Goal: Task Accomplishment & Management: Manage account settings

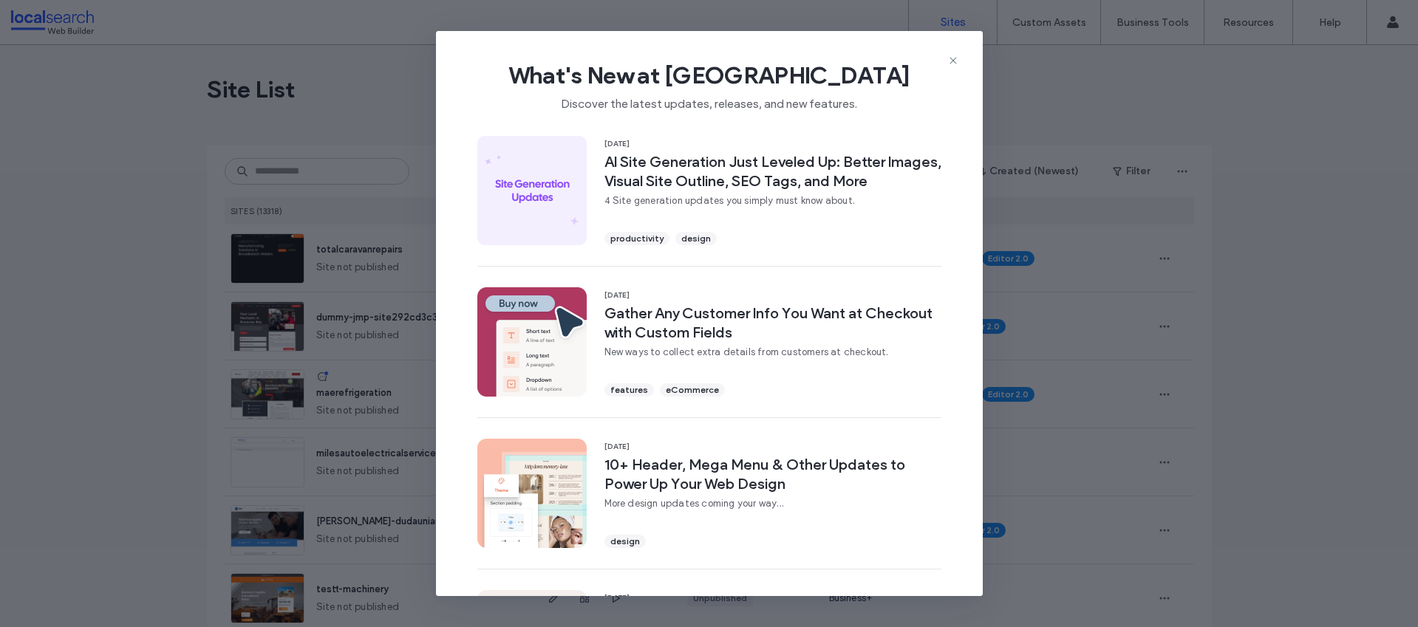
click at [958, 52] on div "What's New at Duda Discover the latest updates, releases, and new features." at bounding box center [709, 80] width 547 height 99
click at [956, 64] on icon at bounding box center [954, 61] width 12 height 12
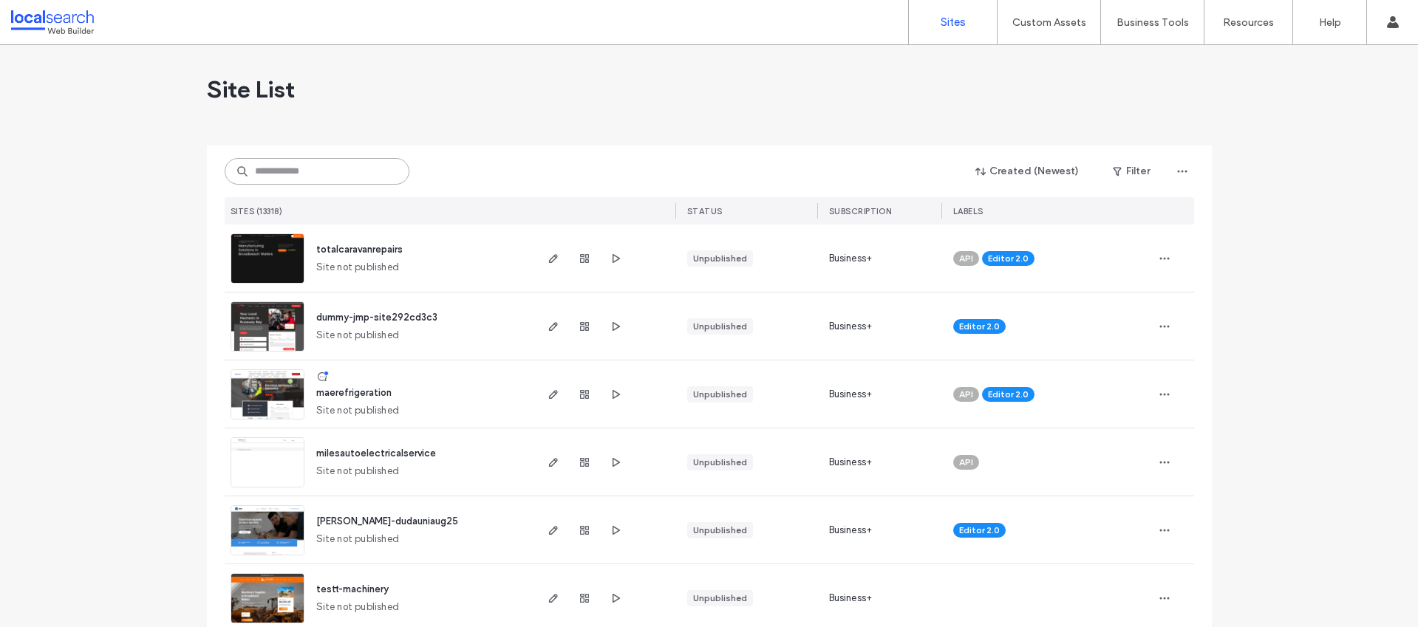
click at [329, 171] on input at bounding box center [317, 171] width 185 height 27
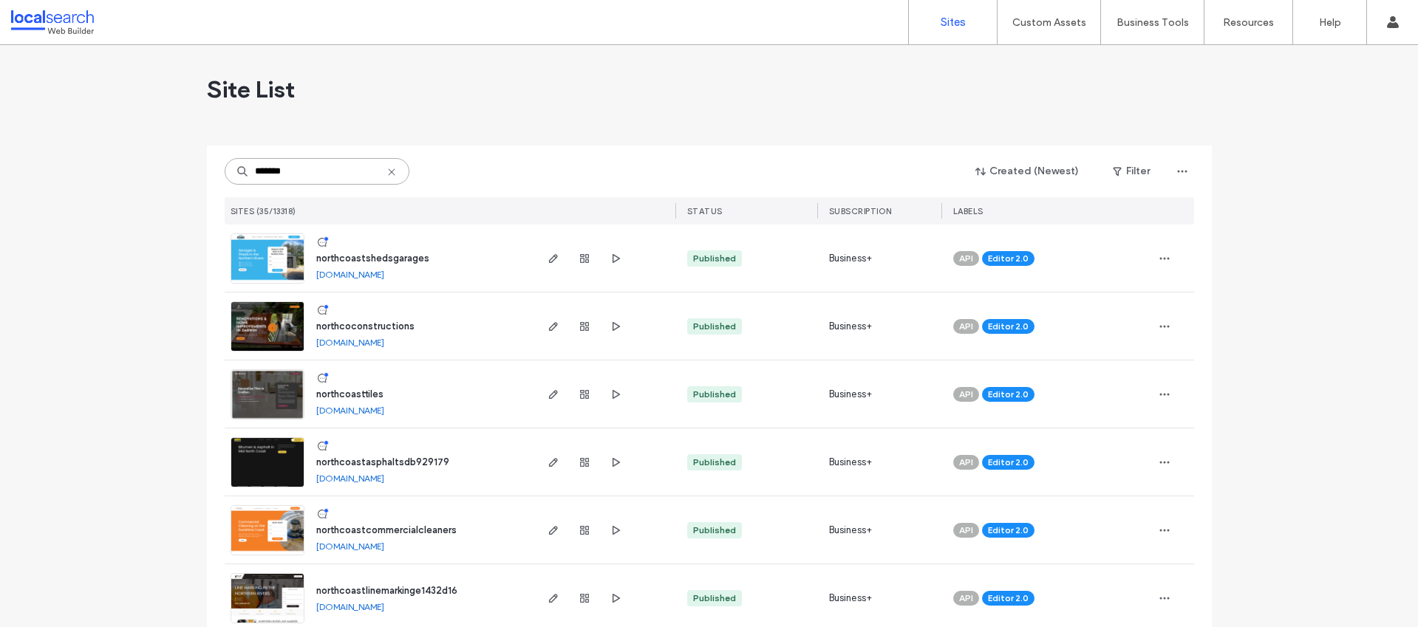
type input "*******"
click at [389, 324] on span "northcoconstructions" at bounding box center [365, 326] width 98 height 11
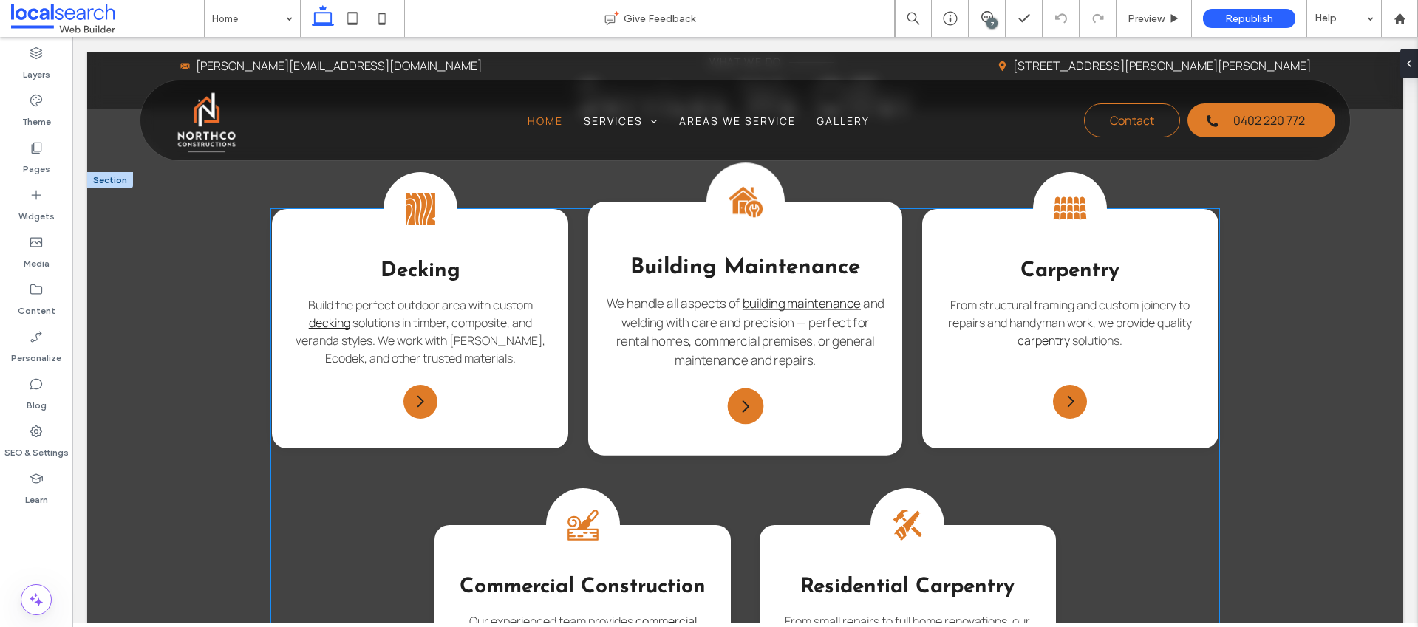
scroll to position [1367, 0]
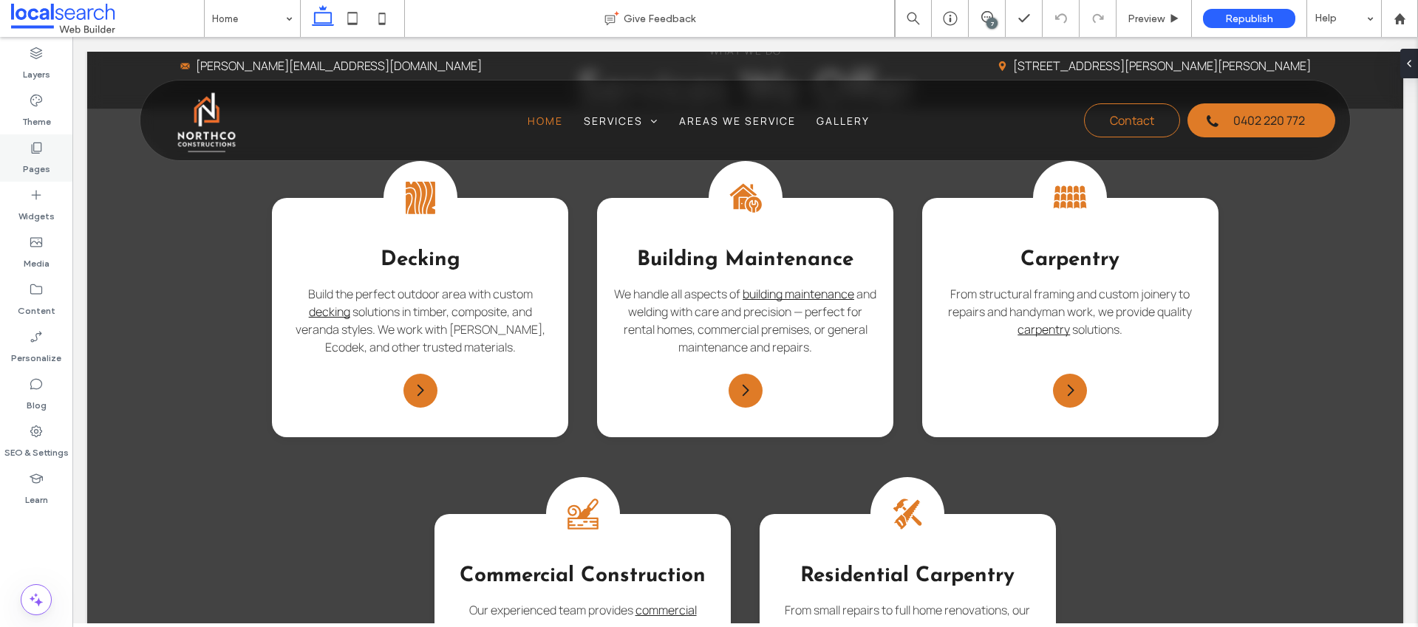
click at [44, 152] on div "Pages" at bounding box center [36, 158] width 72 height 47
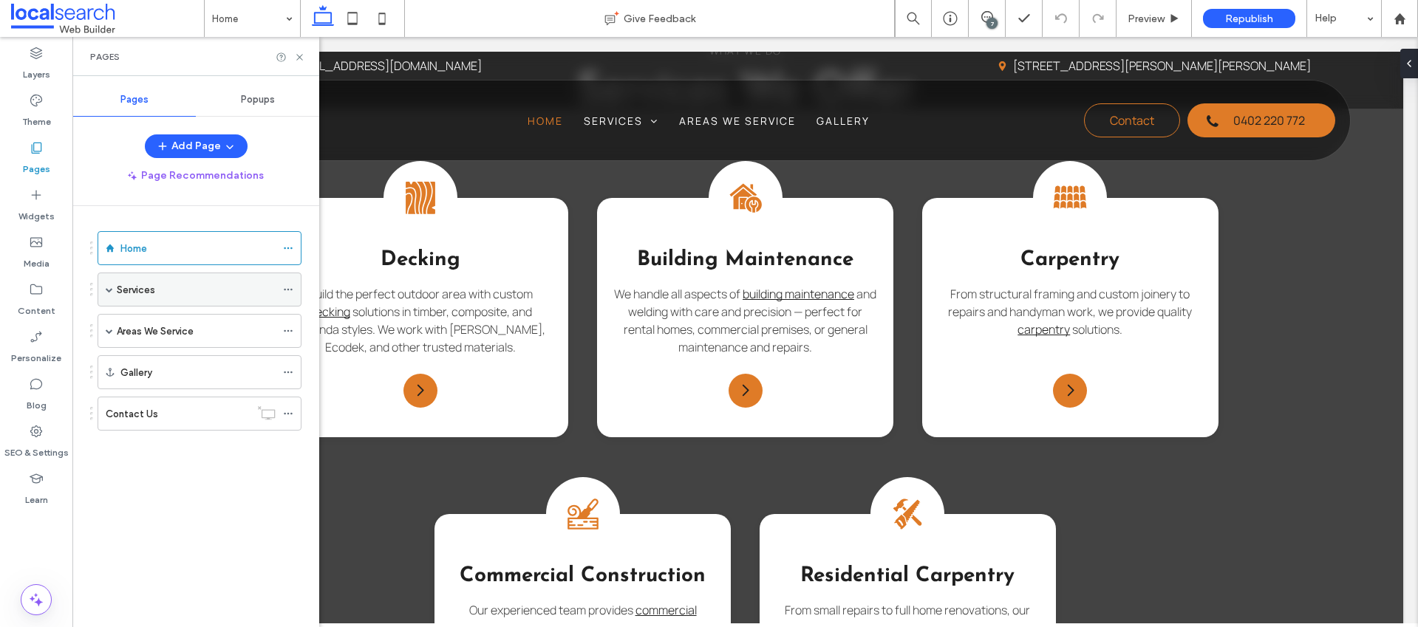
click at [111, 292] on span at bounding box center [109, 289] width 7 height 7
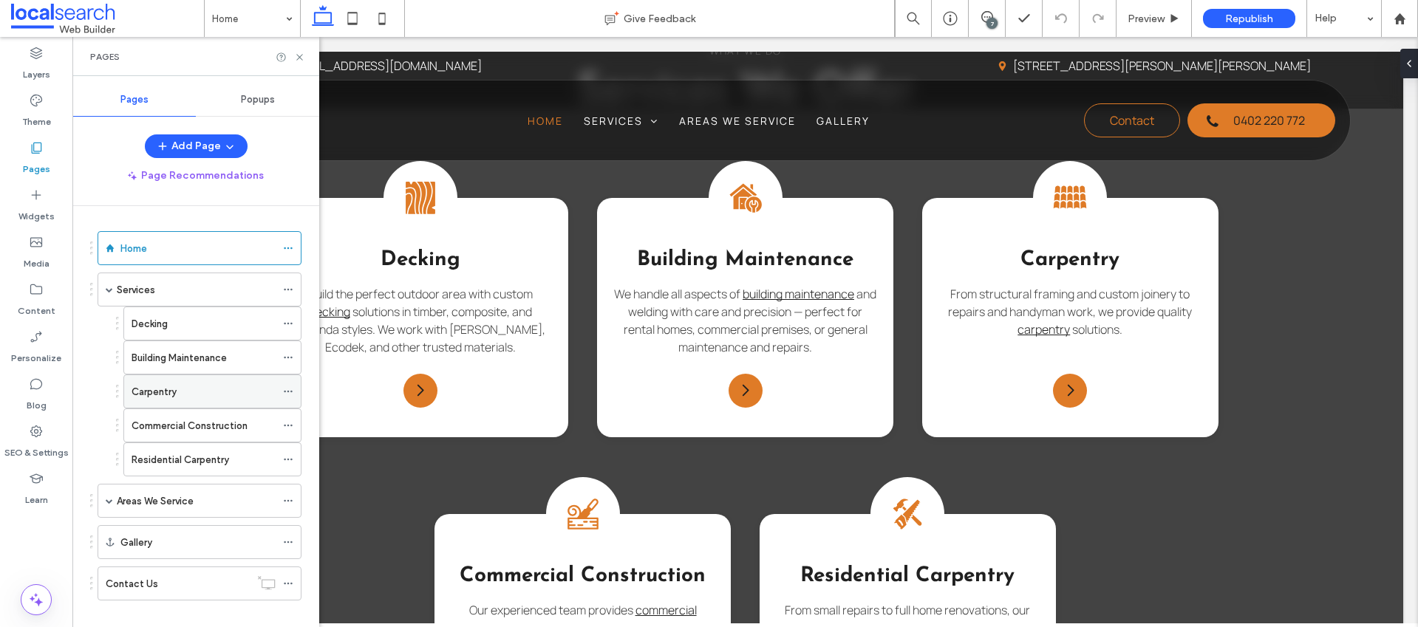
click at [197, 394] on div "Carpentry" at bounding box center [204, 392] width 144 height 16
click at [299, 58] on icon at bounding box center [299, 57] width 11 height 11
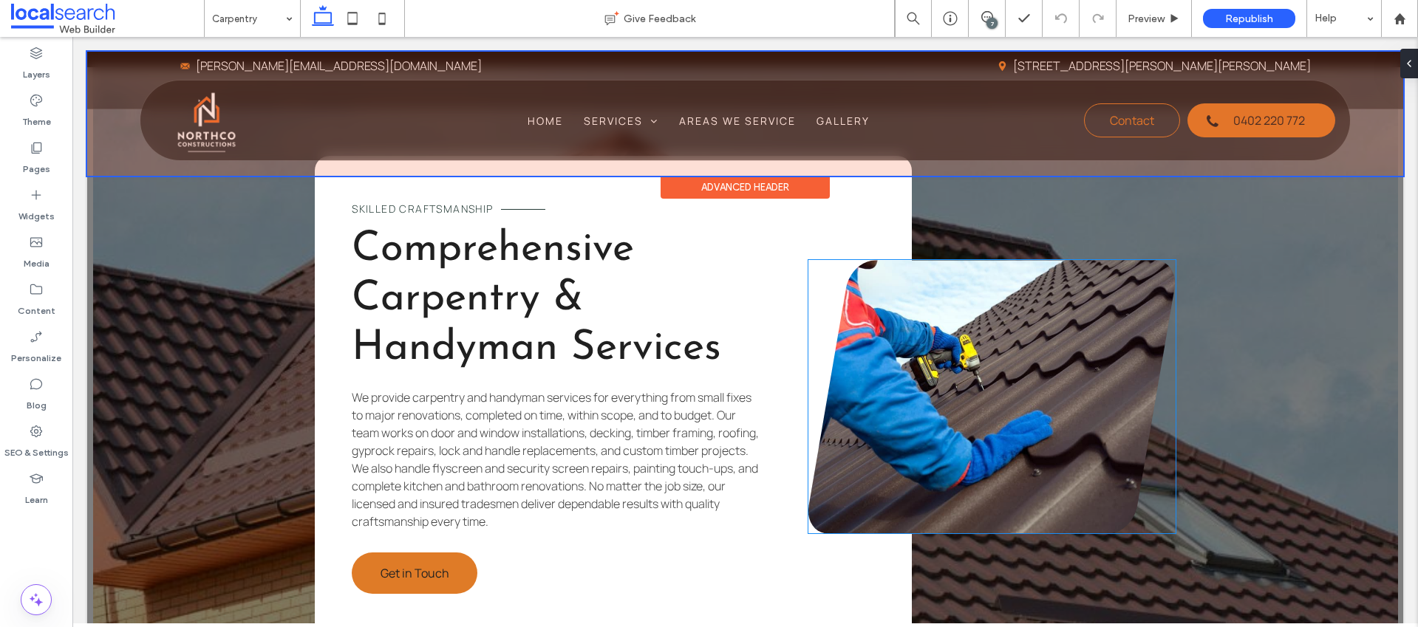
scroll to position [1641, 0]
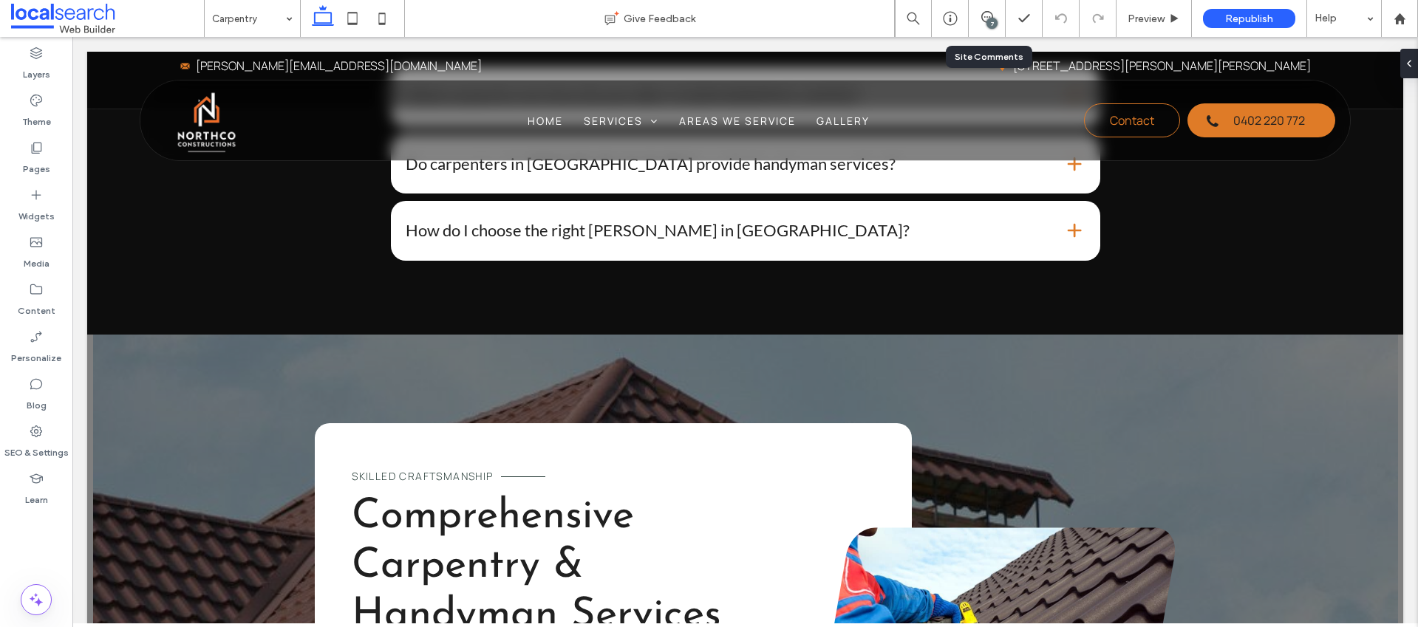
click at [975, 28] on div "7" at bounding box center [987, 18] width 37 height 37
click at [987, 18] on div "7" at bounding box center [992, 23] width 11 height 11
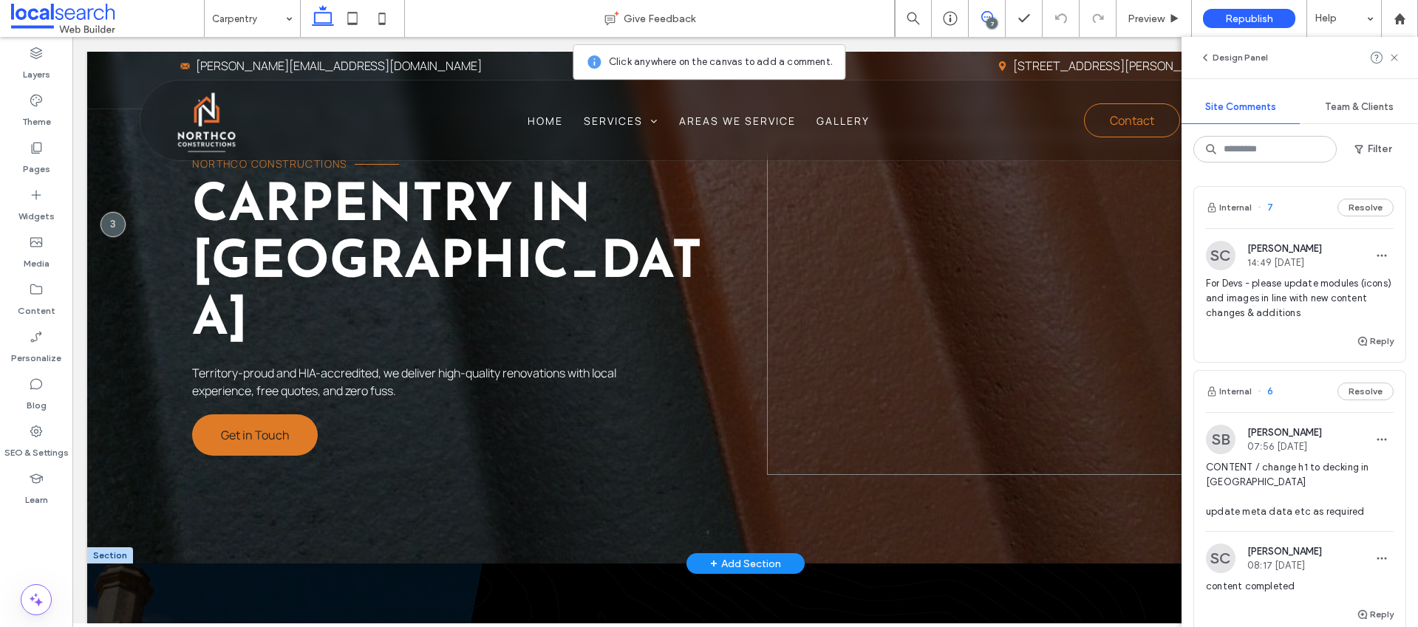
scroll to position [0, 0]
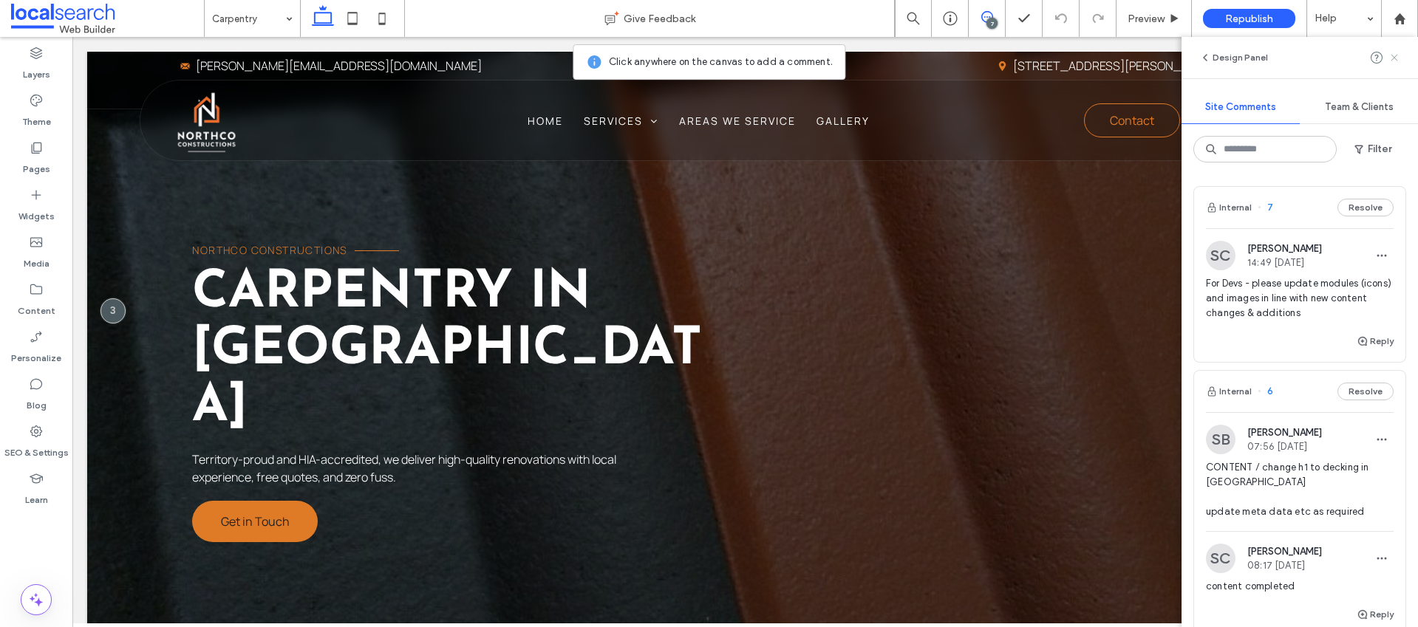
click at [1392, 54] on icon at bounding box center [1395, 58] width 12 height 12
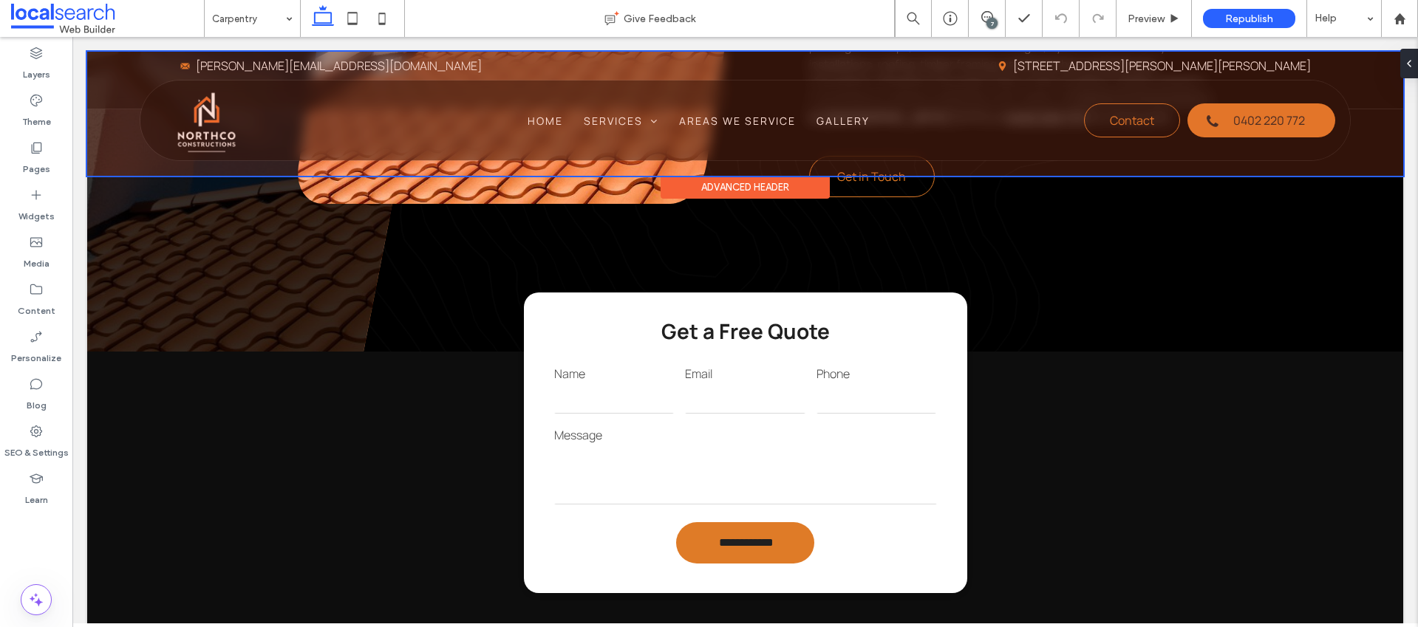
scroll to position [1258, 0]
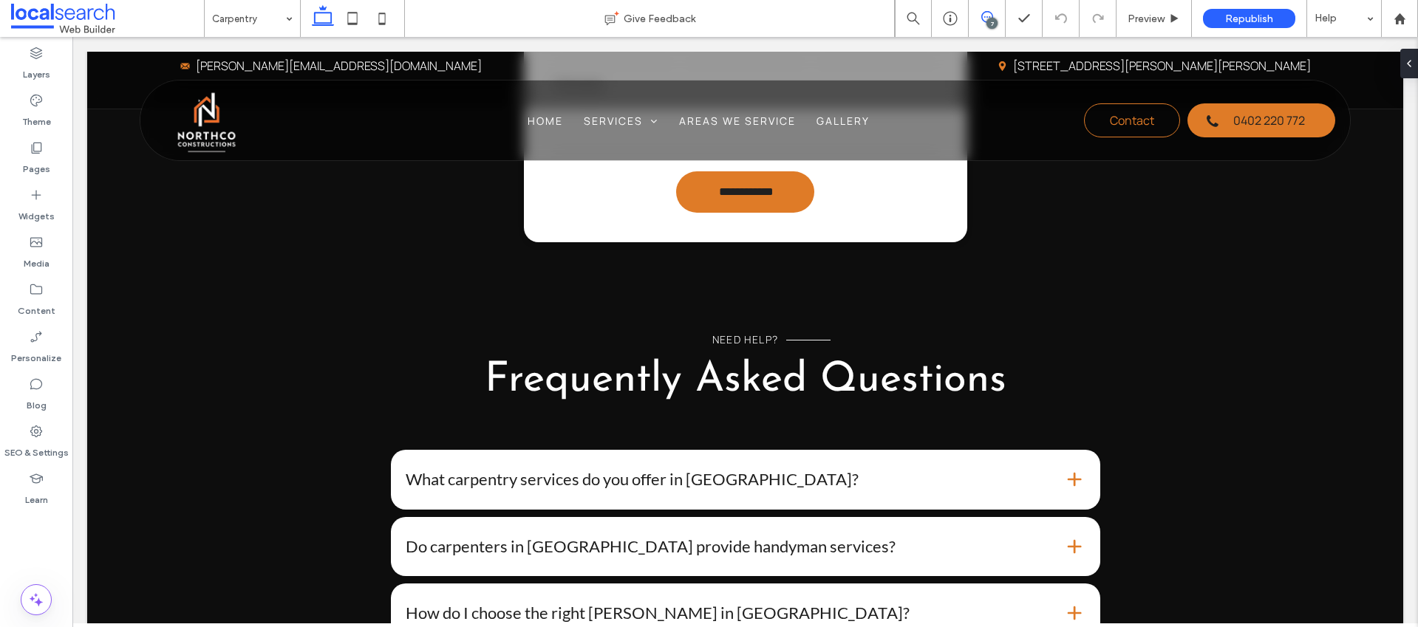
click at [984, 17] on use at bounding box center [988, 17] width 12 height 12
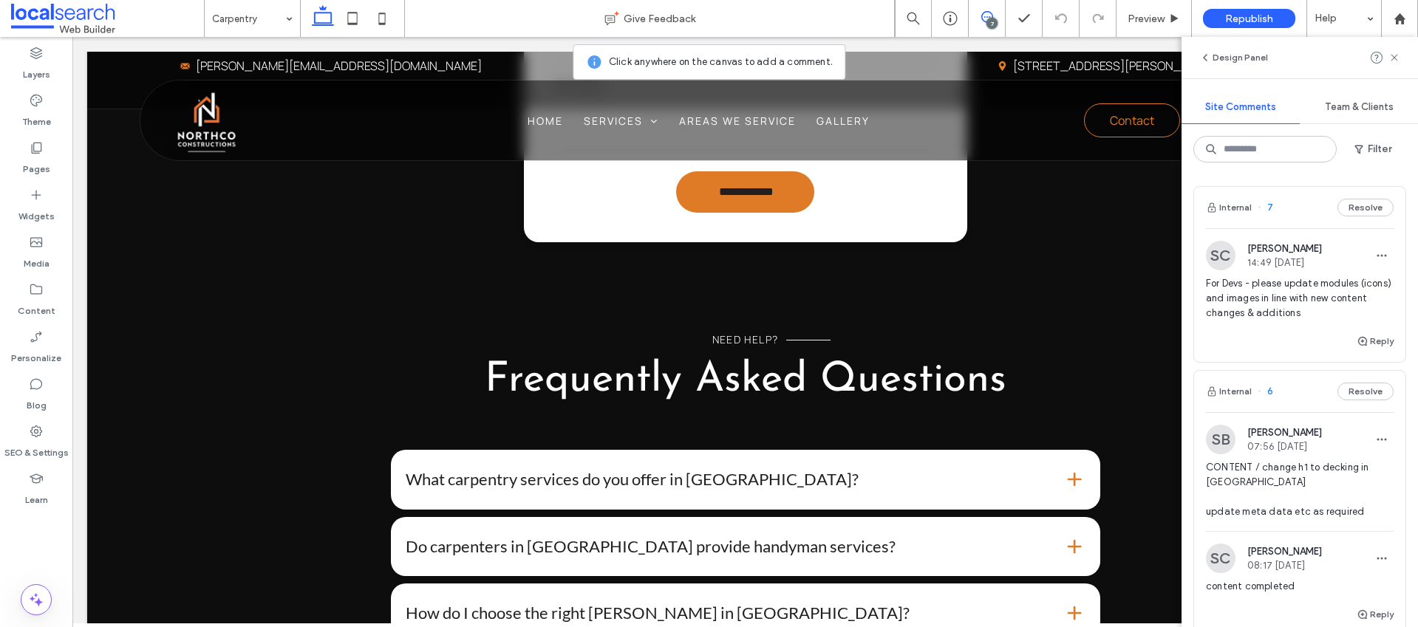
click at [1300, 290] on span "For Devs - please update modules (icons) and images in line with new content ch…" at bounding box center [1300, 298] width 188 height 44
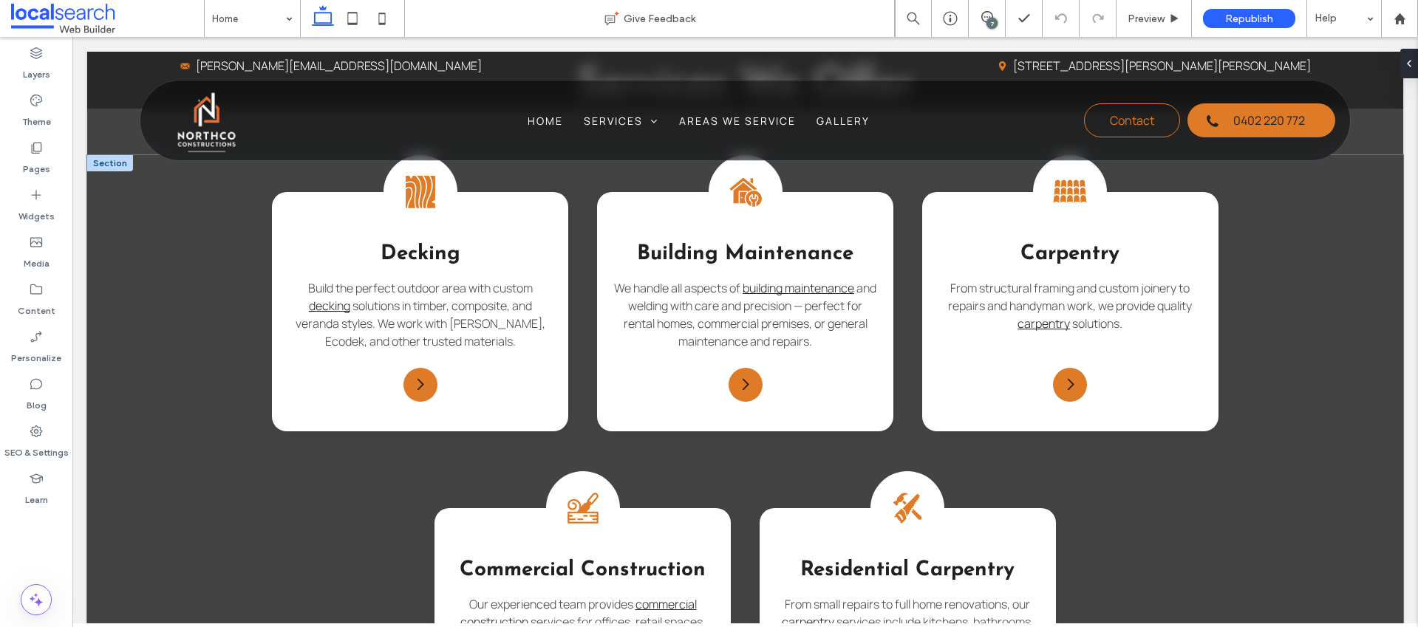
scroll to position [1376, 0]
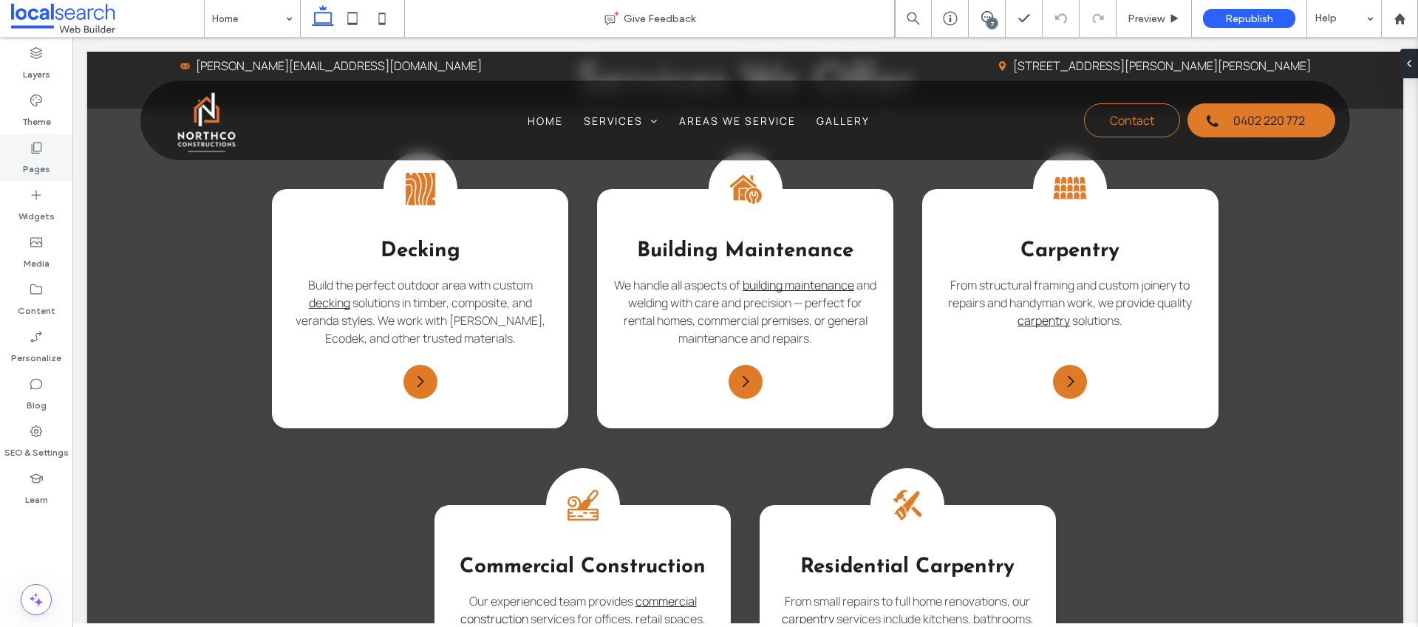
click at [36, 141] on icon at bounding box center [36, 147] width 15 height 15
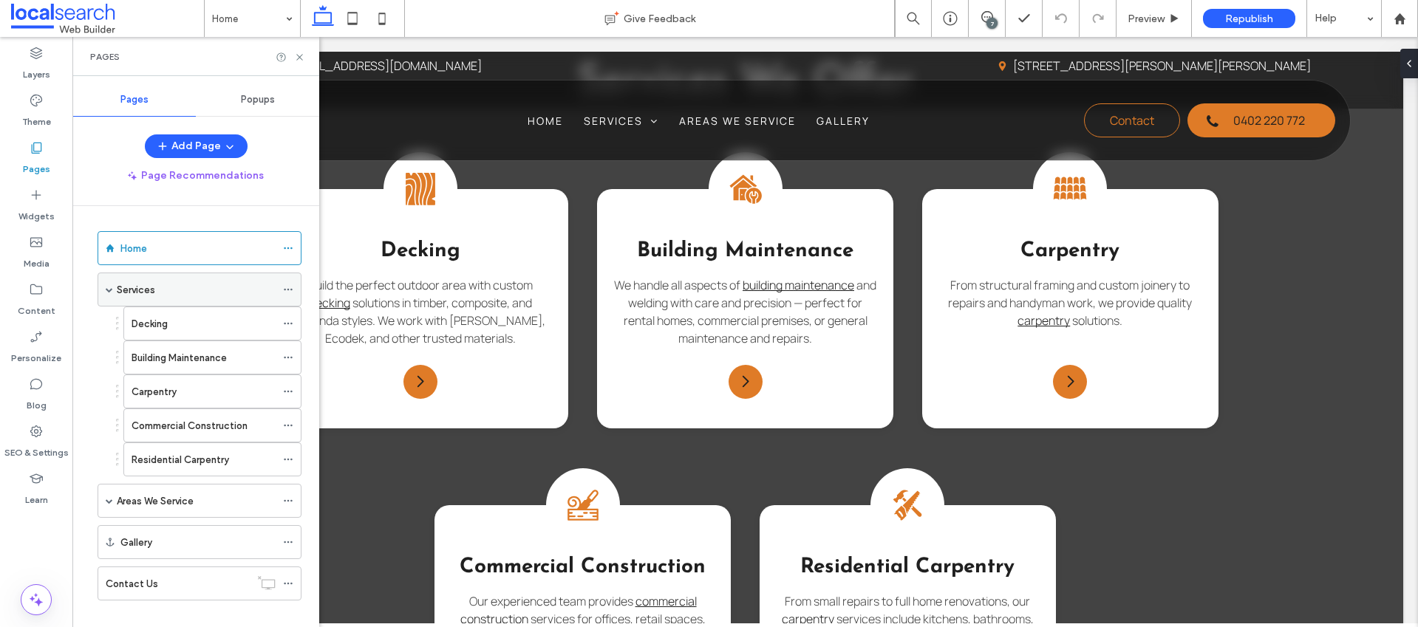
click at [190, 291] on div "Services" at bounding box center [196, 290] width 159 height 16
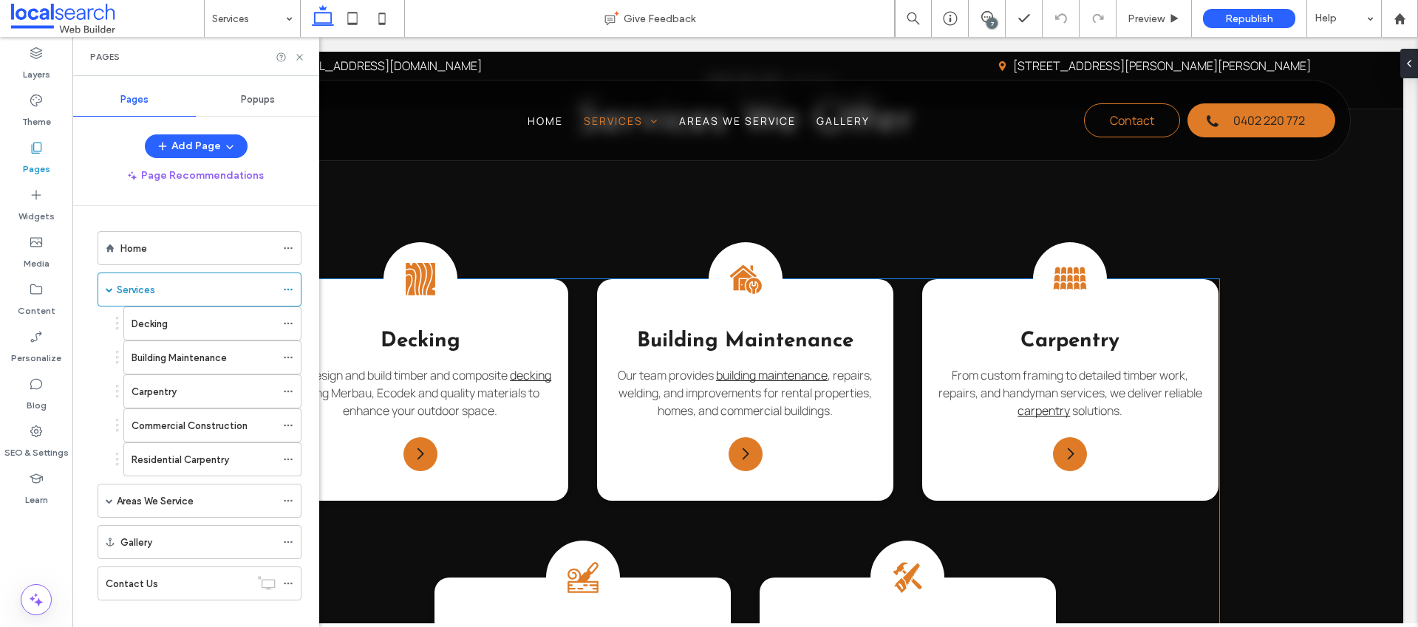
scroll to position [900, 0]
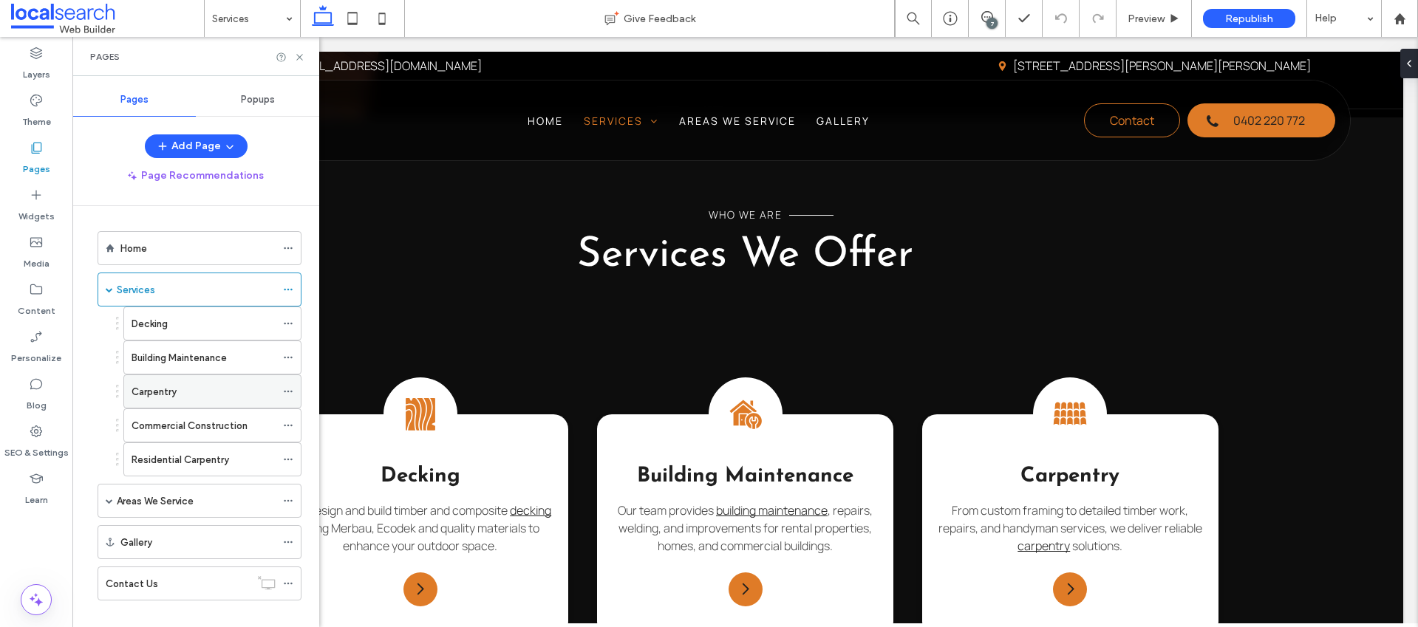
click at [186, 389] on div "Carpentry" at bounding box center [204, 392] width 144 height 16
click at [302, 58] on icon at bounding box center [299, 57] width 11 height 11
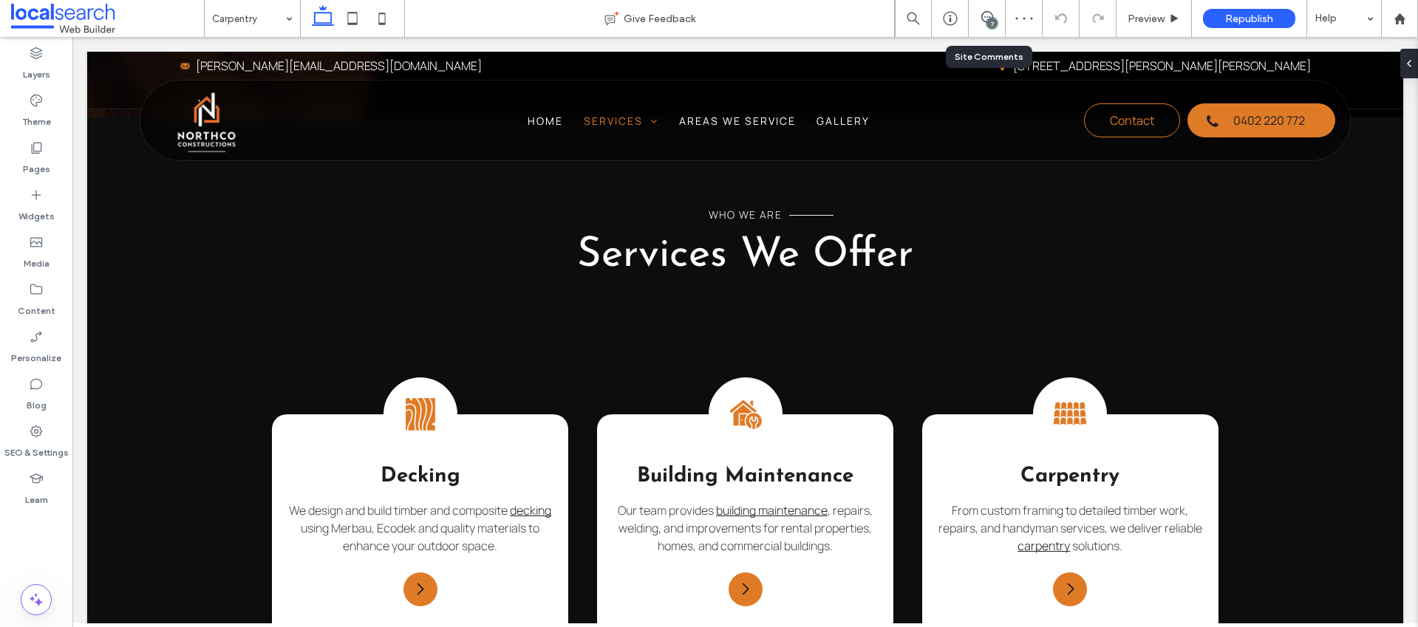
click at [984, 27] on div "7" at bounding box center [987, 18] width 37 height 37
click at [993, 19] on div "7" at bounding box center [992, 23] width 11 height 11
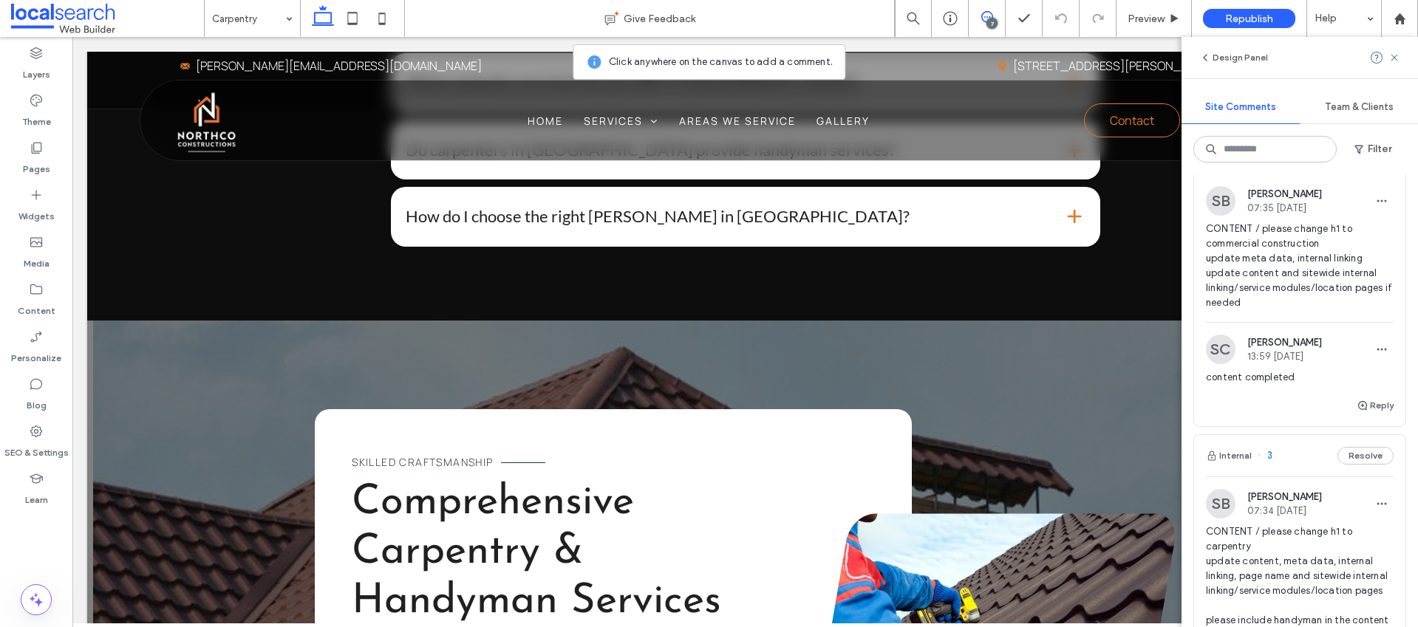
scroll to position [921, 0]
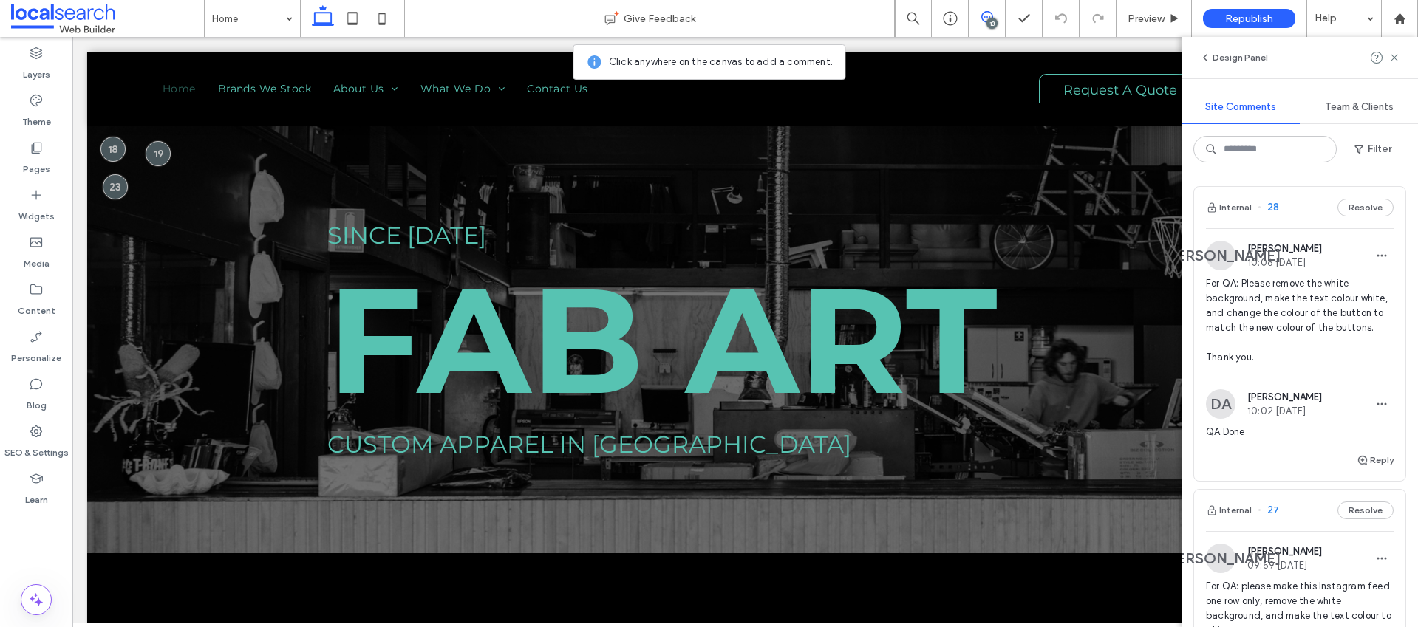
click at [1307, 302] on span "For QA: Please remove the white background, make the text colour white, and cha…" at bounding box center [1300, 320] width 188 height 89
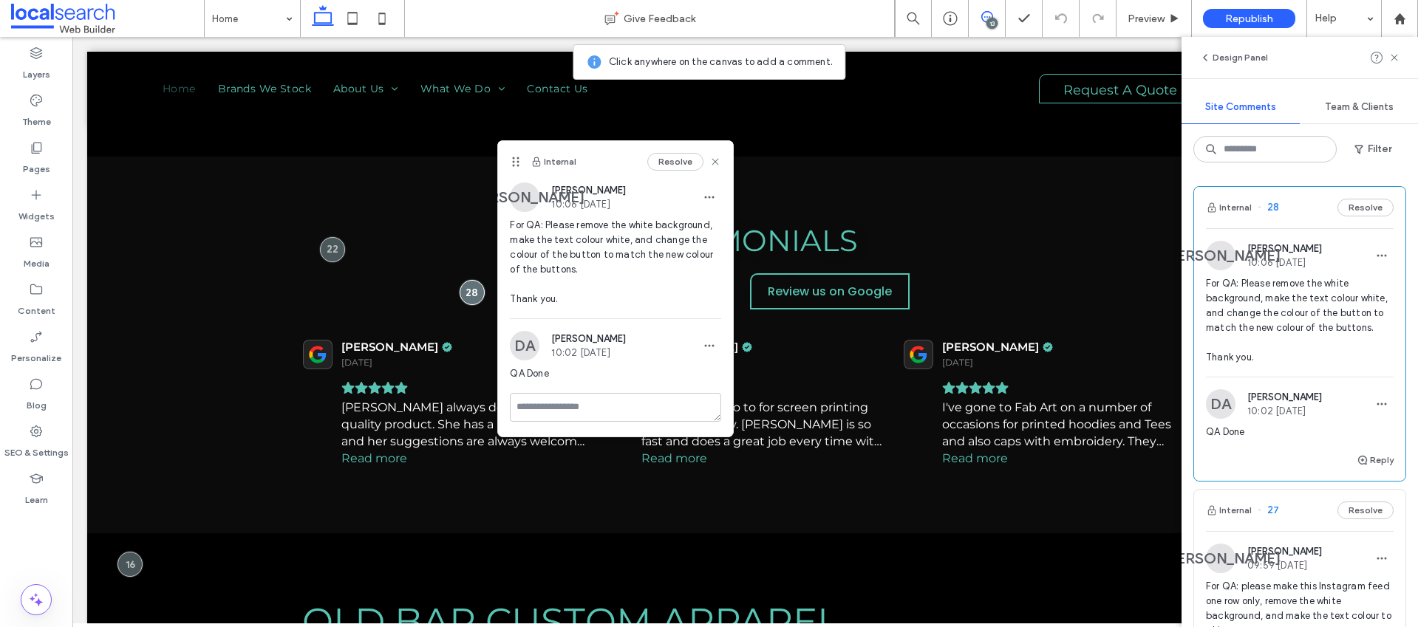
scroll to position [652, 0]
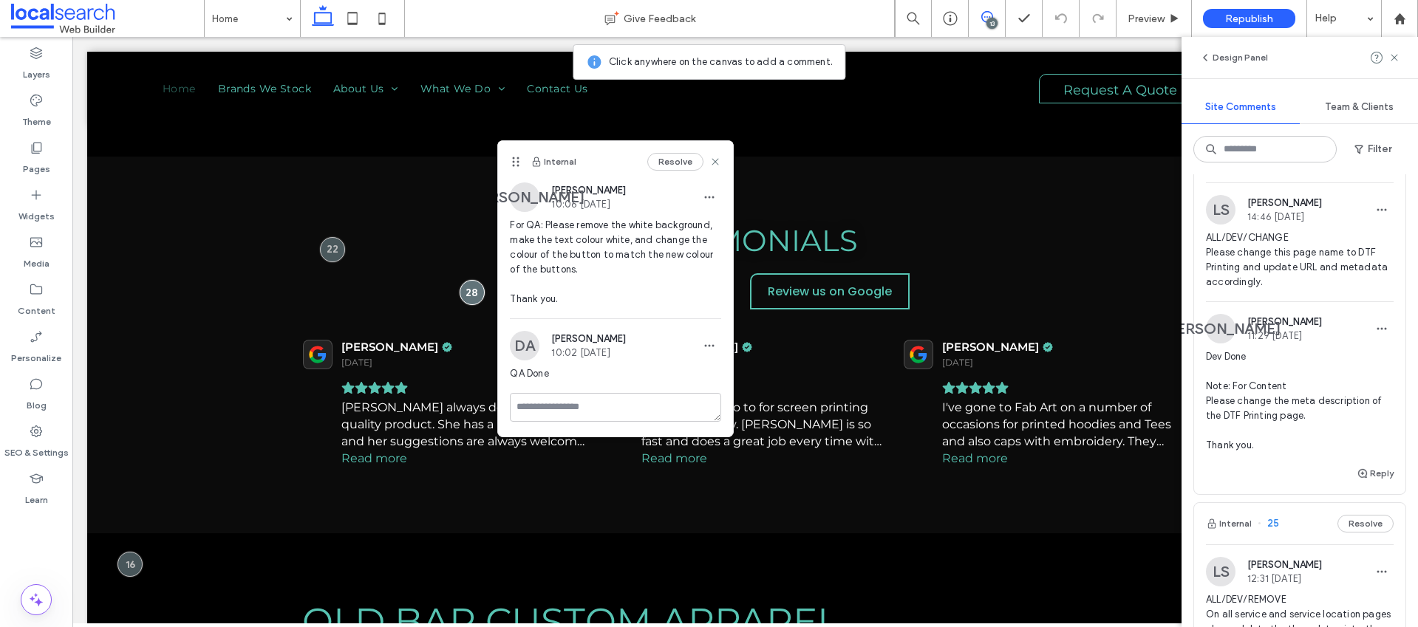
click at [1290, 421] on span "Dev Done Note: For Content Please change the meta description of the DTF Printi…" at bounding box center [1300, 401] width 188 height 103
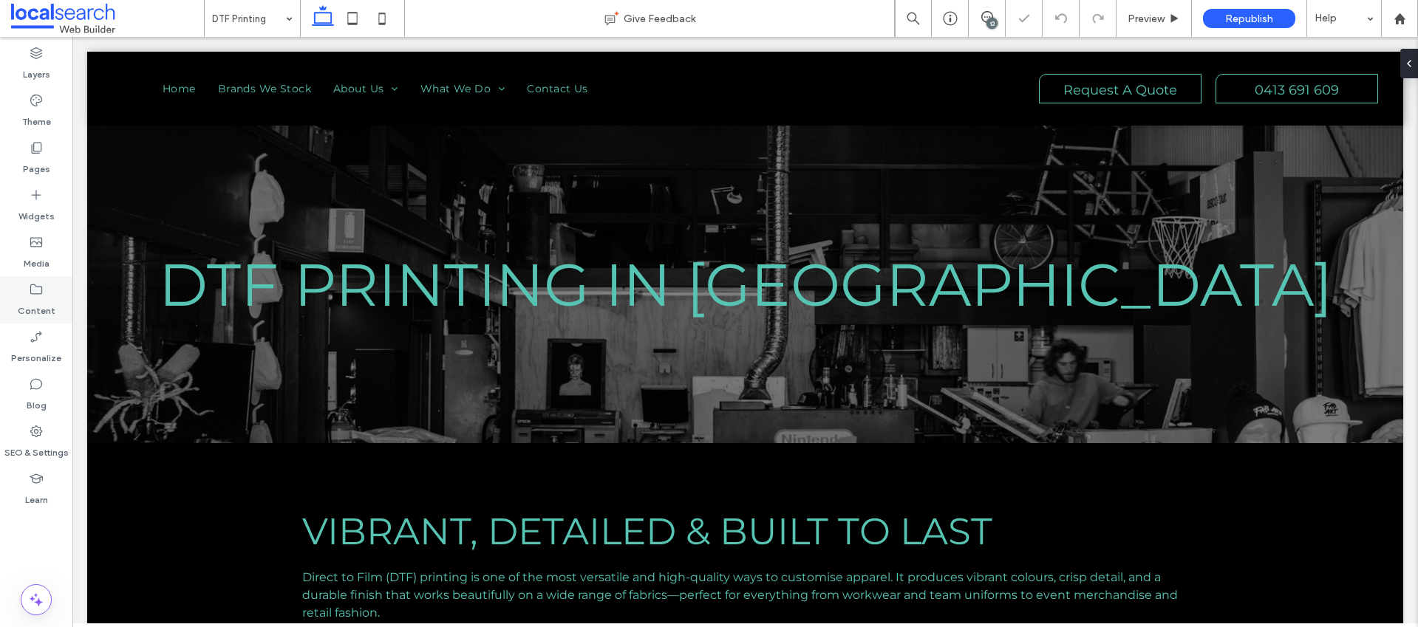
click at [35, 299] on label "Content" at bounding box center [37, 307] width 38 height 21
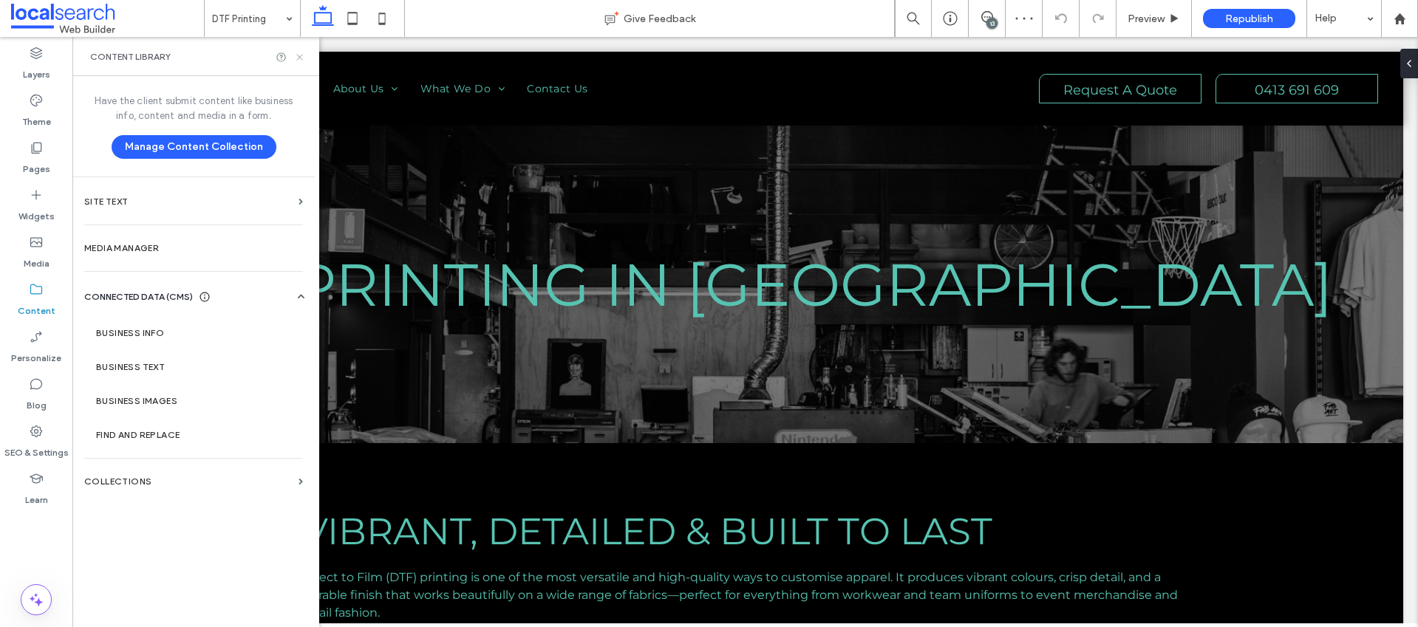
click at [300, 56] on use at bounding box center [299, 57] width 6 height 6
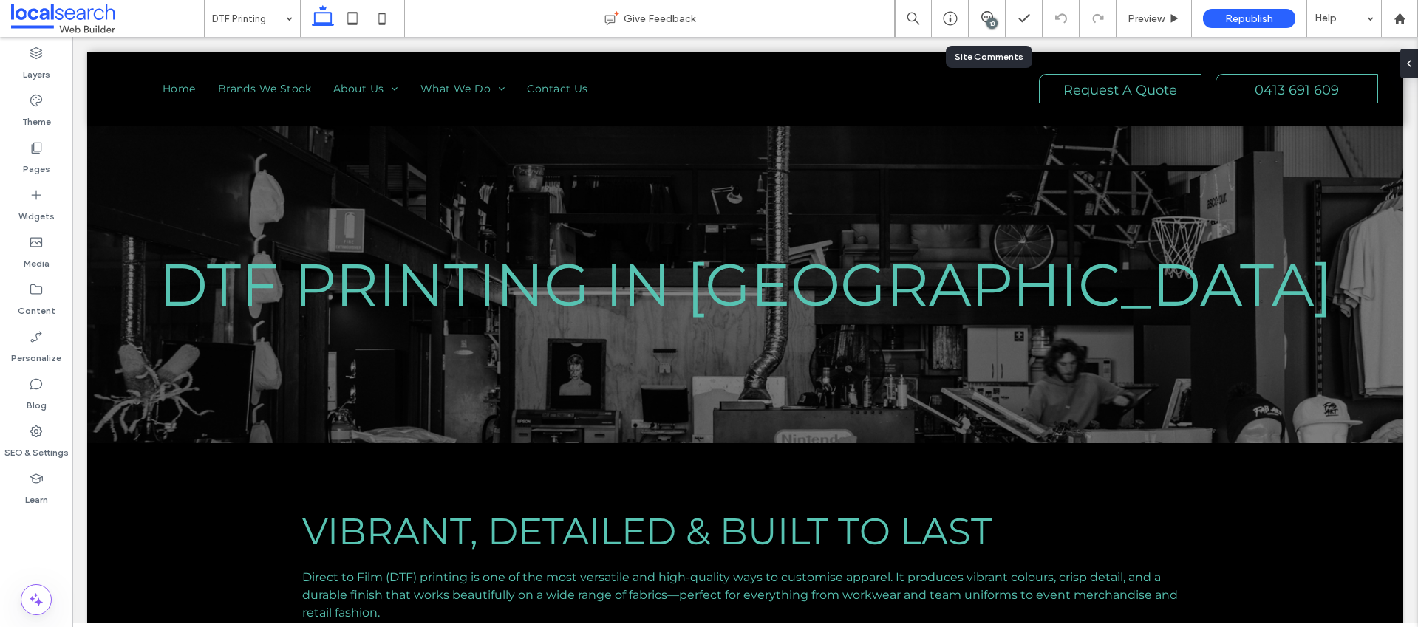
click at [986, 10] on div "13" at bounding box center [987, 18] width 37 height 37
click at [992, 27] on div "13" at bounding box center [992, 23] width 11 height 11
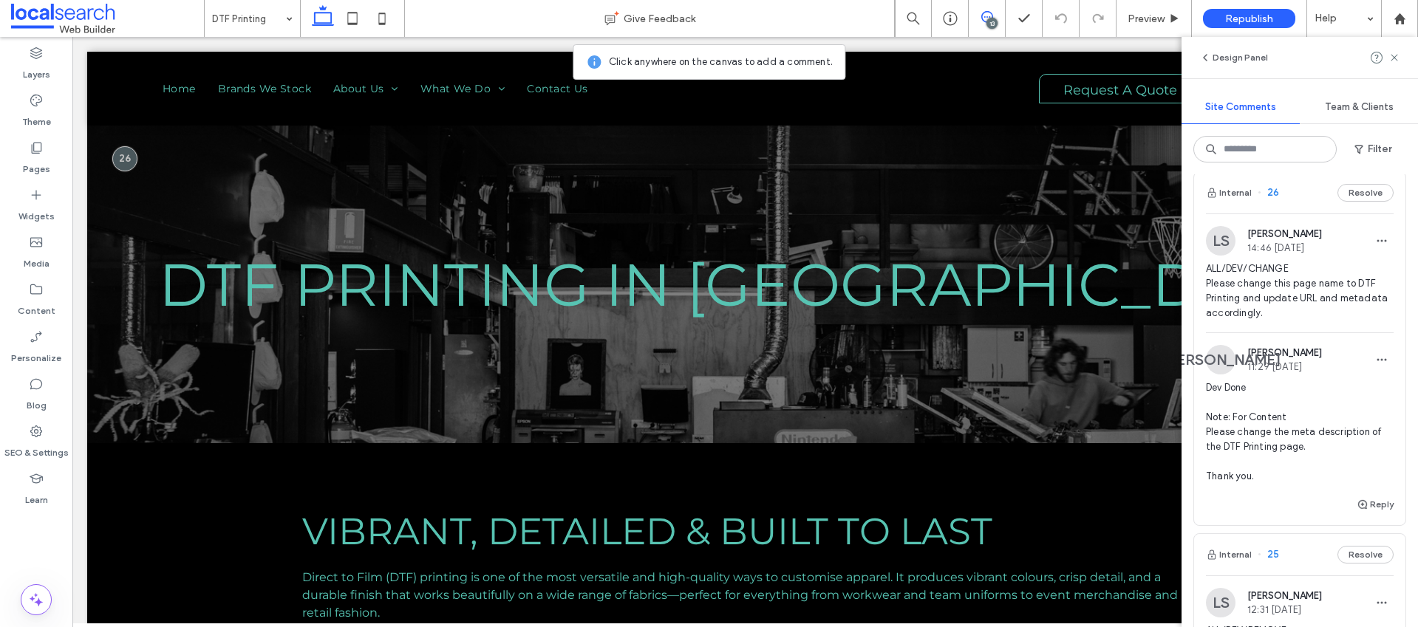
scroll to position [649, 0]
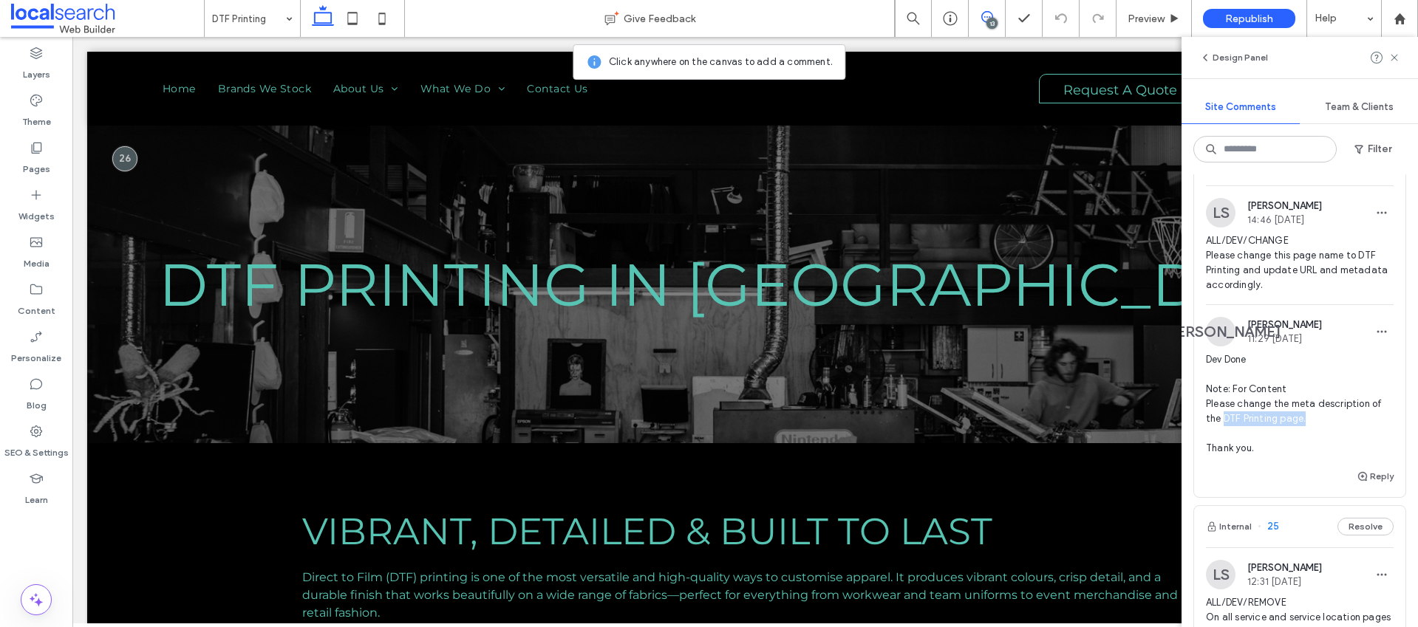
drag, startPoint x: 1225, startPoint y: 433, endPoint x: 1313, endPoint y: 436, distance: 88.7
click at [1313, 436] on span "Dev Done Note: For Content Please change the meta description of the DTF Printi…" at bounding box center [1300, 404] width 188 height 103
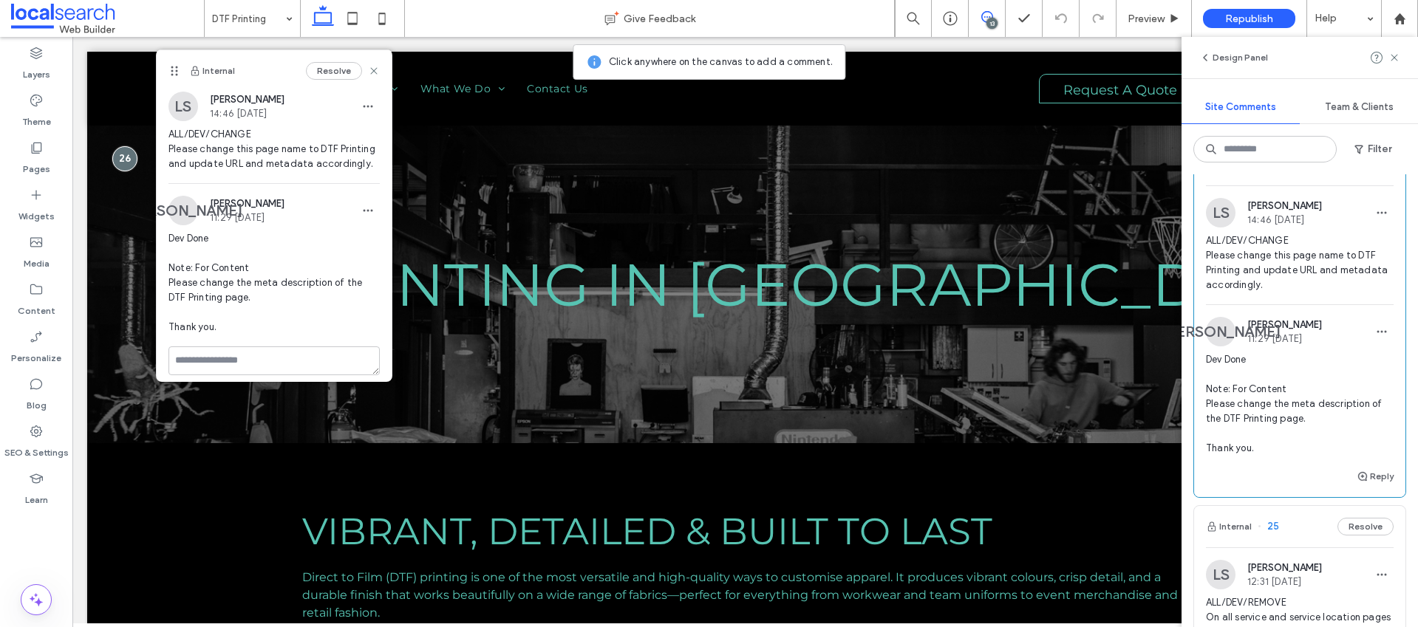
click at [1308, 384] on span "Dev Done Note: For Content Please change the meta description of the DTF Printi…" at bounding box center [1300, 404] width 188 height 103
click at [1327, 364] on div "JA Janmark Arreza 11:29 [DATE] Dev Done Note: For Content Please change the met…" at bounding box center [1300, 392] width 188 height 151
click at [35, 171] on label "Pages" at bounding box center [36, 165] width 27 height 21
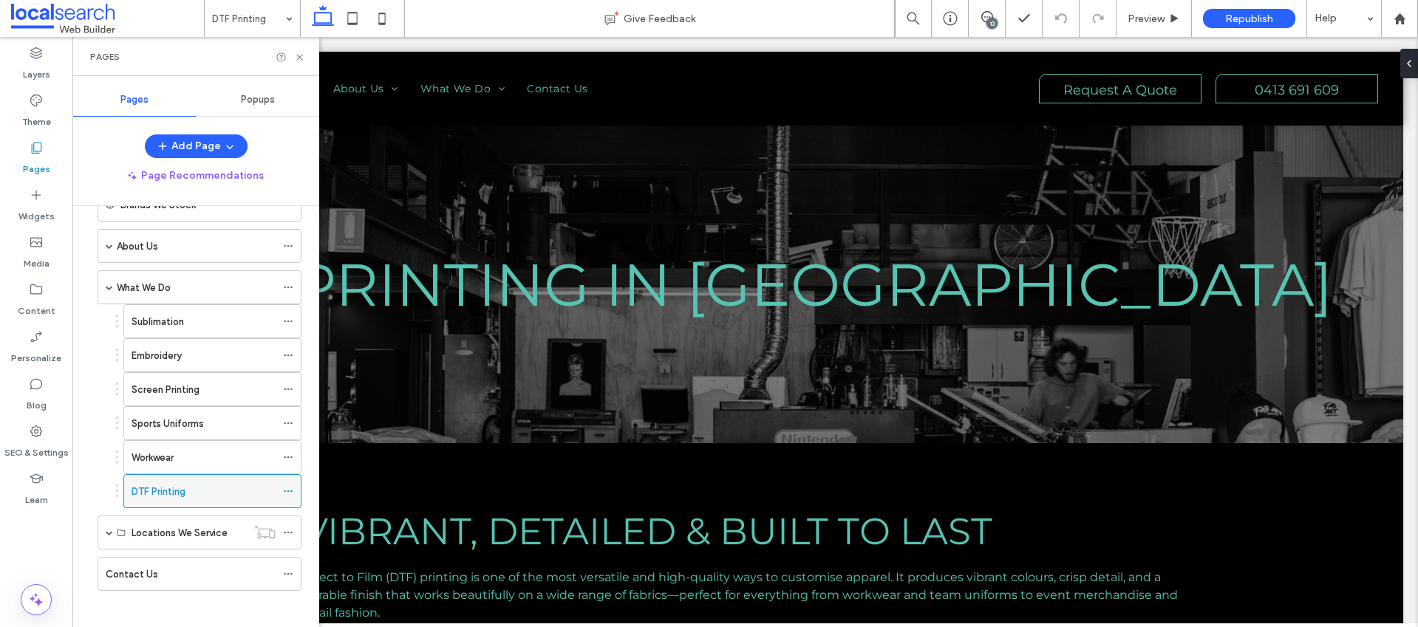
scroll to position [86, 0]
click at [288, 488] on icon at bounding box center [288, 490] width 10 height 10
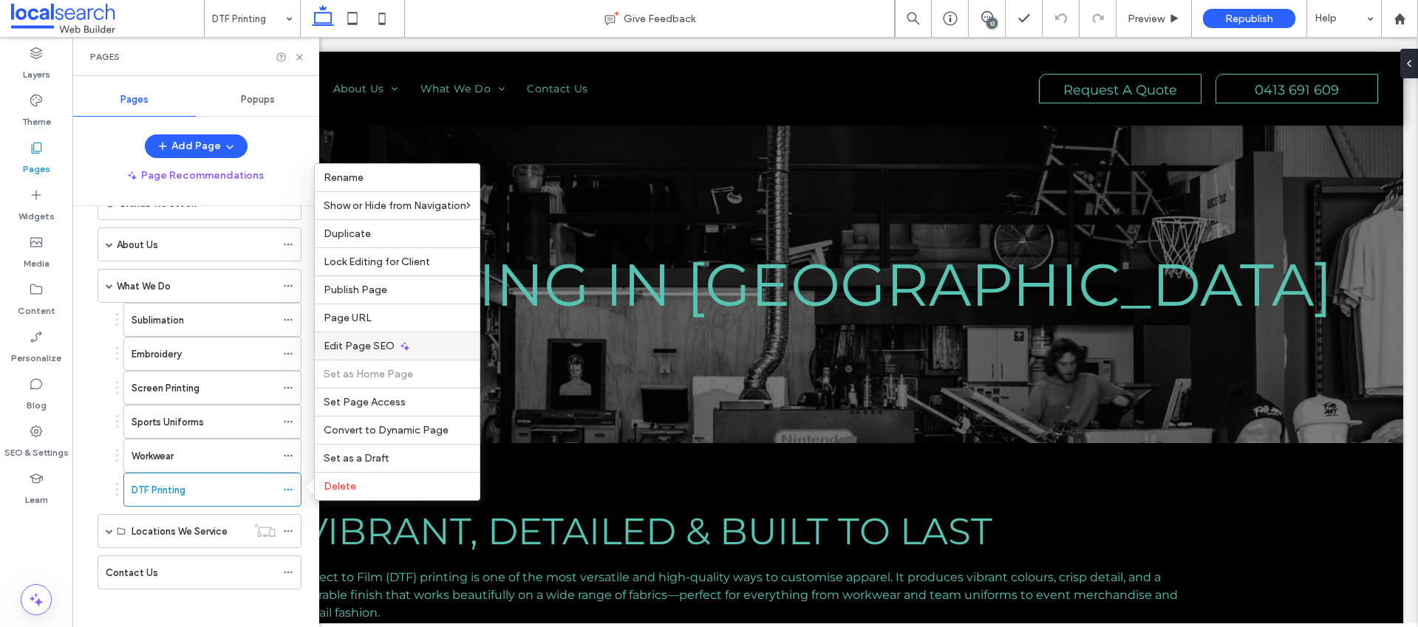
click at [393, 345] on div "Edit Page SEO" at bounding box center [397, 346] width 165 height 28
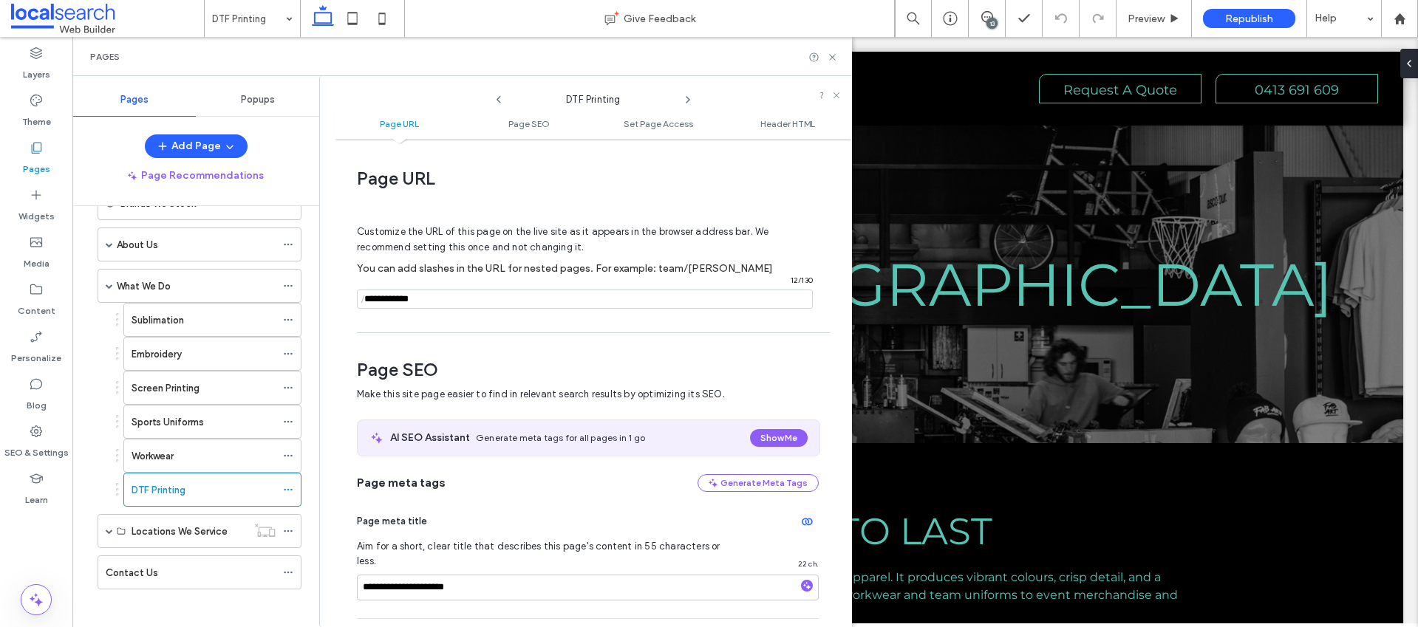
scroll to position [203, 0]
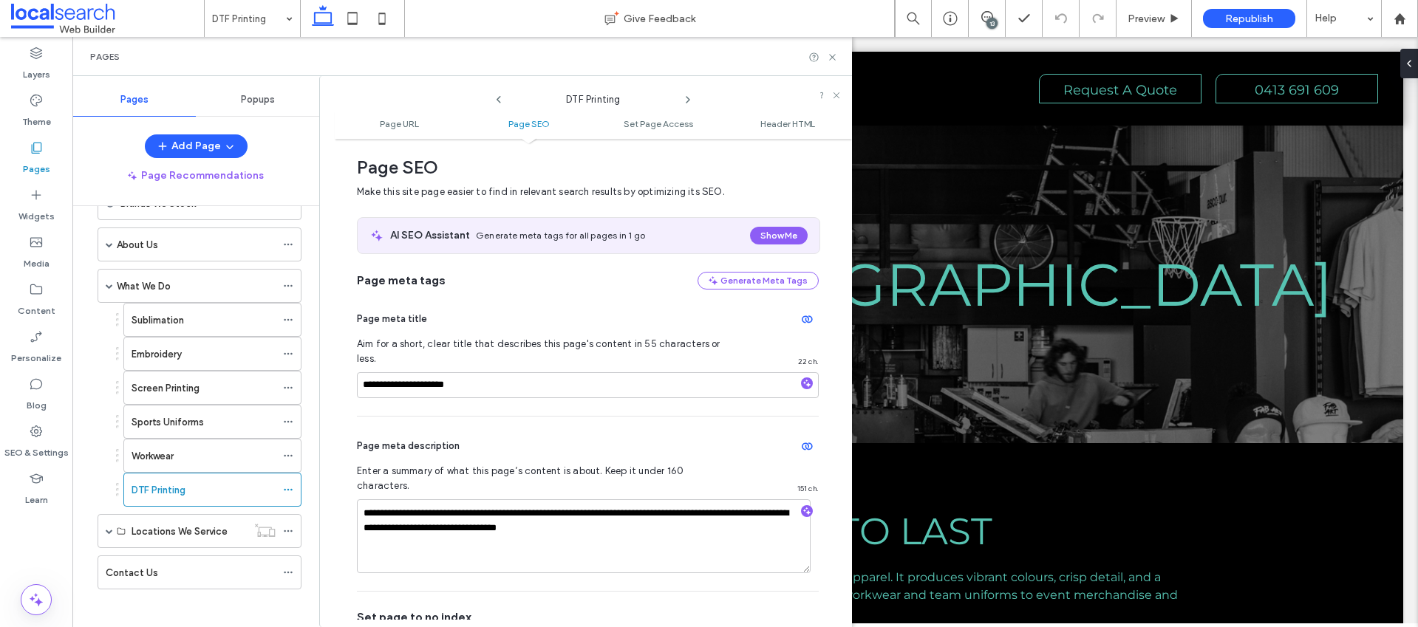
click at [513, 308] on div "Page meta title" at bounding box center [588, 319] width 462 height 24
click at [990, 18] on div "13" at bounding box center [992, 23] width 11 height 11
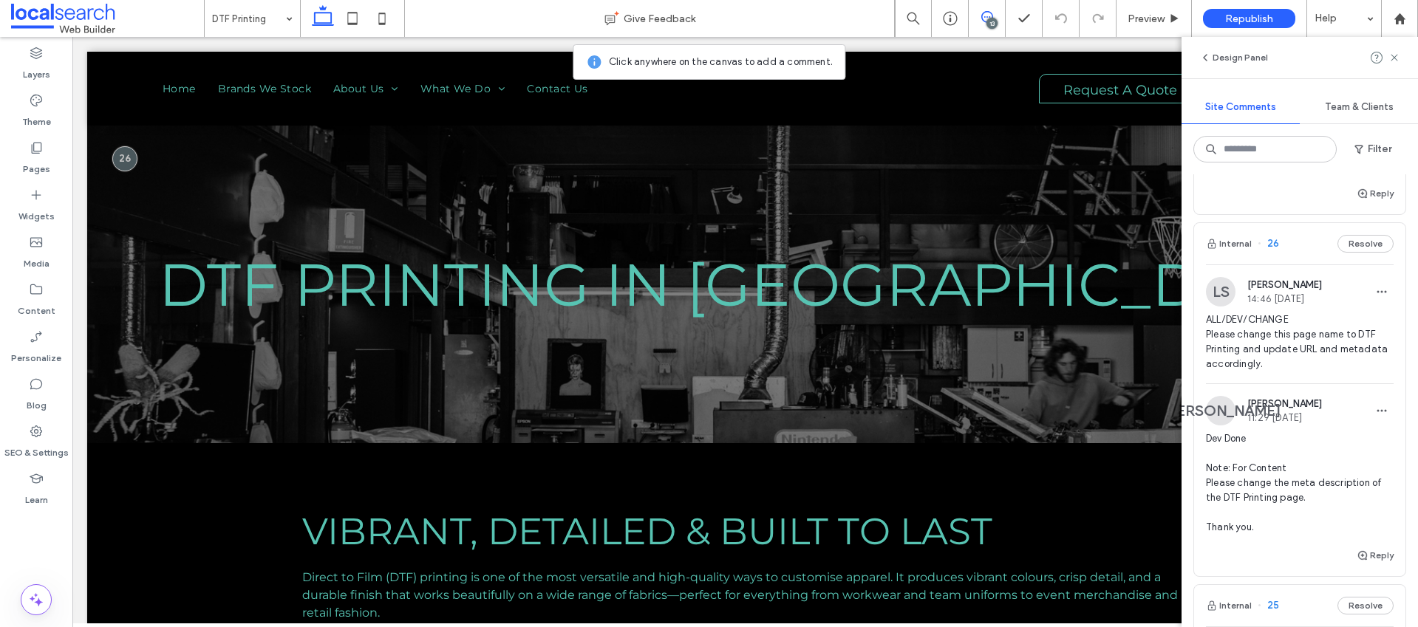
scroll to position [586, 0]
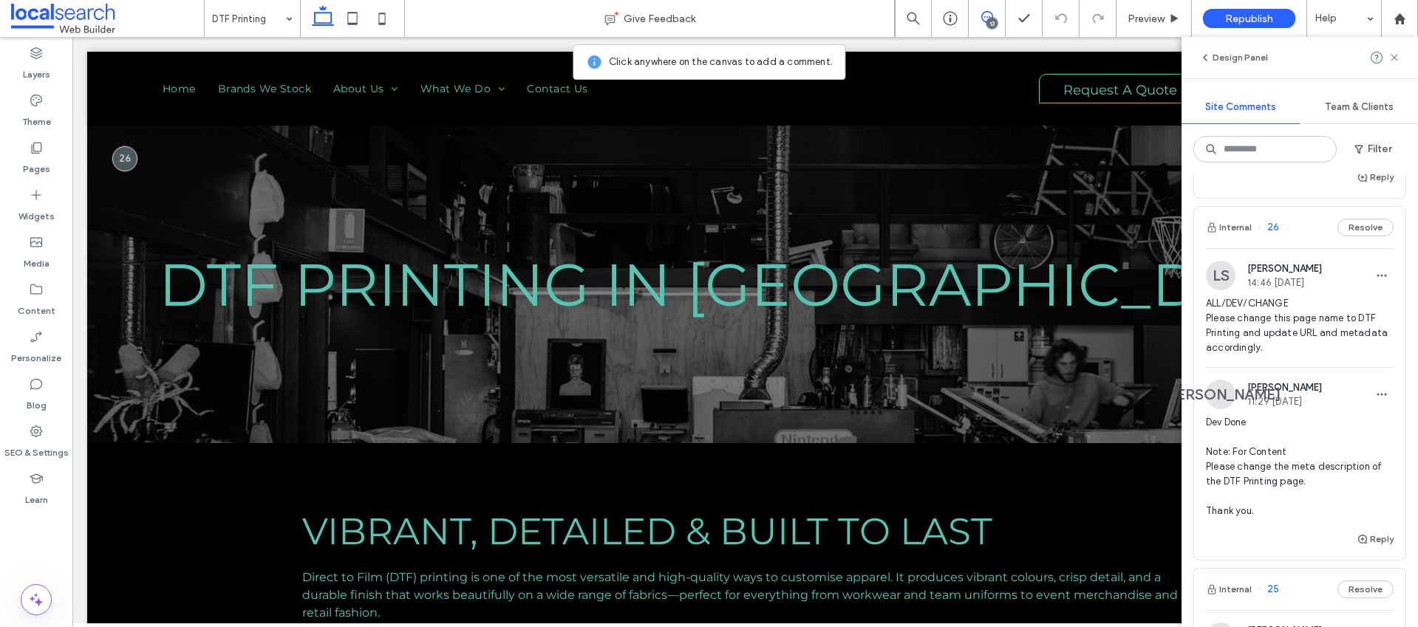
click at [1282, 492] on span "Dev Done Note: For Content Please change the meta description of the DTF Printi…" at bounding box center [1300, 466] width 188 height 103
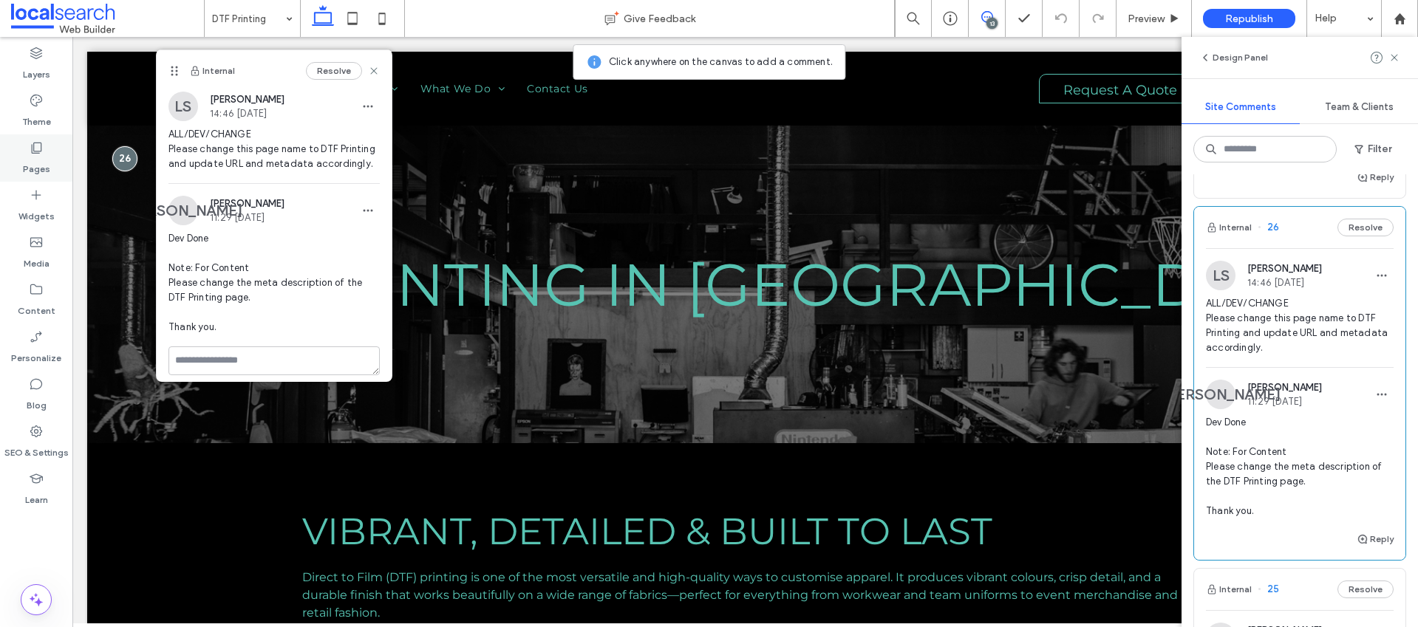
click at [47, 170] on label "Pages" at bounding box center [36, 165] width 27 height 21
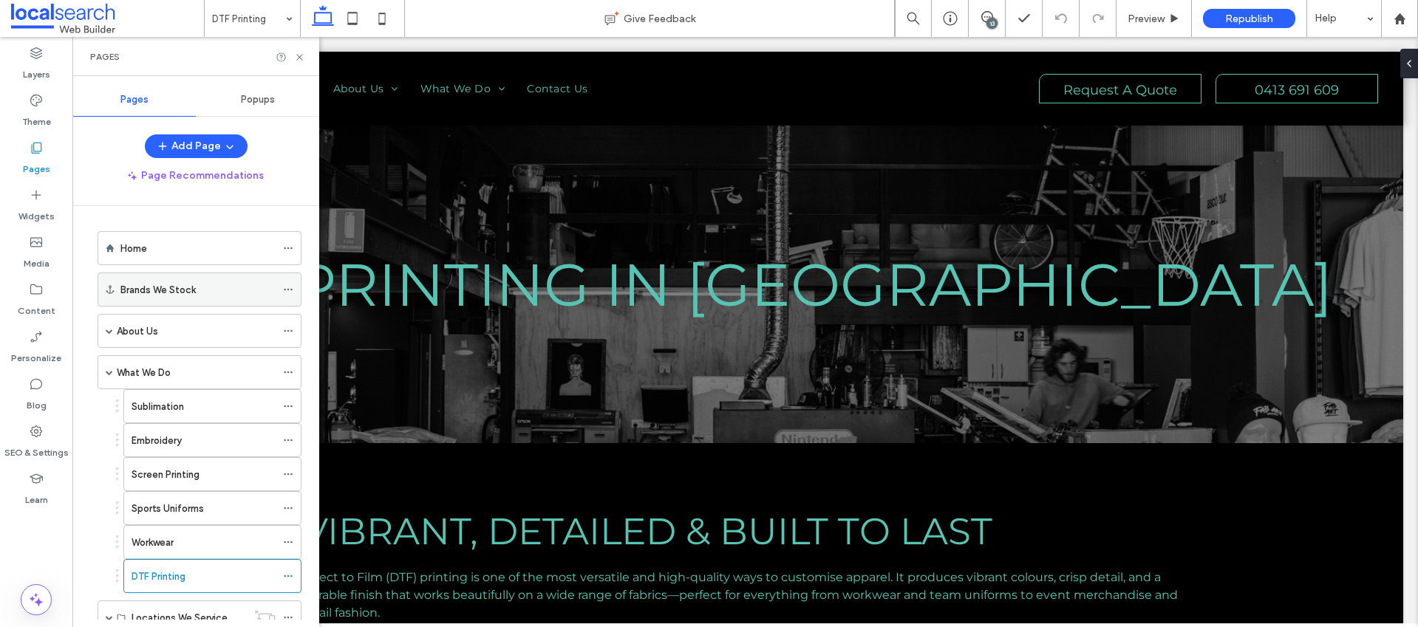
scroll to position [0, 0]
click at [293, 578] on icon at bounding box center [288, 576] width 10 height 10
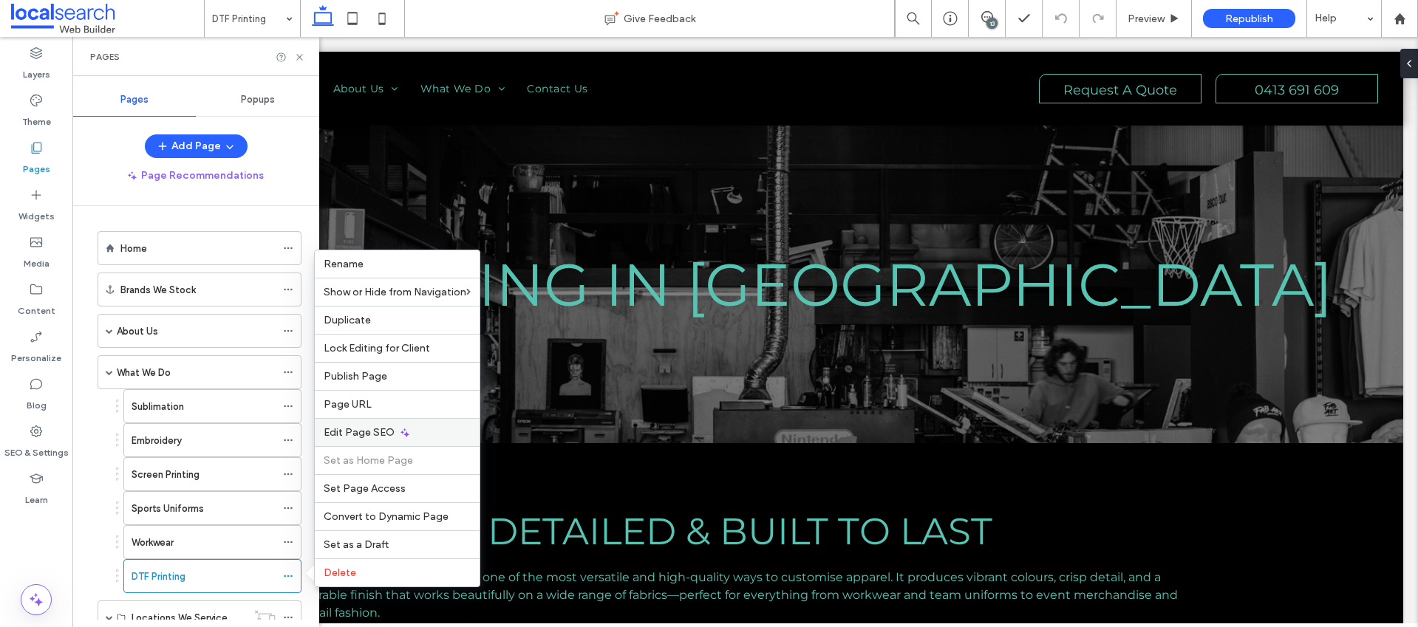
click at [399, 423] on div "Edit Page SEO" at bounding box center [397, 432] width 165 height 28
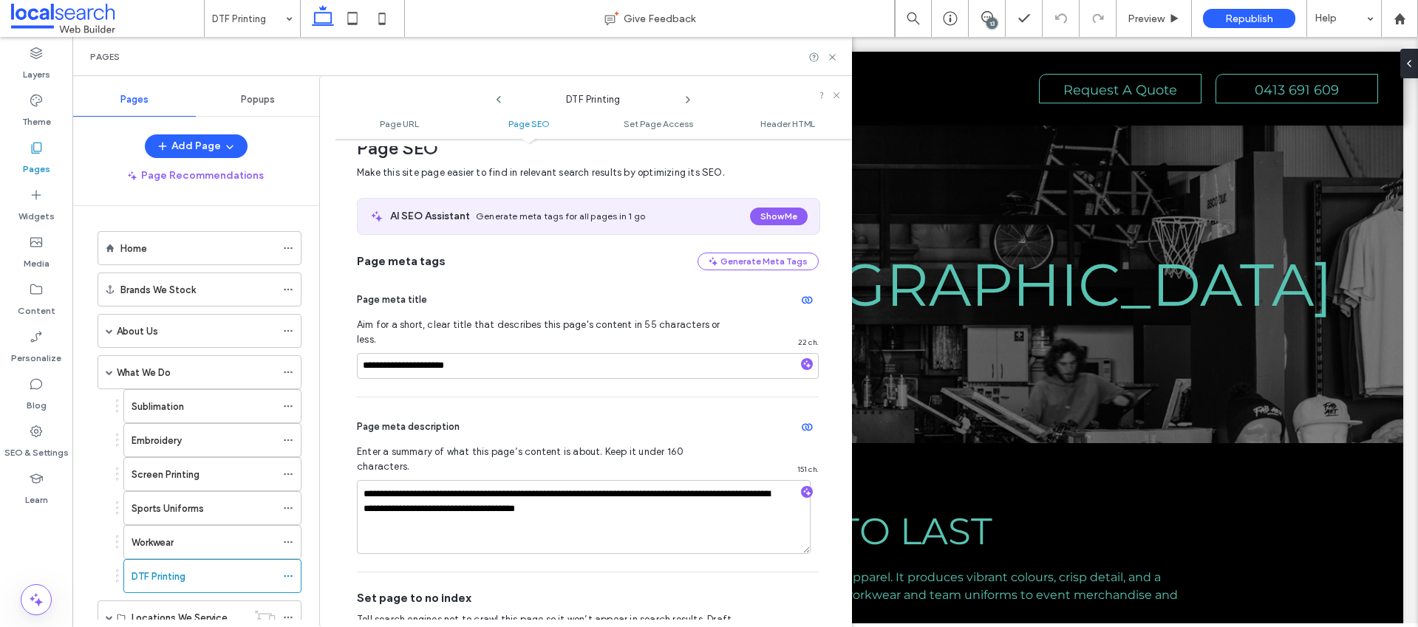
scroll to position [222, 0]
click at [674, 483] on textarea "**********" at bounding box center [584, 517] width 454 height 74
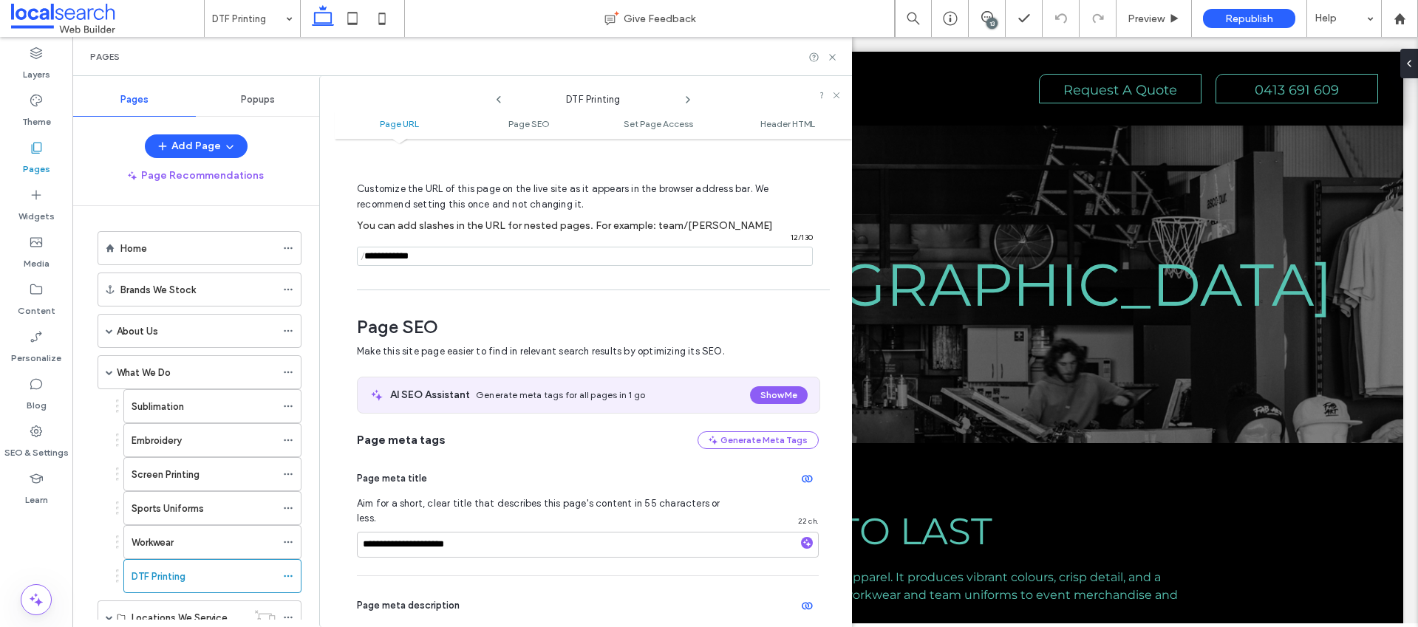
scroll to position [0, 0]
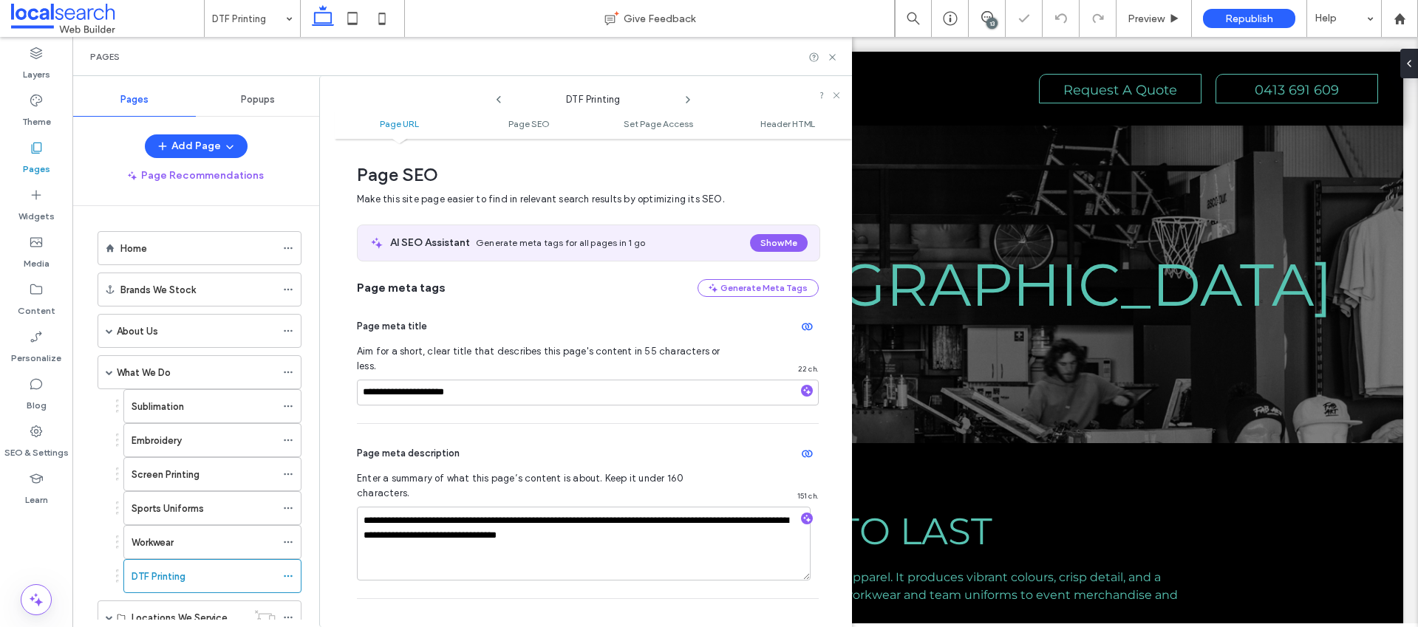
scroll to position [209, 0]
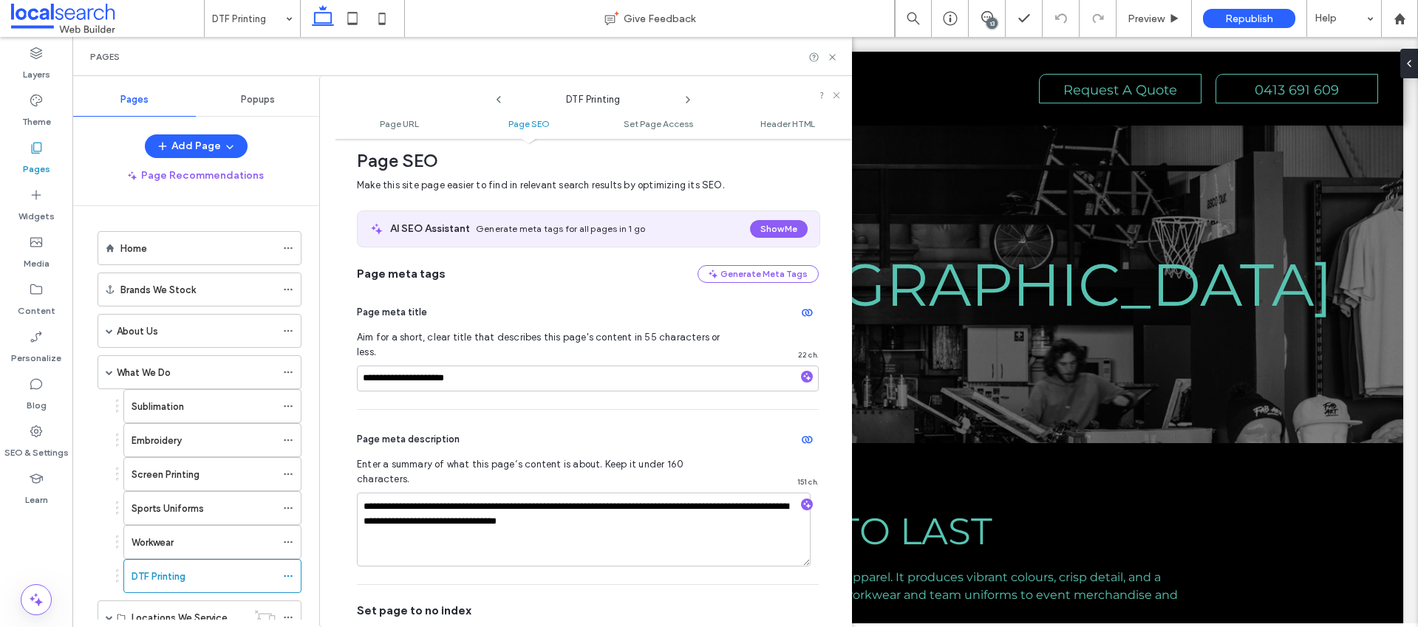
click at [502, 101] on icon at bounding box center [499, 100] width 12 height 12
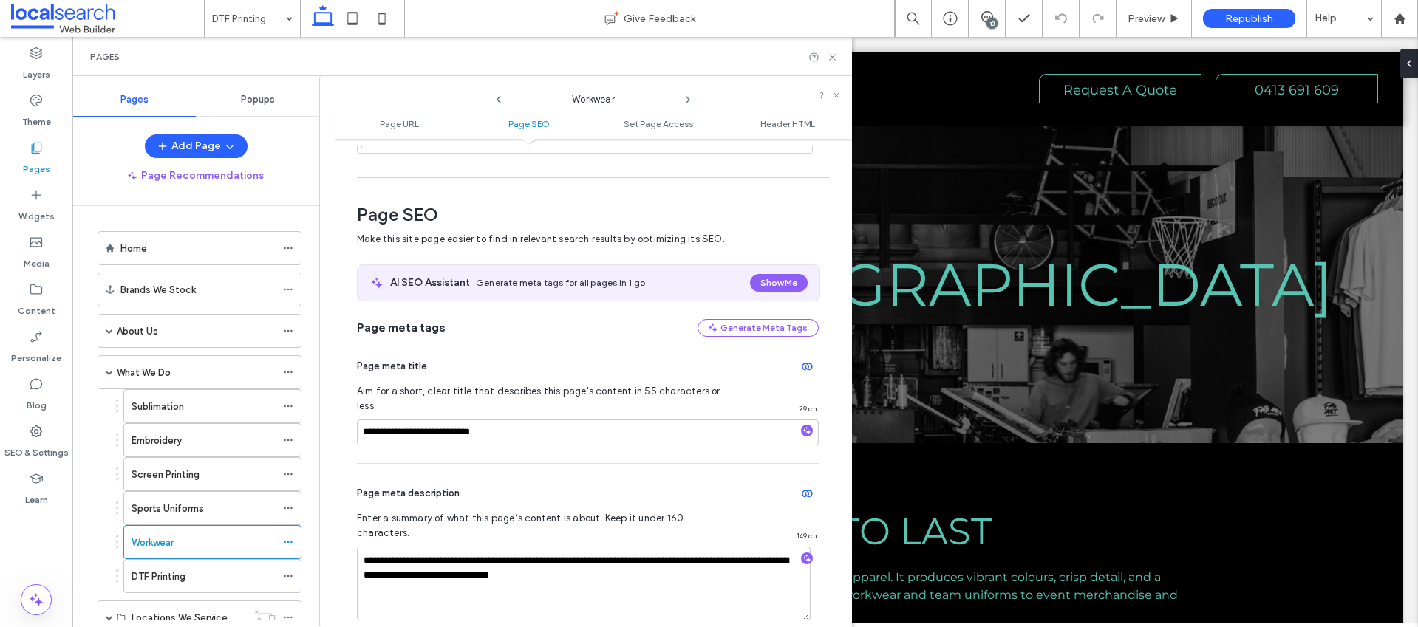
scroll to position [203, 0]
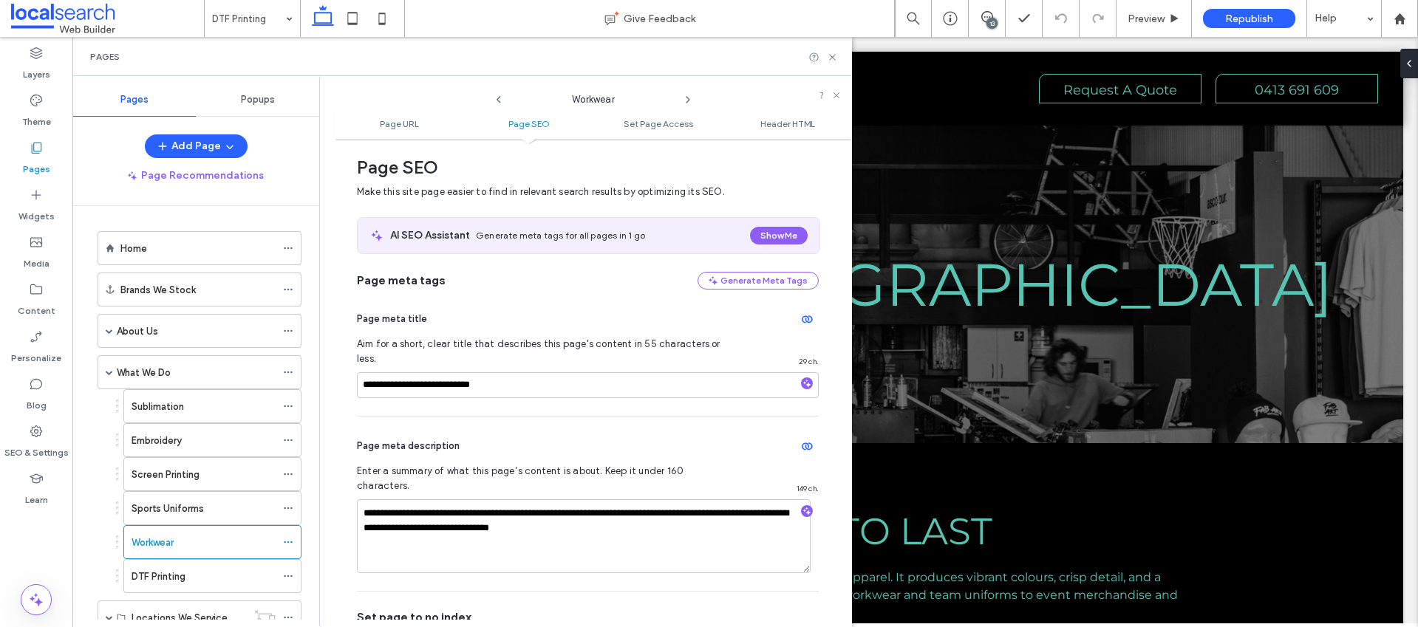
click at [684, 99] on icon at bounding box center [688, 100] width 12 height 12
click at [174, 568] on div "DTF Printing" at bounding box center [204, 576] width 144 height 33
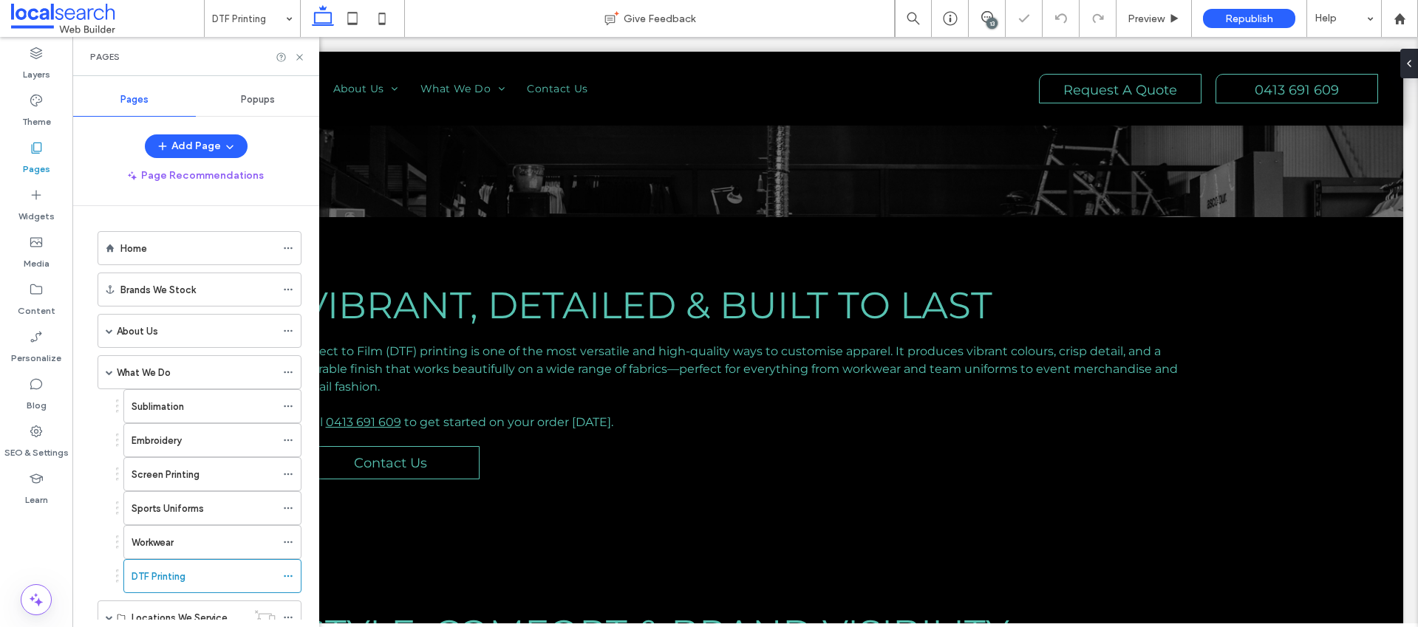
scroll to position [282, 0]
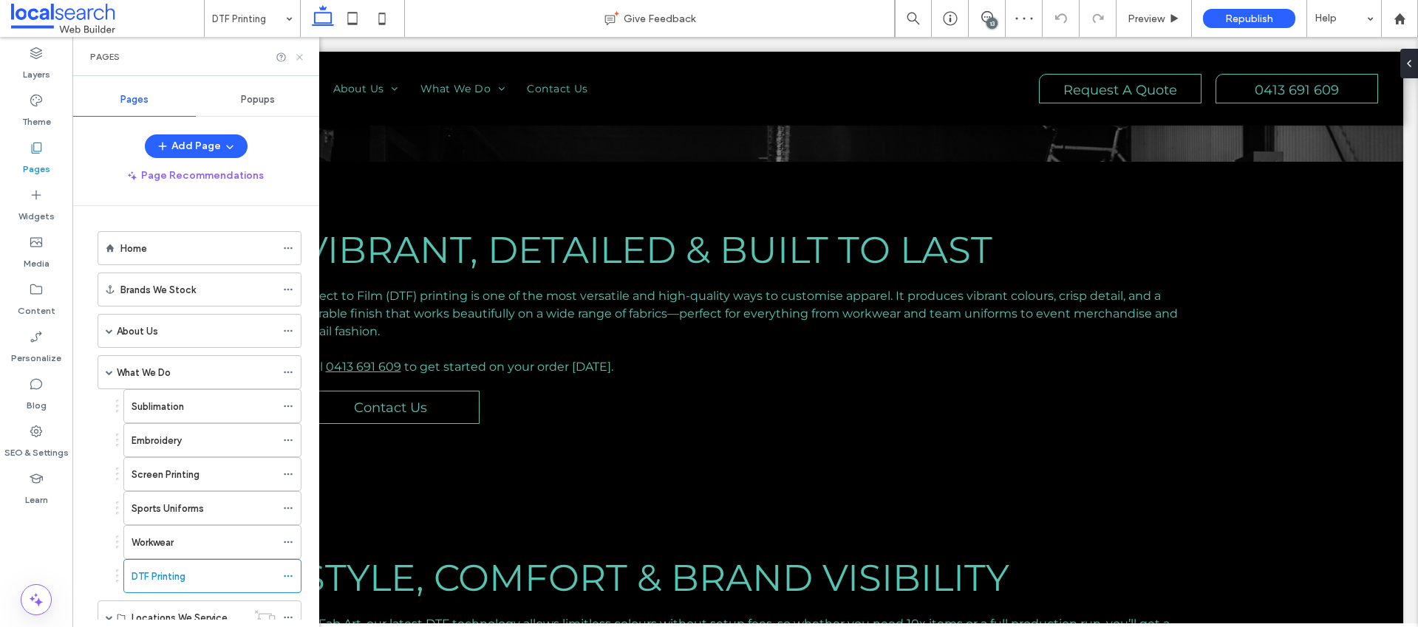
click at [302, 58] on icon at bounding box center [299, 57] width 11 height 11
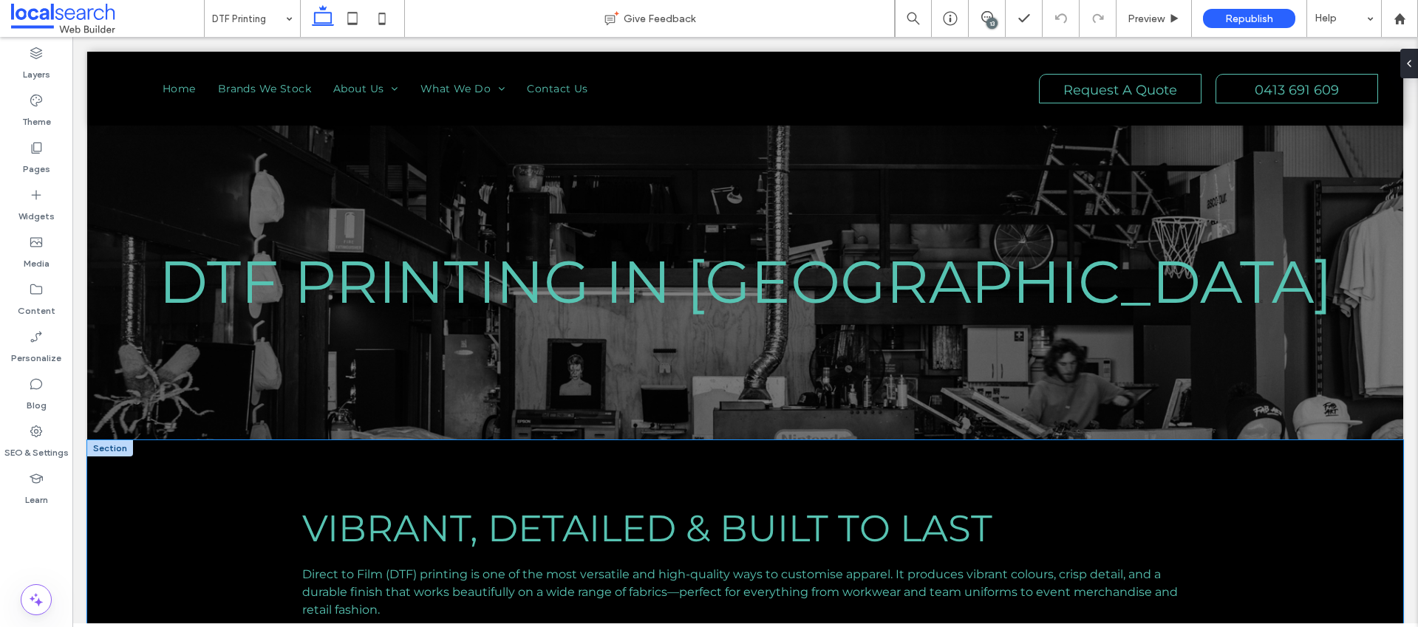
scroll to position [0, 0]
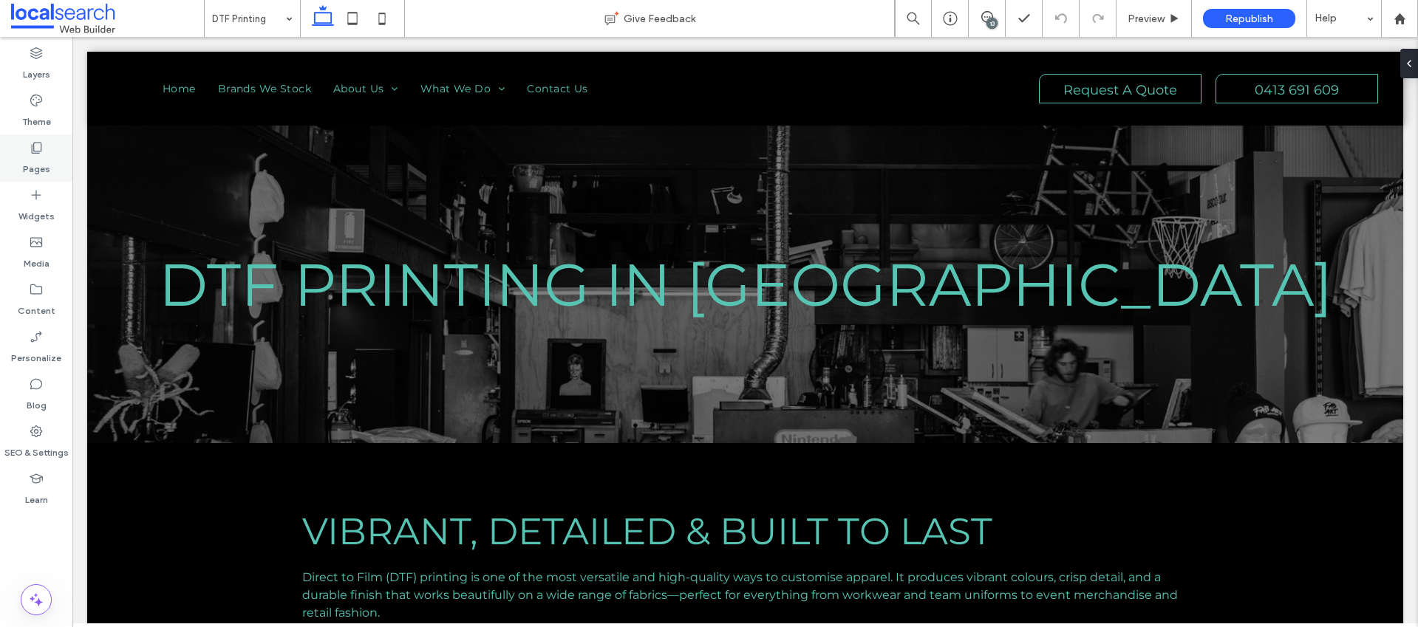
click at [47, 170] on label "Pages" at bounding box center [36, 165] width 27 height 21
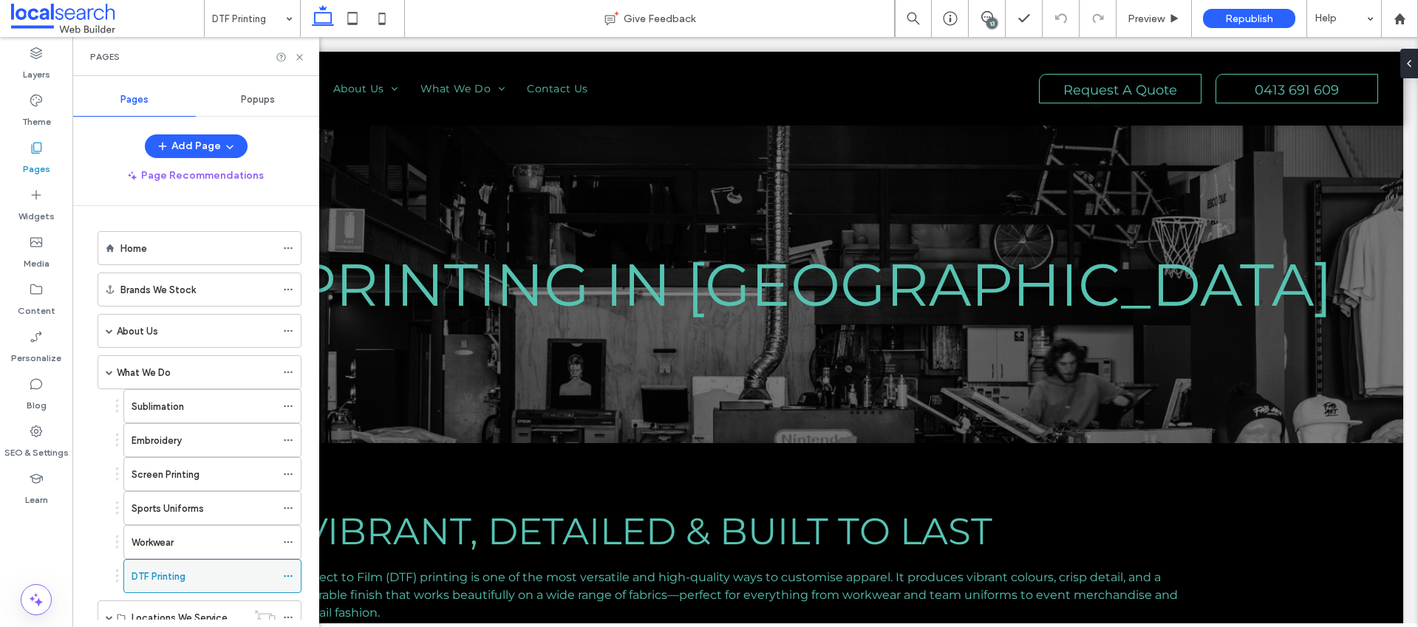
click at [289, 575] on icon at bounding box center [288, 576] width 10 height 10
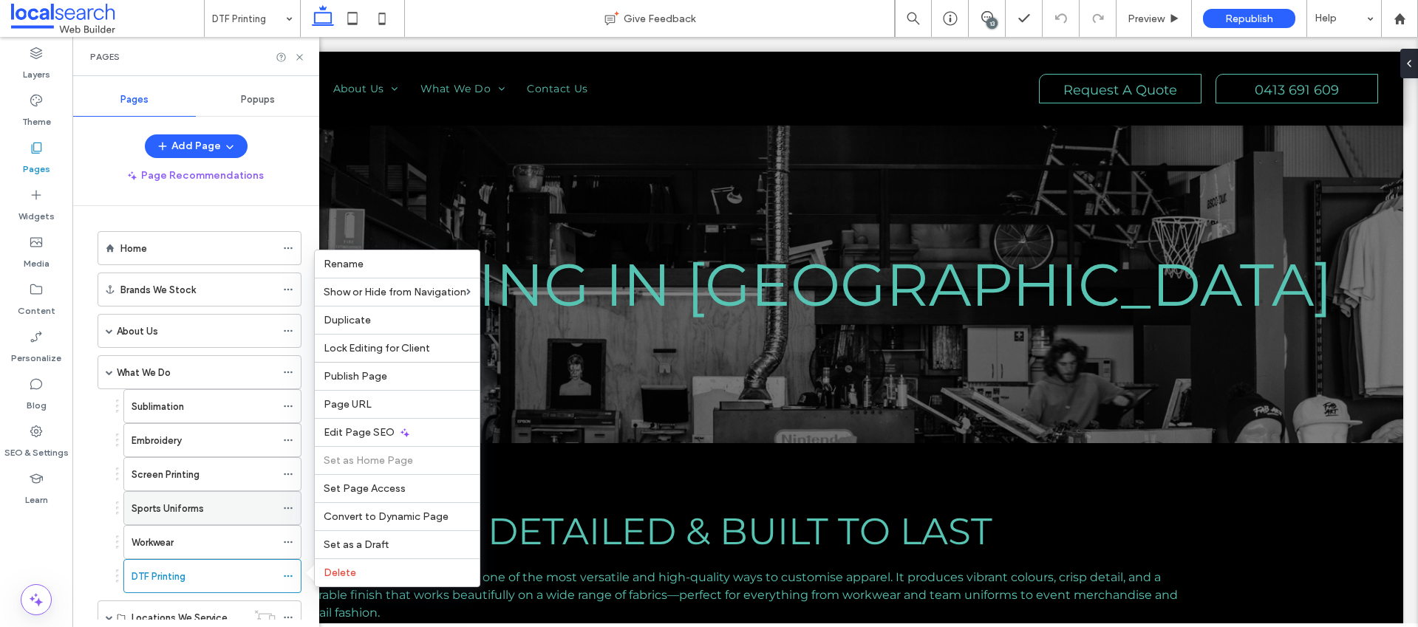
click at [291, 509] on icon at bounding box center [288, 508] width 10 height 10
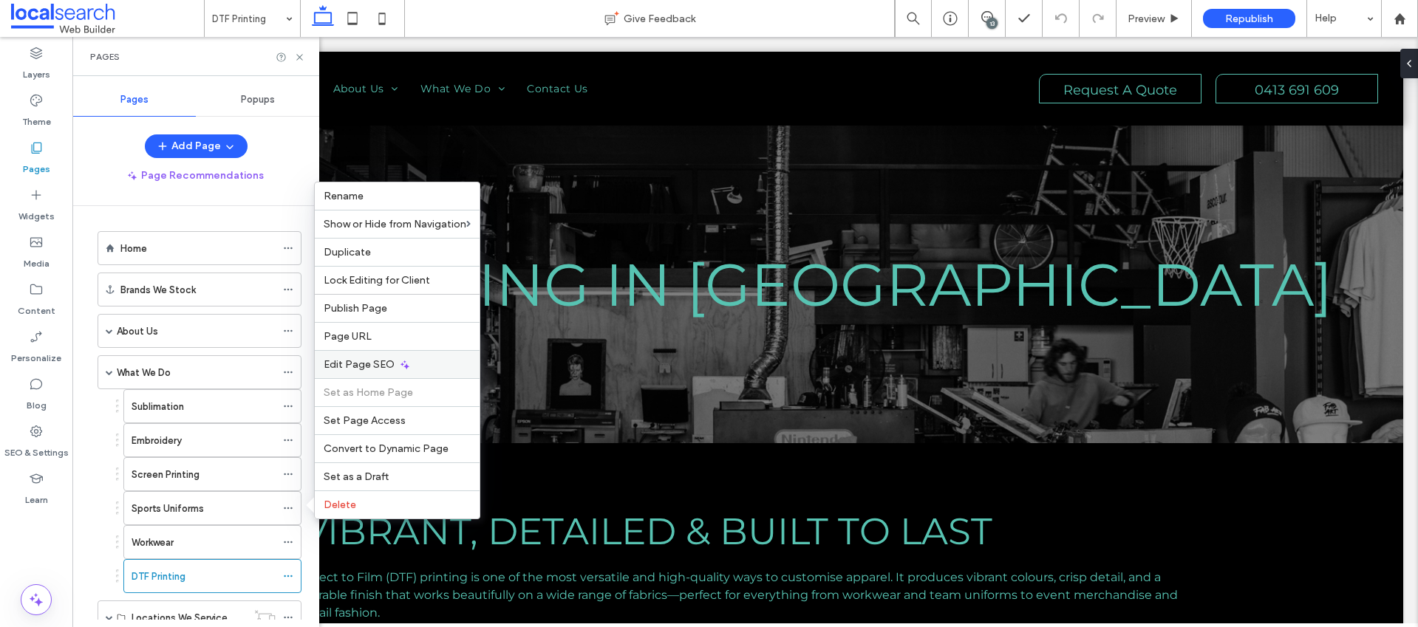
click at [390, 369] on span "Edit Page SEO" at bounding box center [359, 364] width 71 height 13
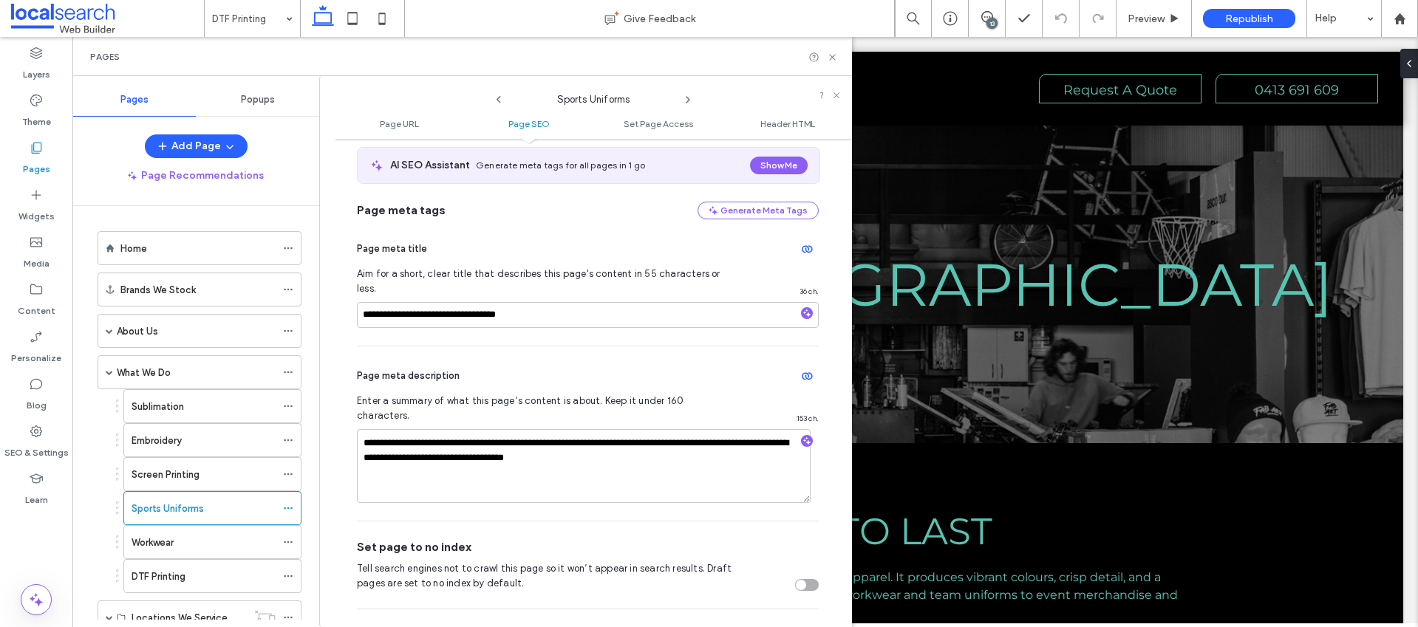
scroll to position [288, 0]
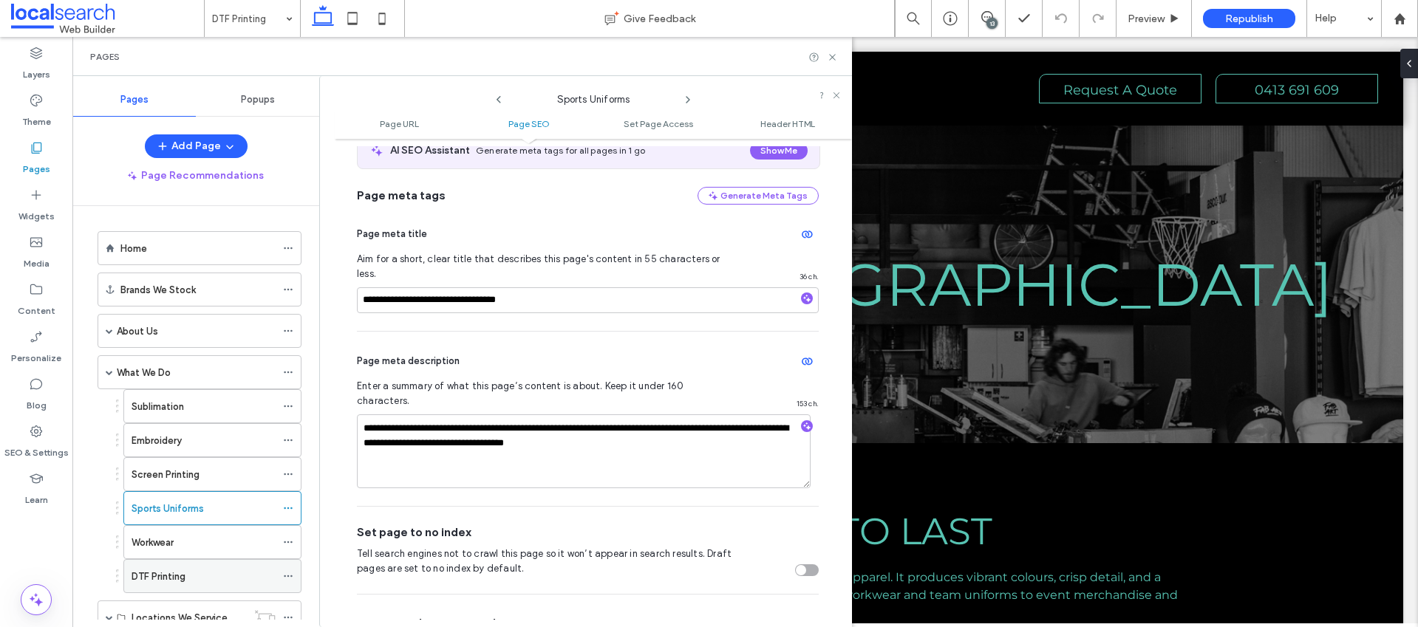
click at [296, 579] on div at bounding box center [292, 576] width 18 height 22
click at [291, 576] on use at bounding box center [288, 577] width 8 height 2
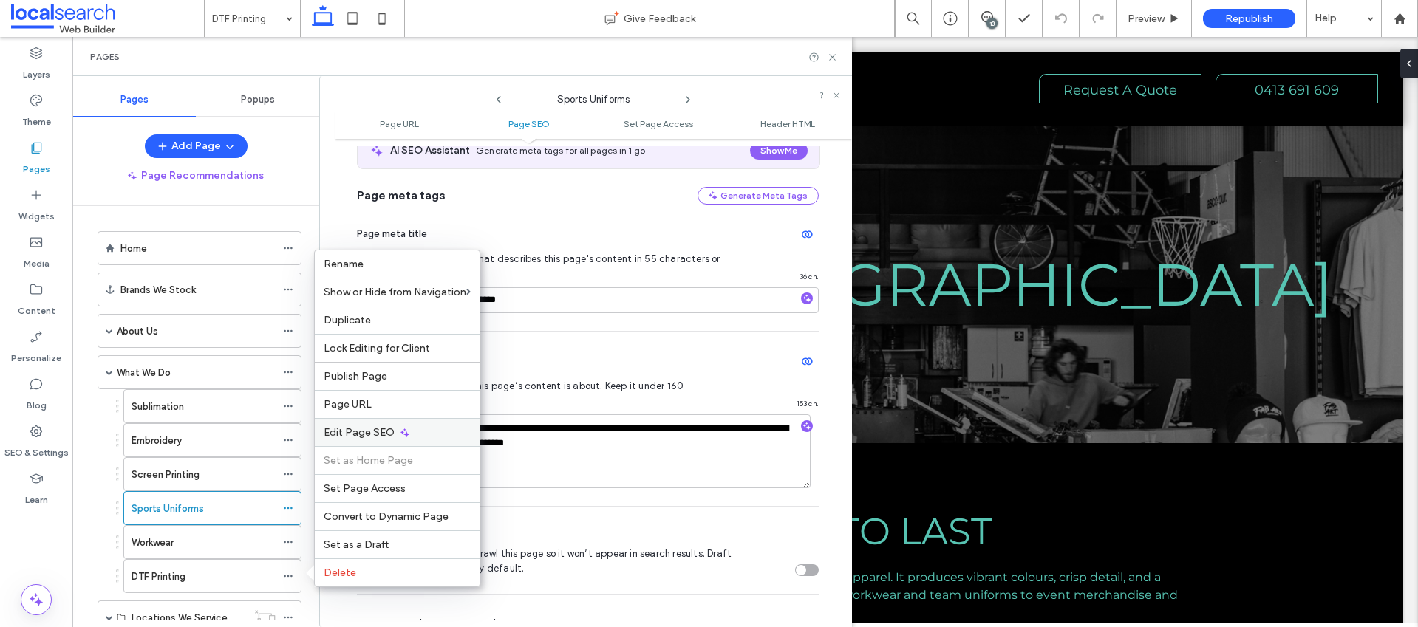
click at [375, 427] on span "Edit Page SEO" at bounding box center [359, 432] width 71 height 13
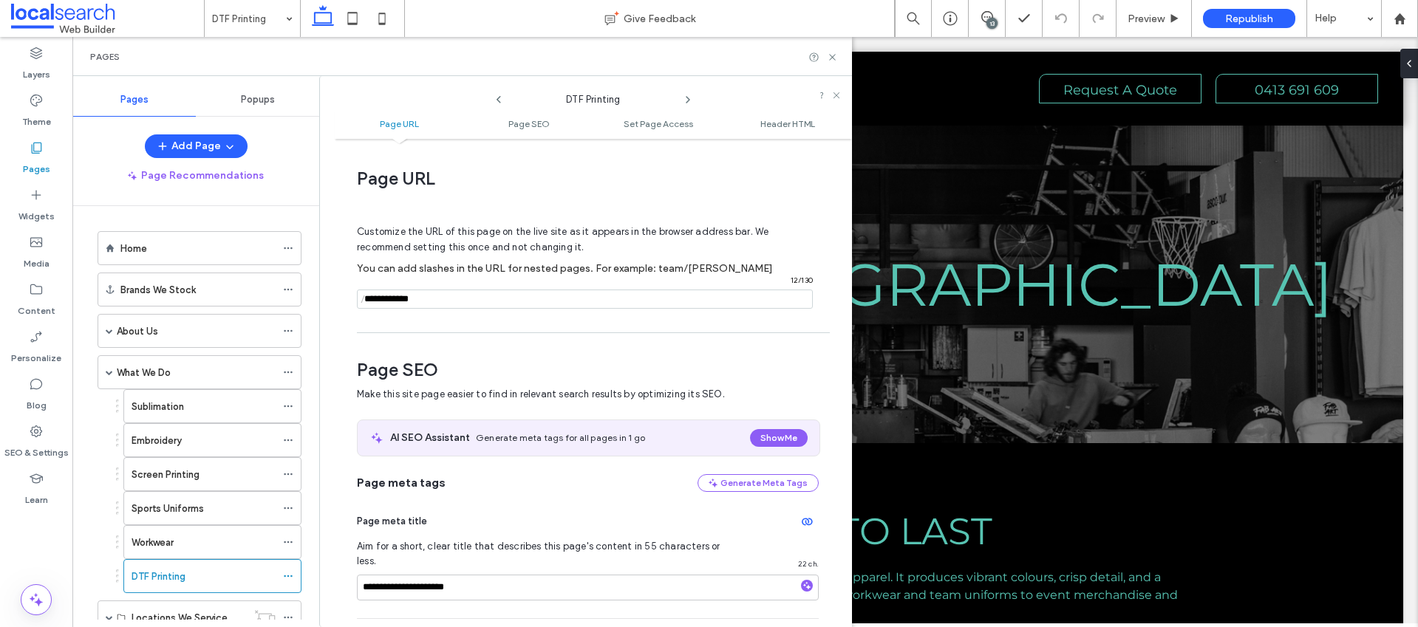
scroll to position [203, 0]
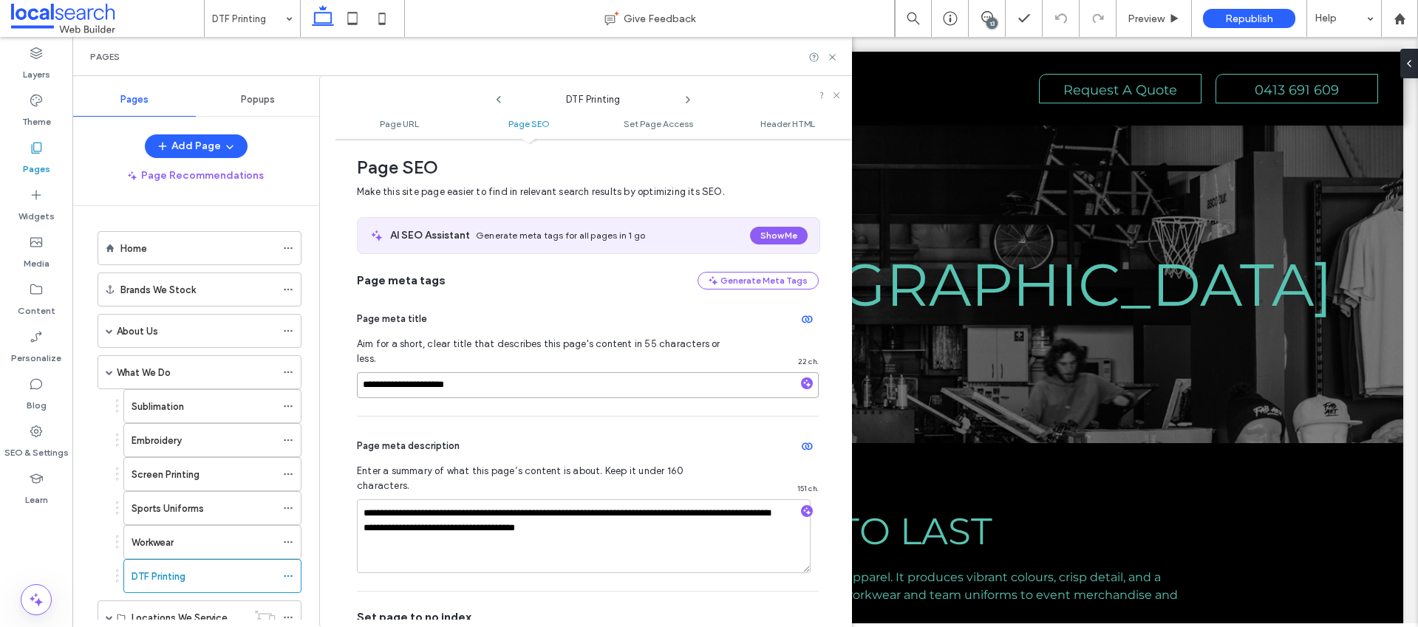
click at [417, 375] on input "**********" at bounding box center [588, 386] width 462 height 26
type input "**********"
click at [982, 21] on icon at bounding box center [988, 17] width 12 height 12
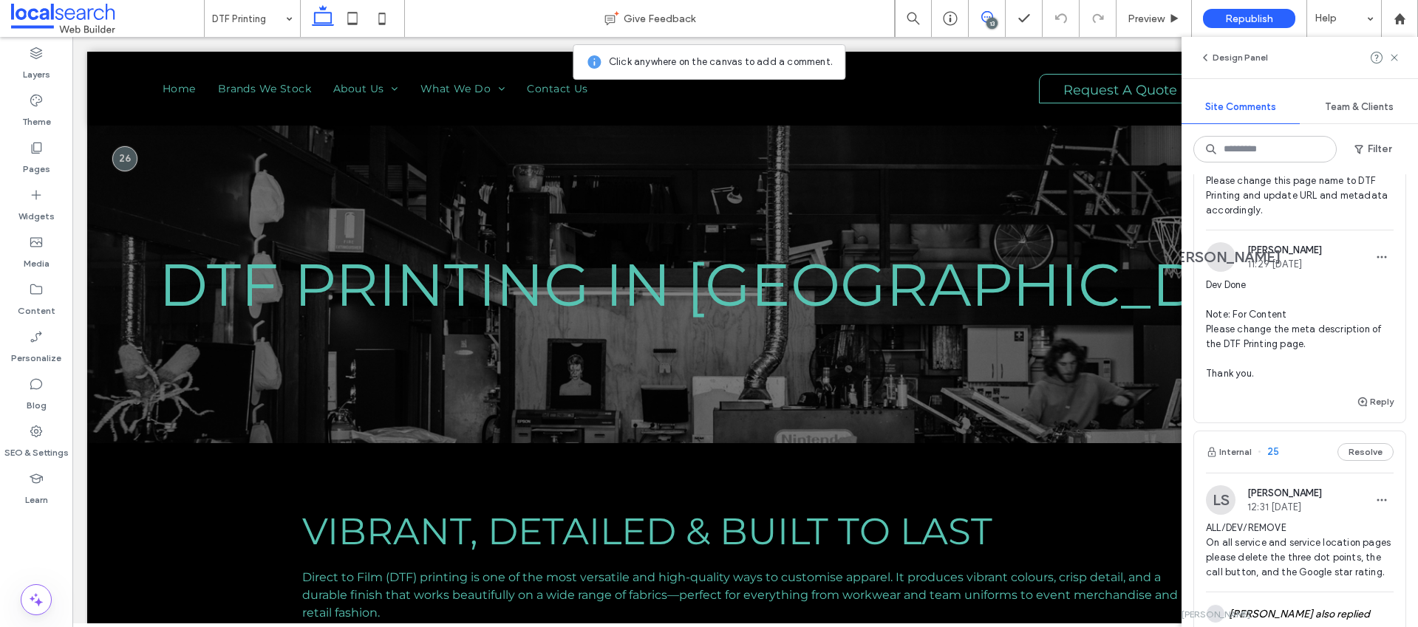
scroll to position [669, 0]
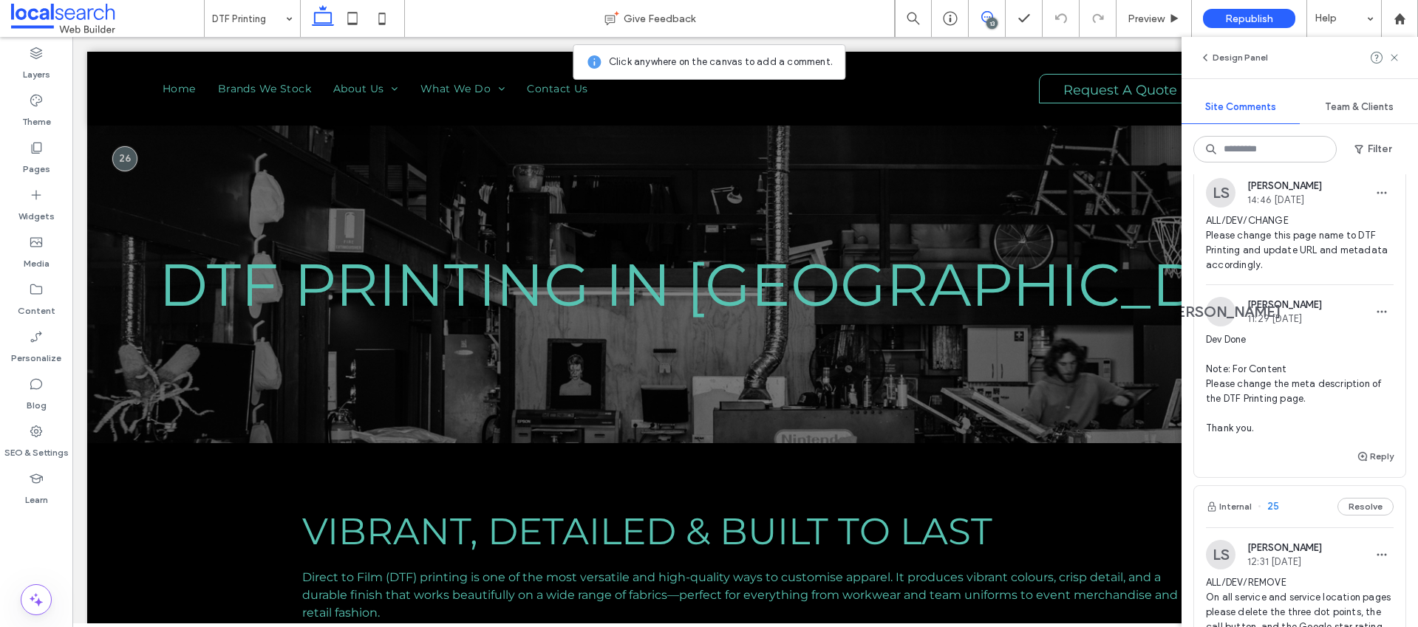
click at [1307, 405] on span "Dev Done Note: For Content Please change the meta description of the DTF Printi…" at bounding box center [1300, 384] width 188 height 103
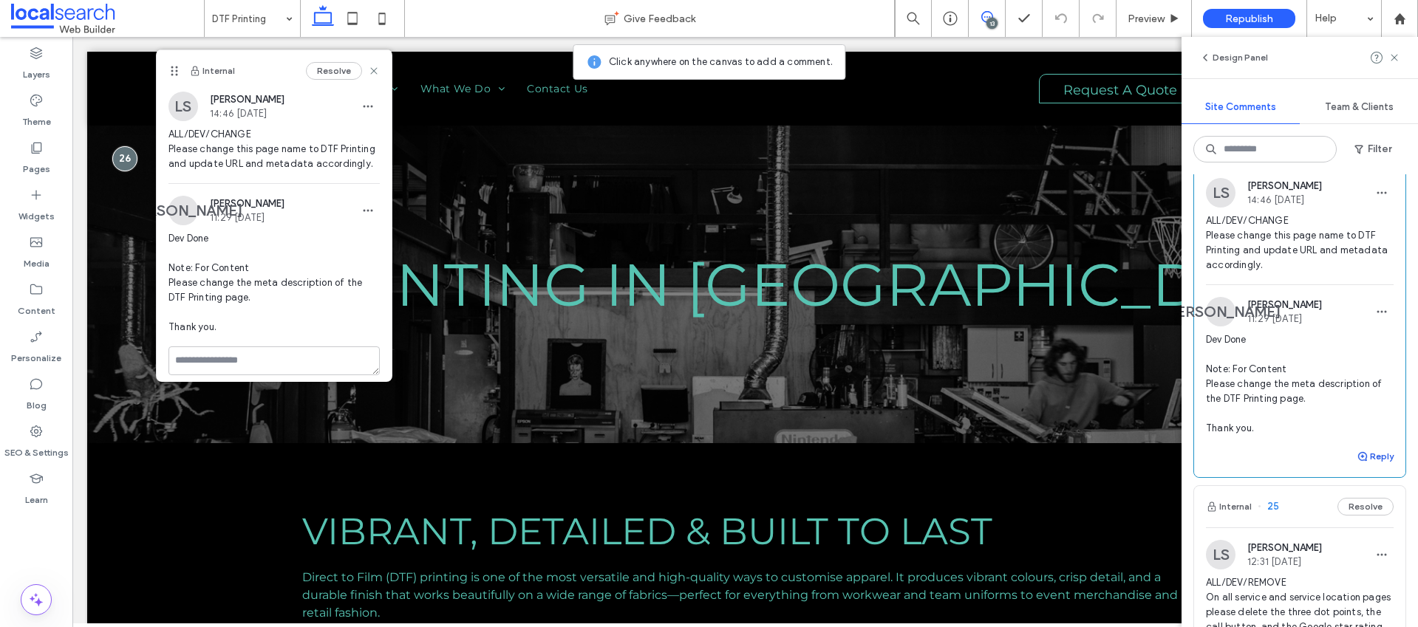
click at [1373, 466] on button "Reply" at bounding box center [1375, 457] width 37 height 18
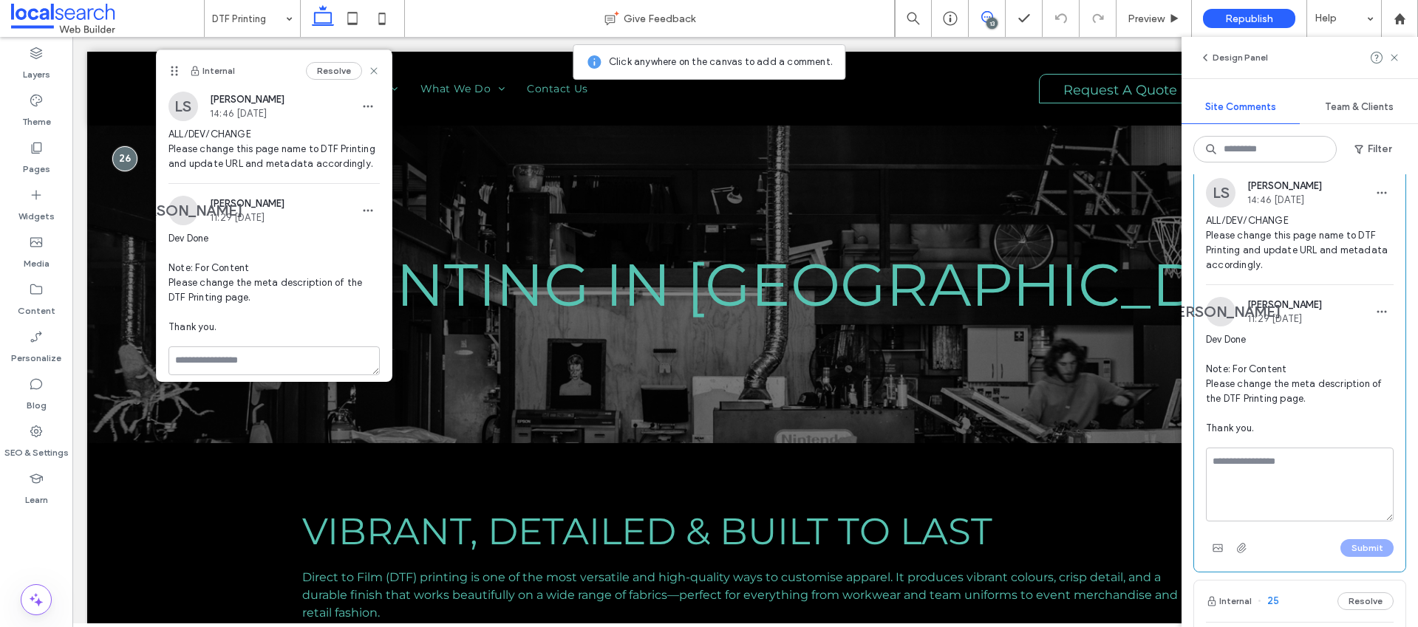
click at [1305, 492] on textarea at bounding box center [1300, 485] width 188 height 74
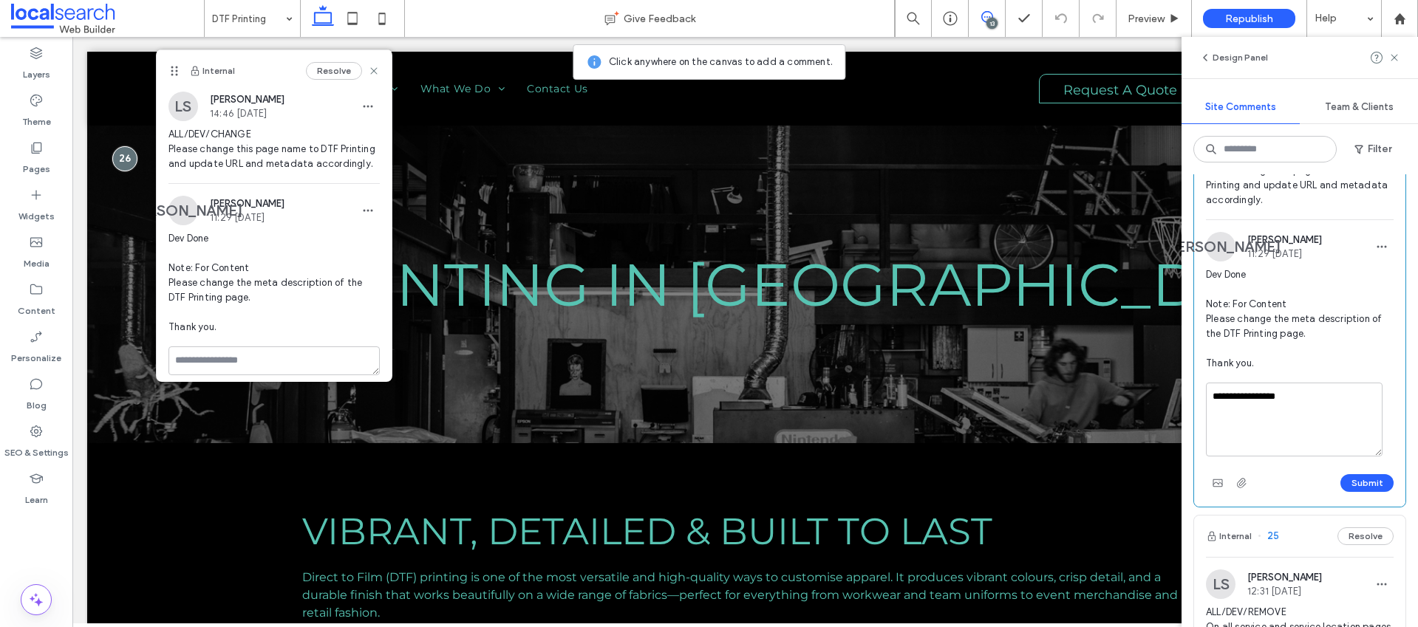
scroll to position [744, 0]
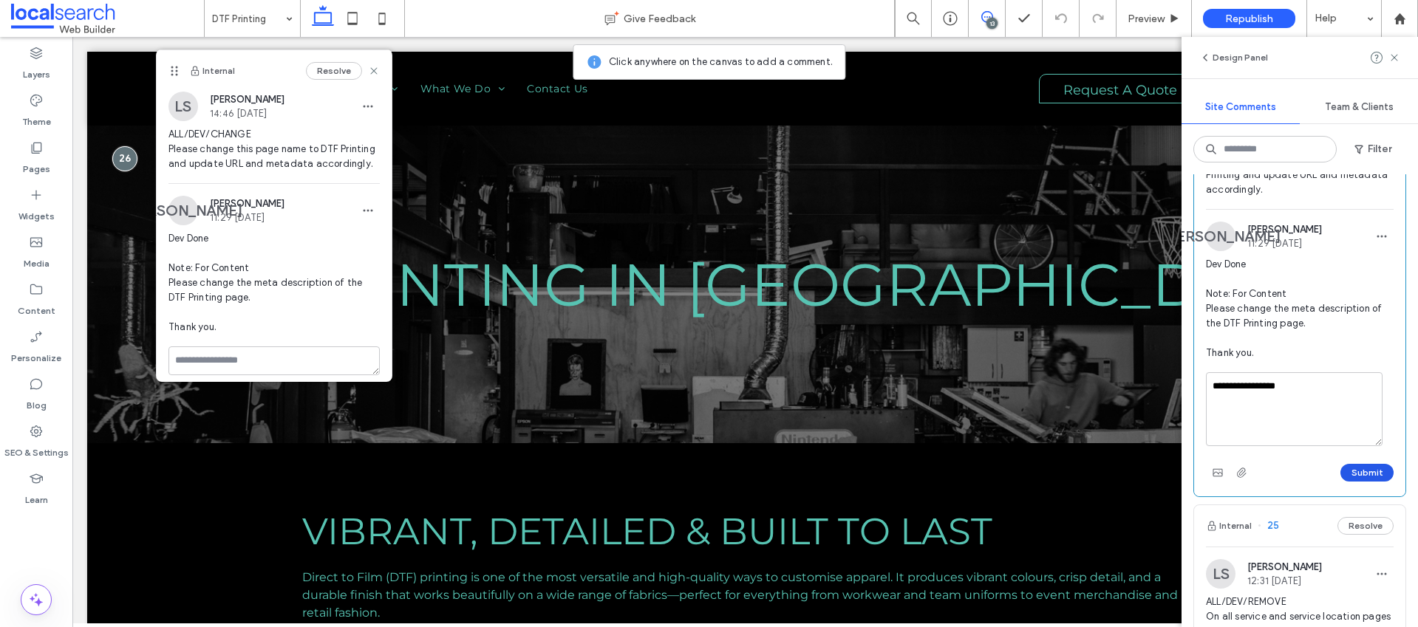
type textarea "**********"
click at [1361, 482] on button "Submit" at bounding box center [1367, 473] width 53 height 18
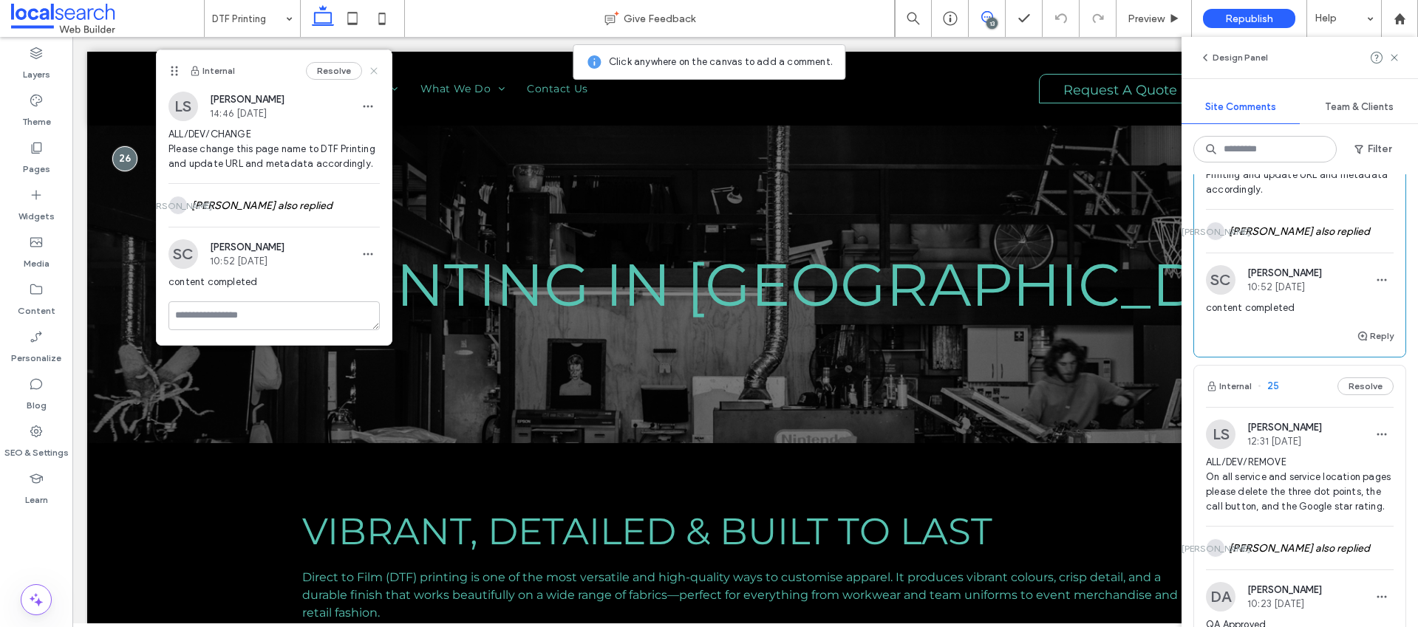
click at [378, 71] on icon at bounding box center [374, 71] width 12 height 12
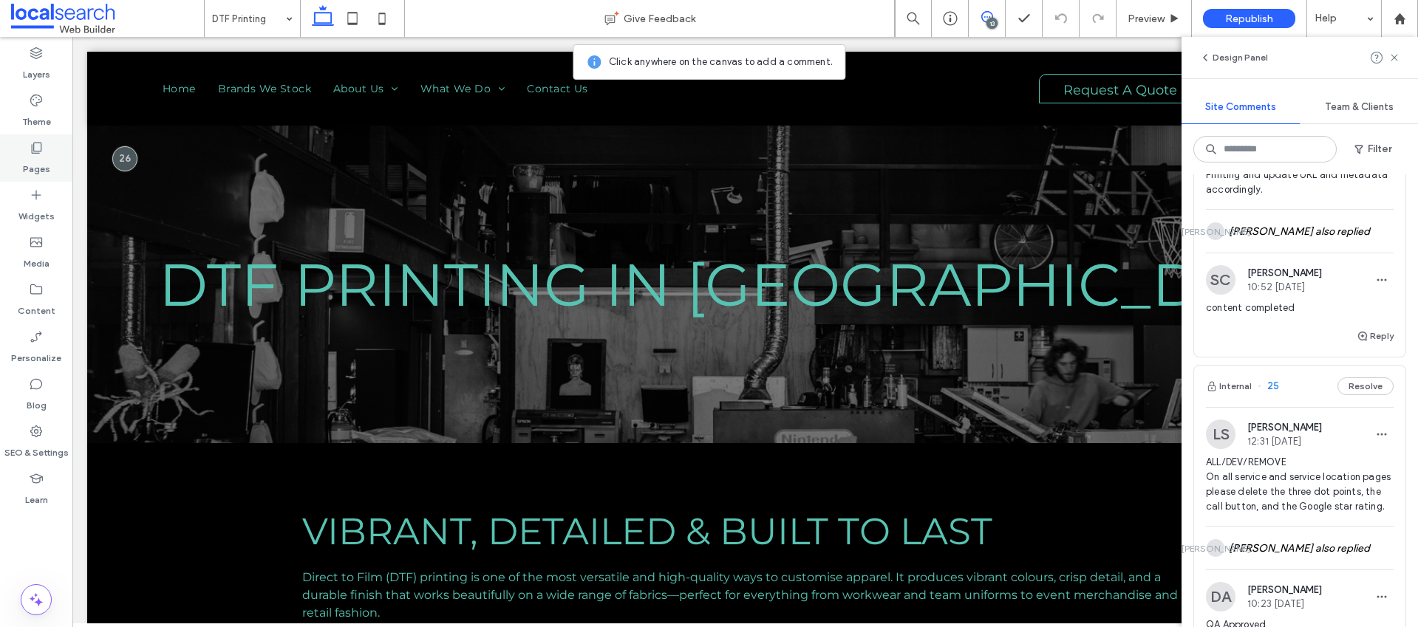
click at [44, 159] on label "Pages" at bounding box center [36, 165] width 27 height 21
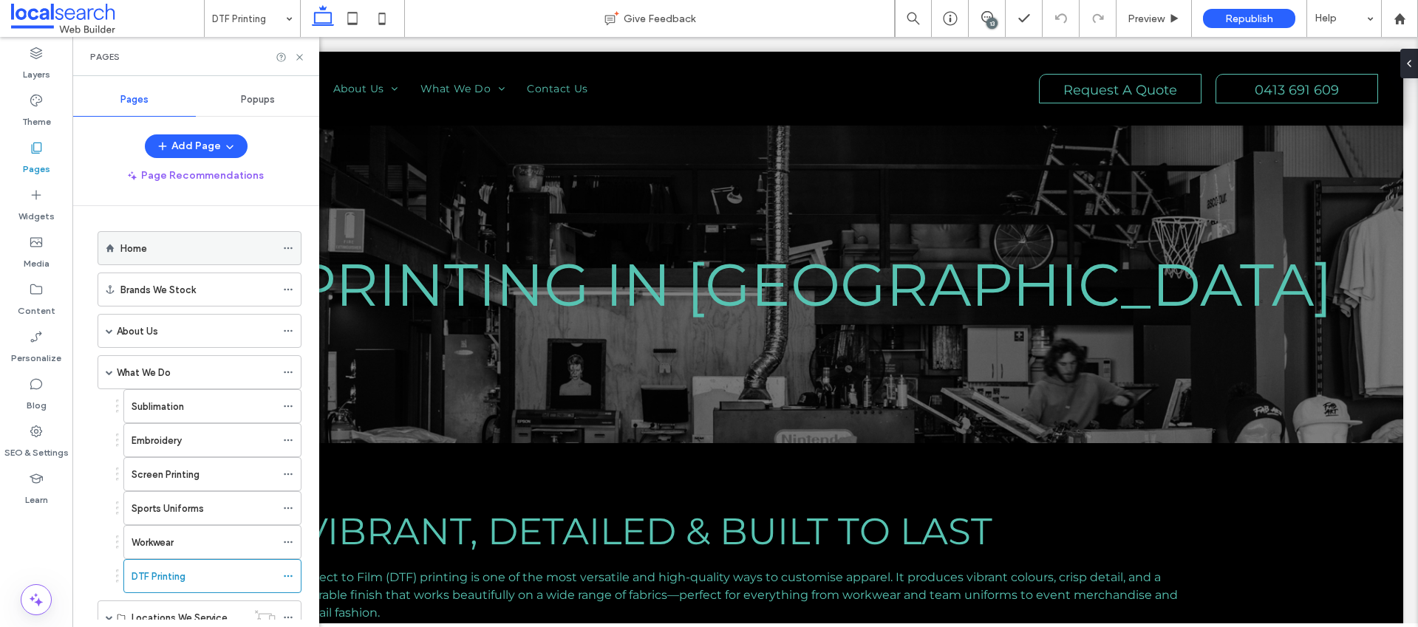
scroll to position [0, 0]
click at [289, 576] on icon at bounding box center [288, 576] width 10 height 10
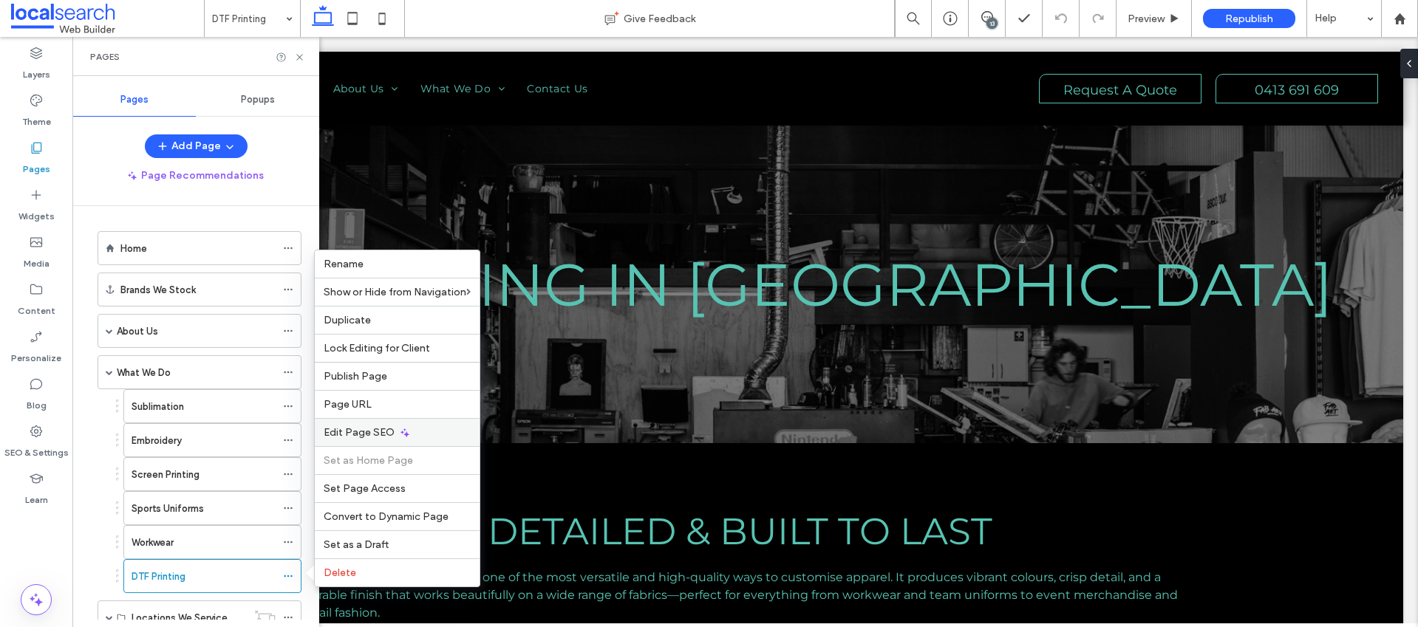
click at [411, 439] on div "Edit Page SEO" at bounding box center [397, 432] width 165 height 28
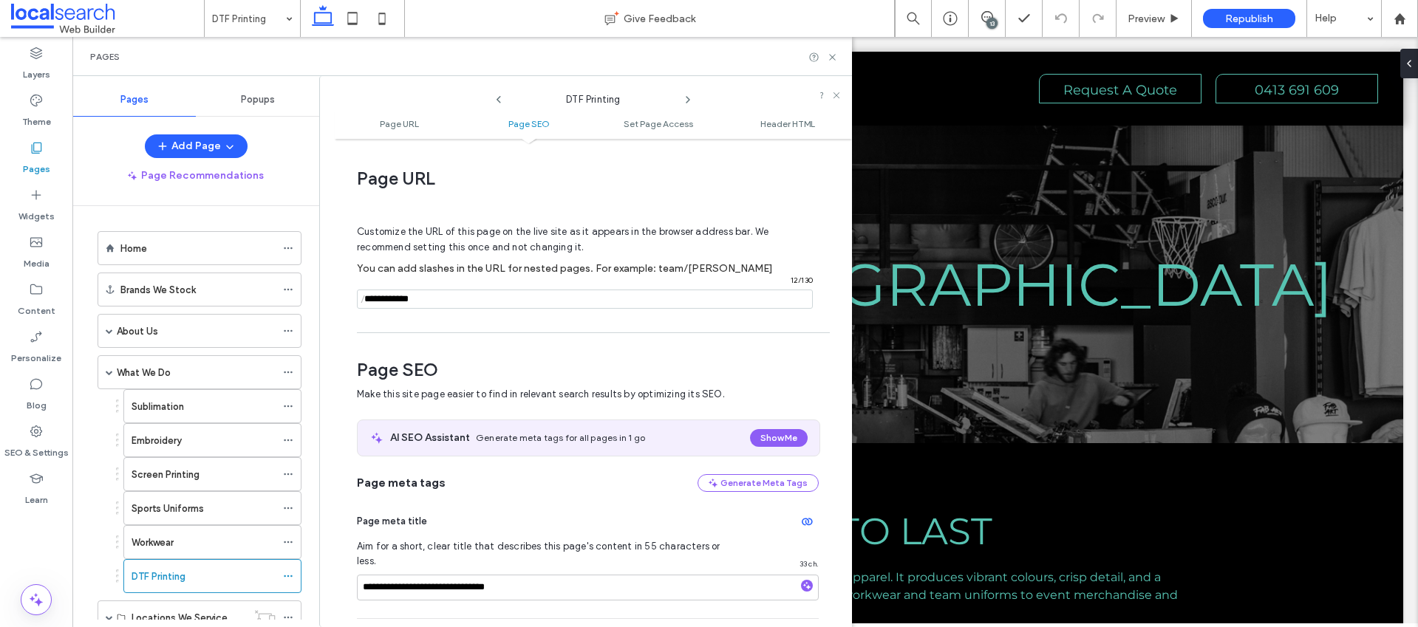
scroll to position [203, 0]
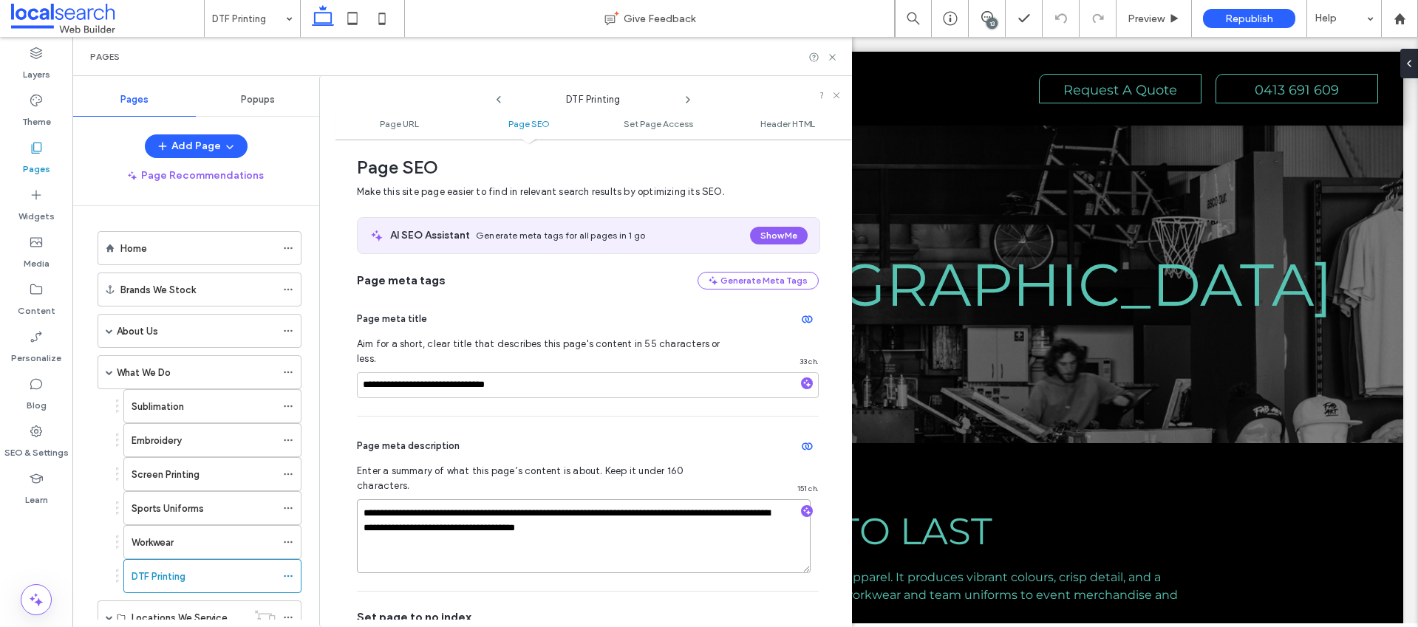
click at [541, 506] on textarea "**********" at bounding box center [584, 537] width 454 height 74
click at [542, 505] on textarea "**********" at bounding box center [584, 537] width 454 height 74
click at [456, 373] on input "**********" at bounding box center [588, 386] width 462 height 26
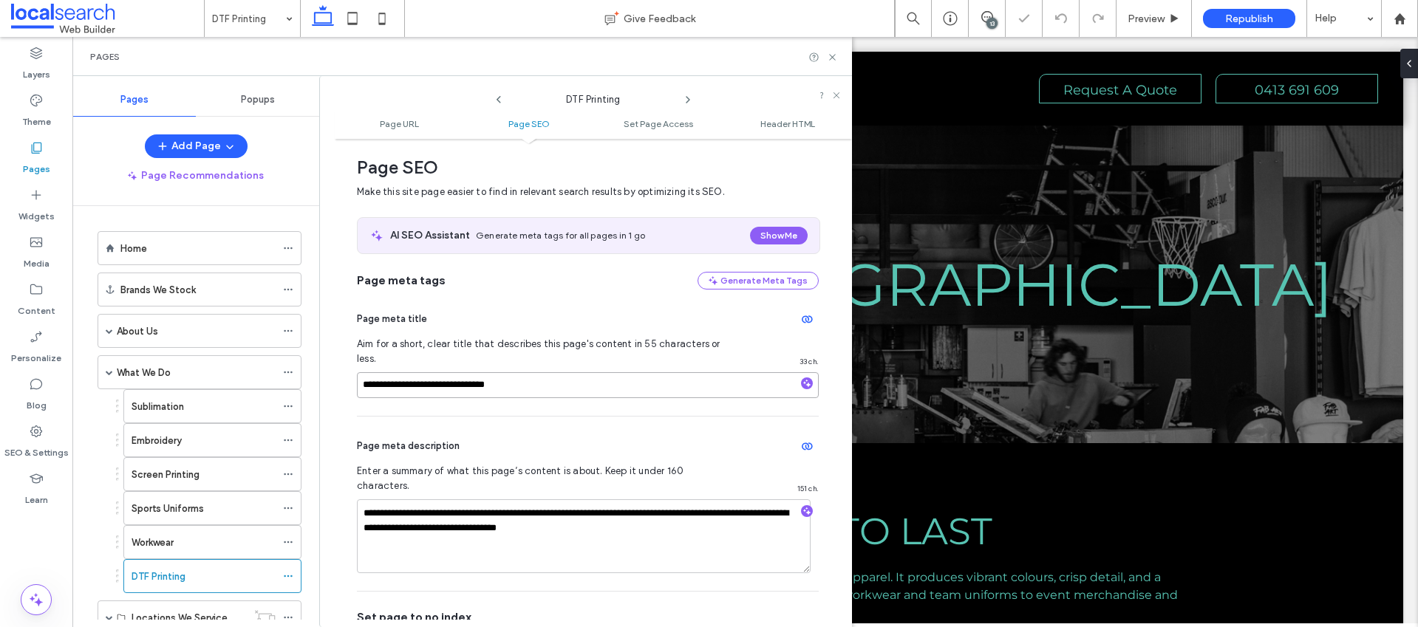
click at [456, 373] on input "**********" at bounding box center [588, 386] width 462 height 26
click at [557, 296] on div "**********" at bounding box center [588, 353] width 462 height 126
click at [836, 59] on icon at bounding box center [832, 57] width 11 height 11
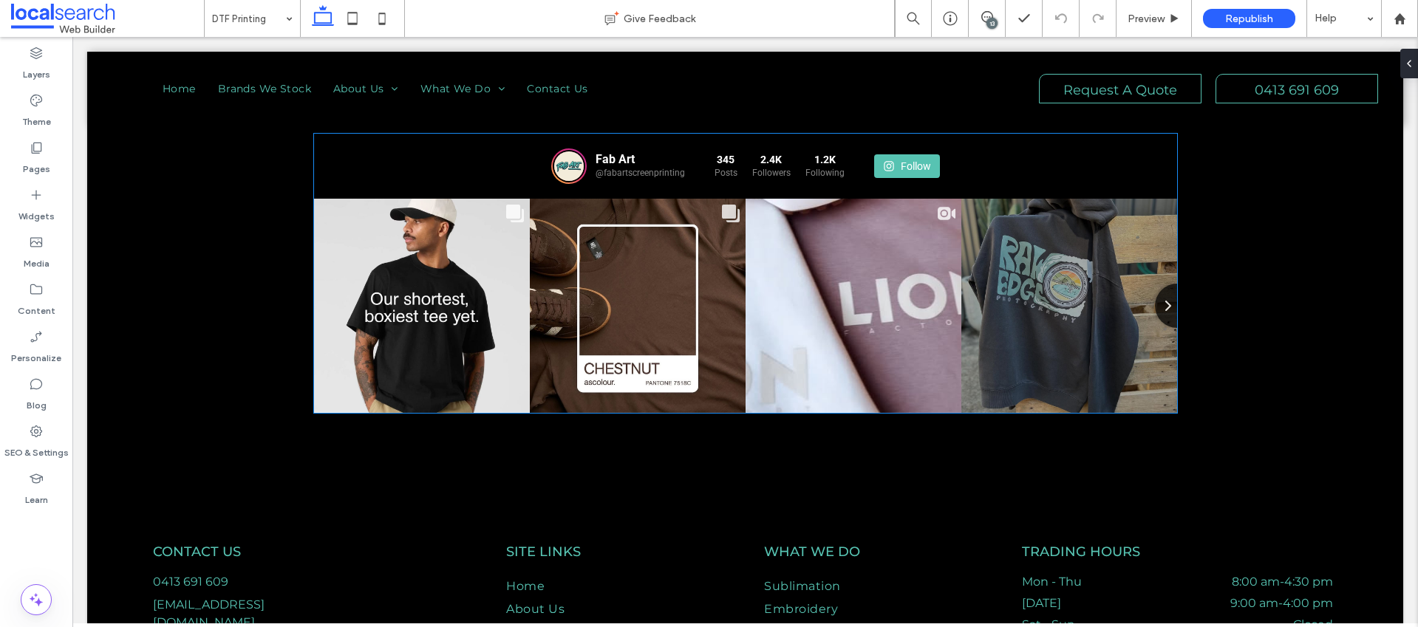
scroll to position [1330, 0]
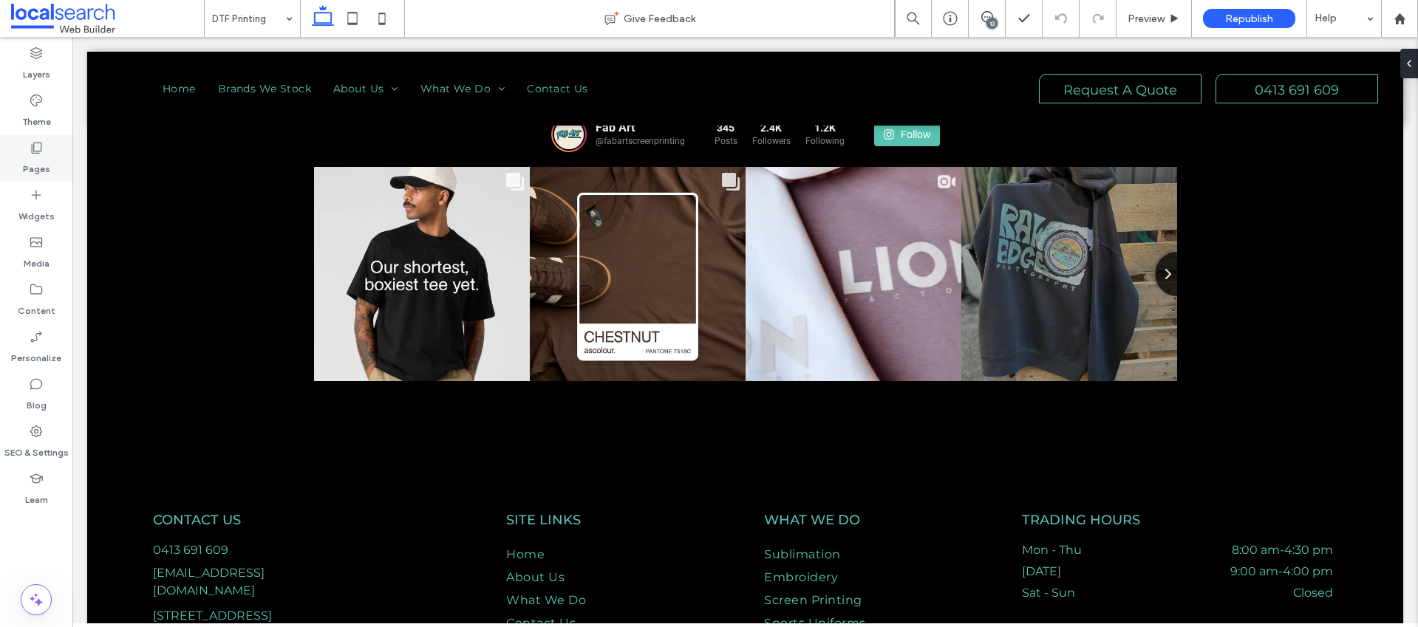
click at [38, 163] on label "Pages" at bounding box center [36, 165] width 27 height 21
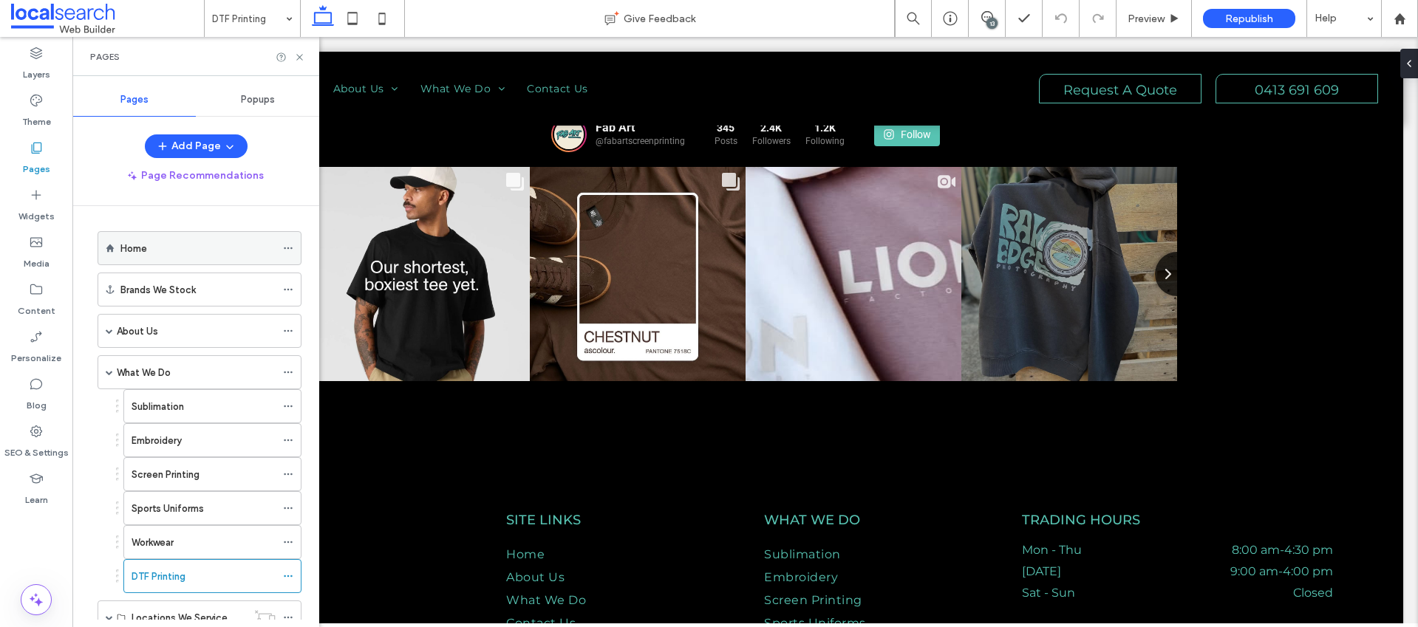
click at [181, 250] on div "Home" at bounding box center [197, 249] width 155 height 16
click at [299, 57] on use at bounding box center [299, 57] width 6 height 6
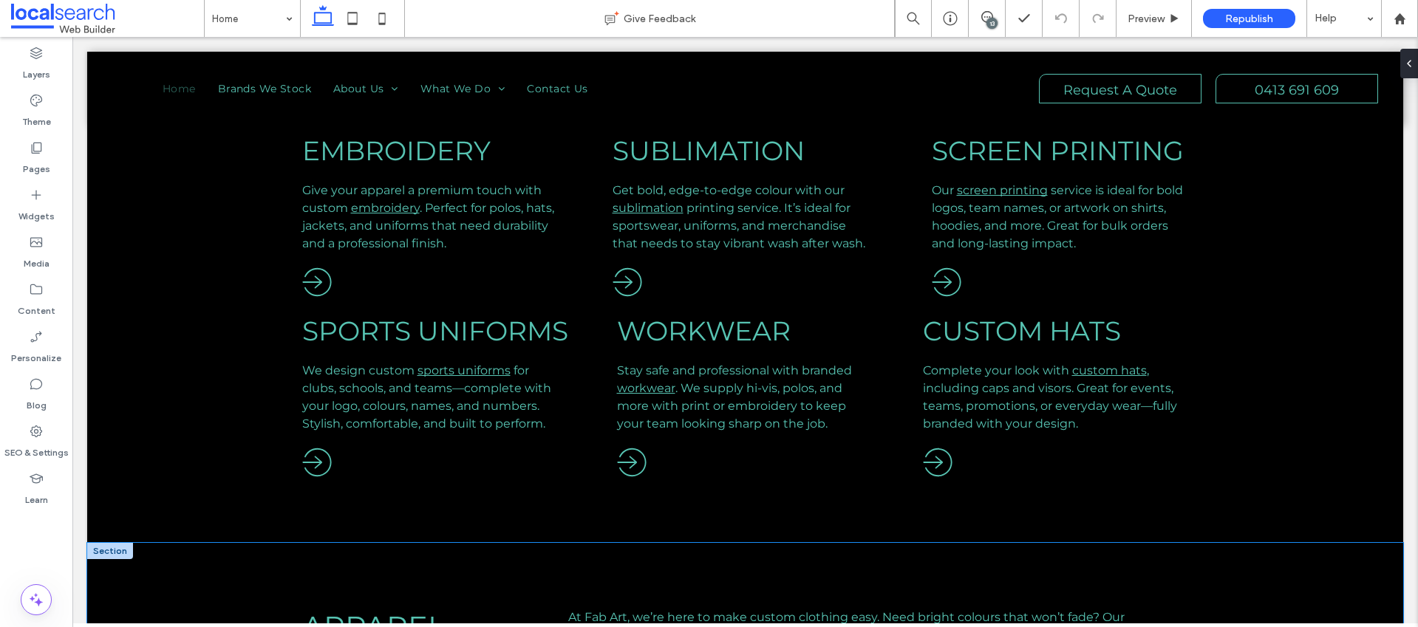
scroll to position [725, 0]
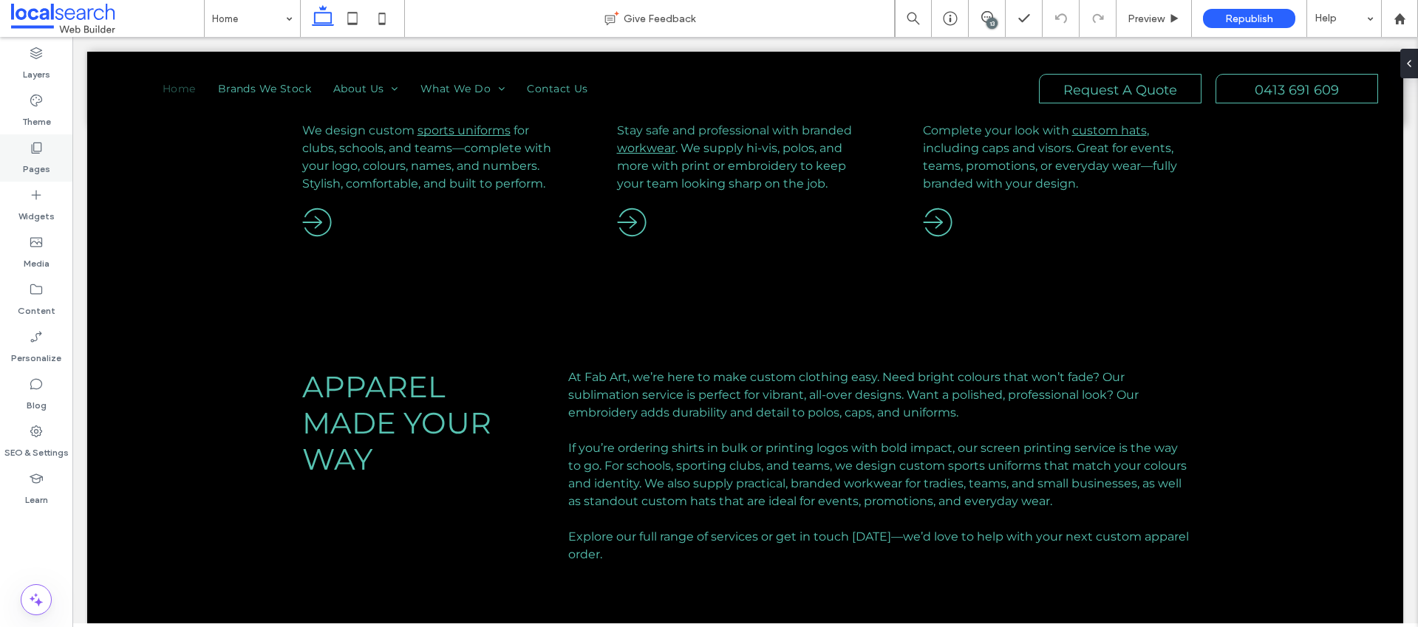
click at [27, 144] on div "Pages" at bounding box center [36, 158] width 72 height 47
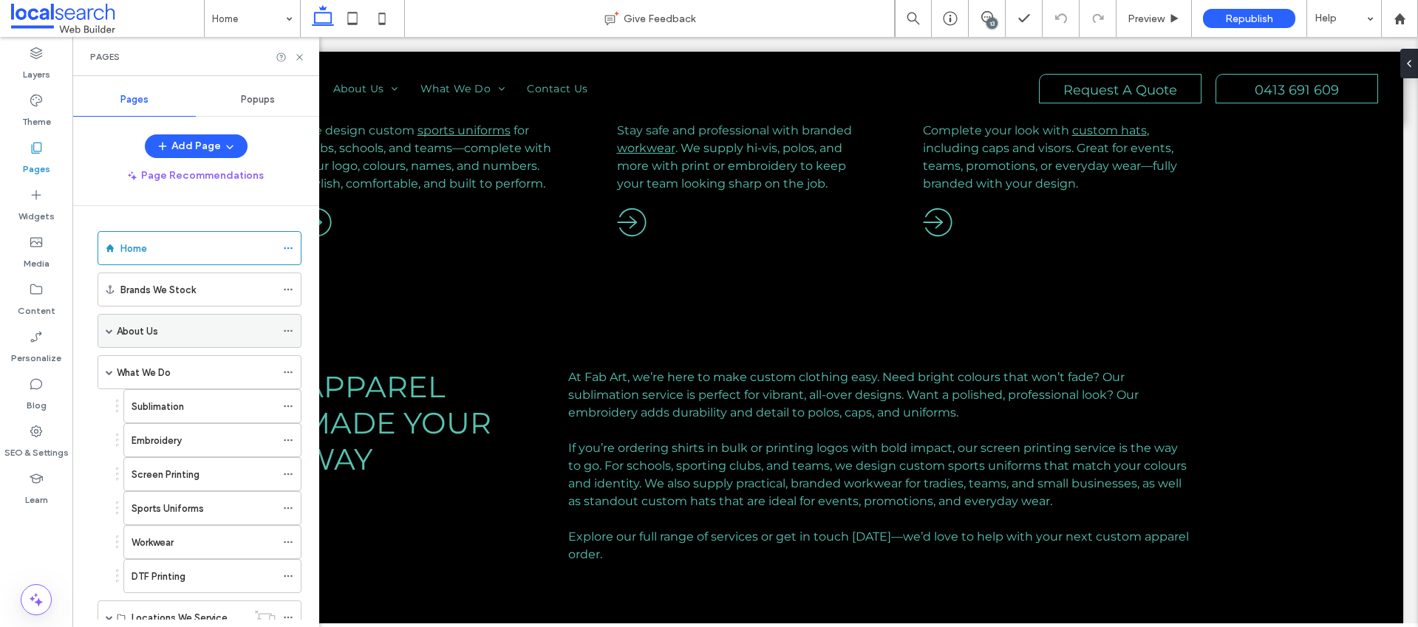
click at [171, 330] on div "About Us" at bounding box center [196, 332] width 159 height 16
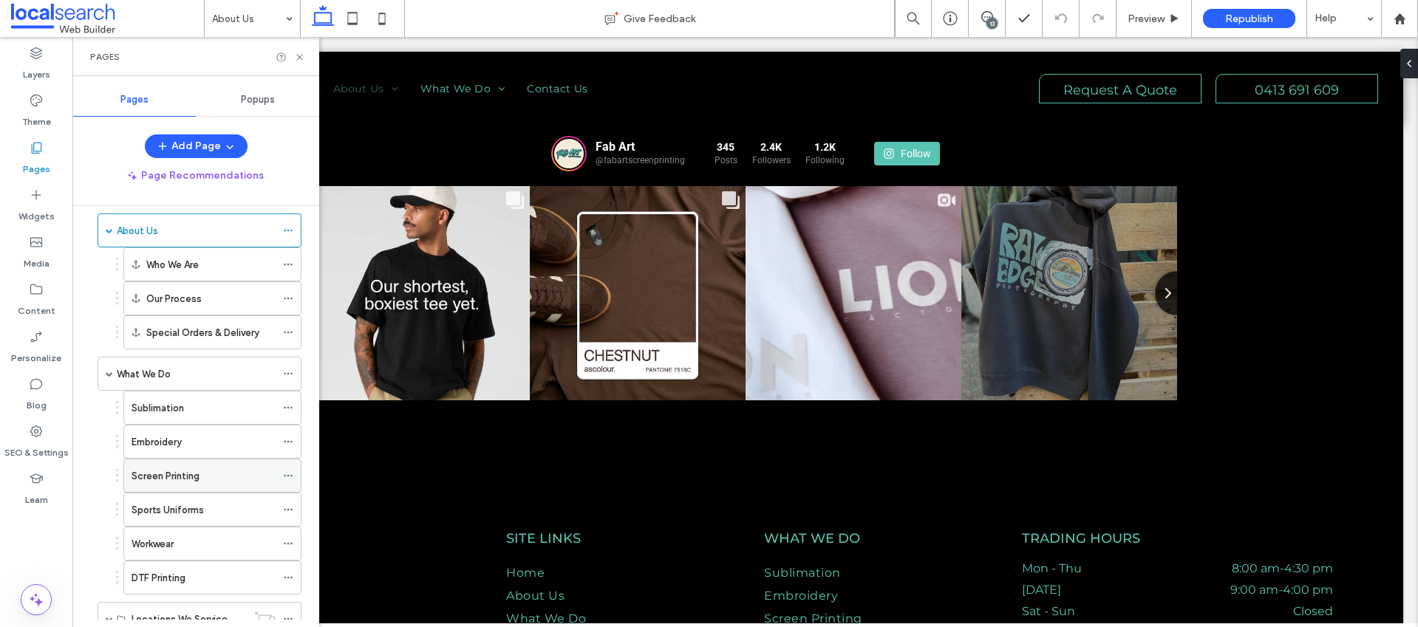
scroll to position [100, 0]
click at [290, 579] on icon at bounding box center [288, 579] width 10 height 10
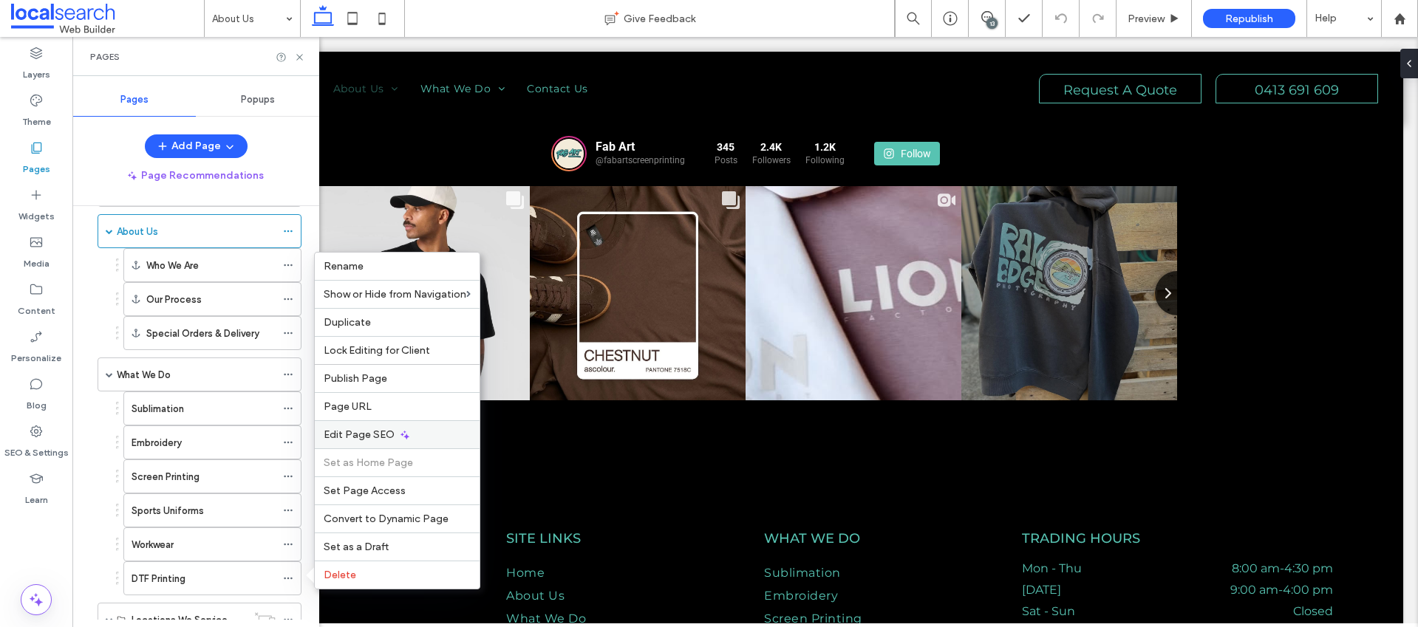
click at [400, 429] on icon at bounding box center [405, 435] width 12 height 12
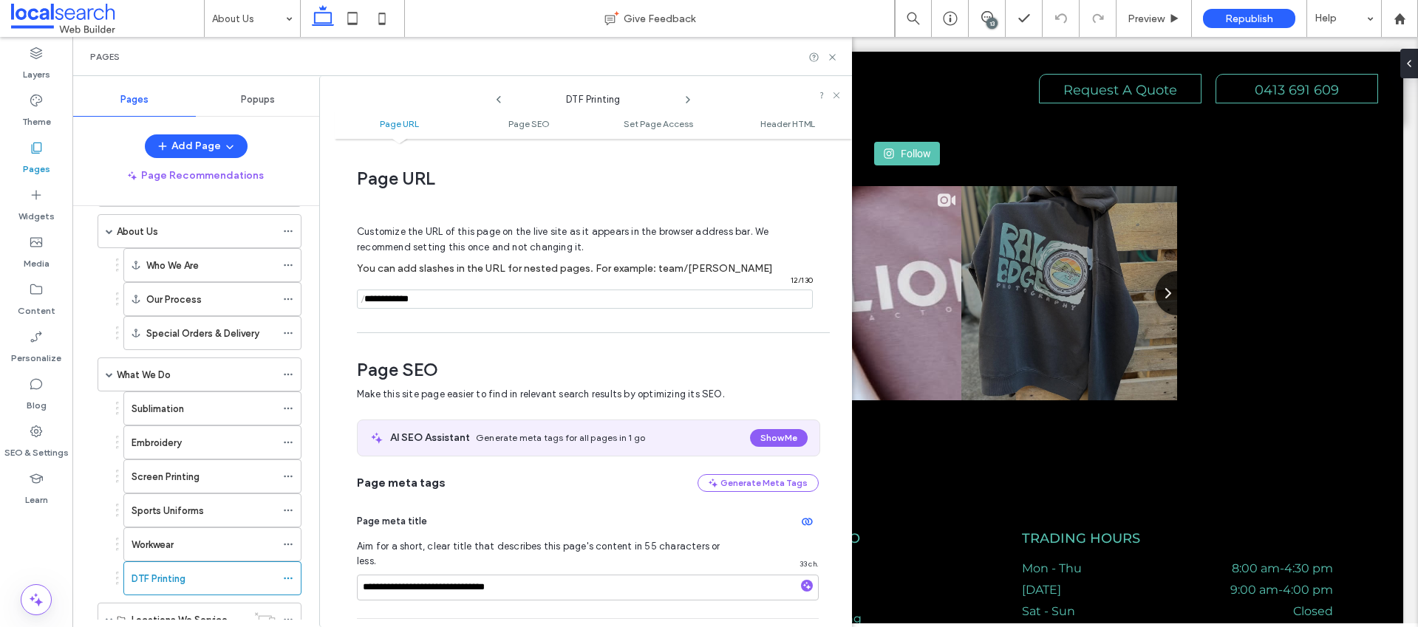
scroll to position [203, 0]
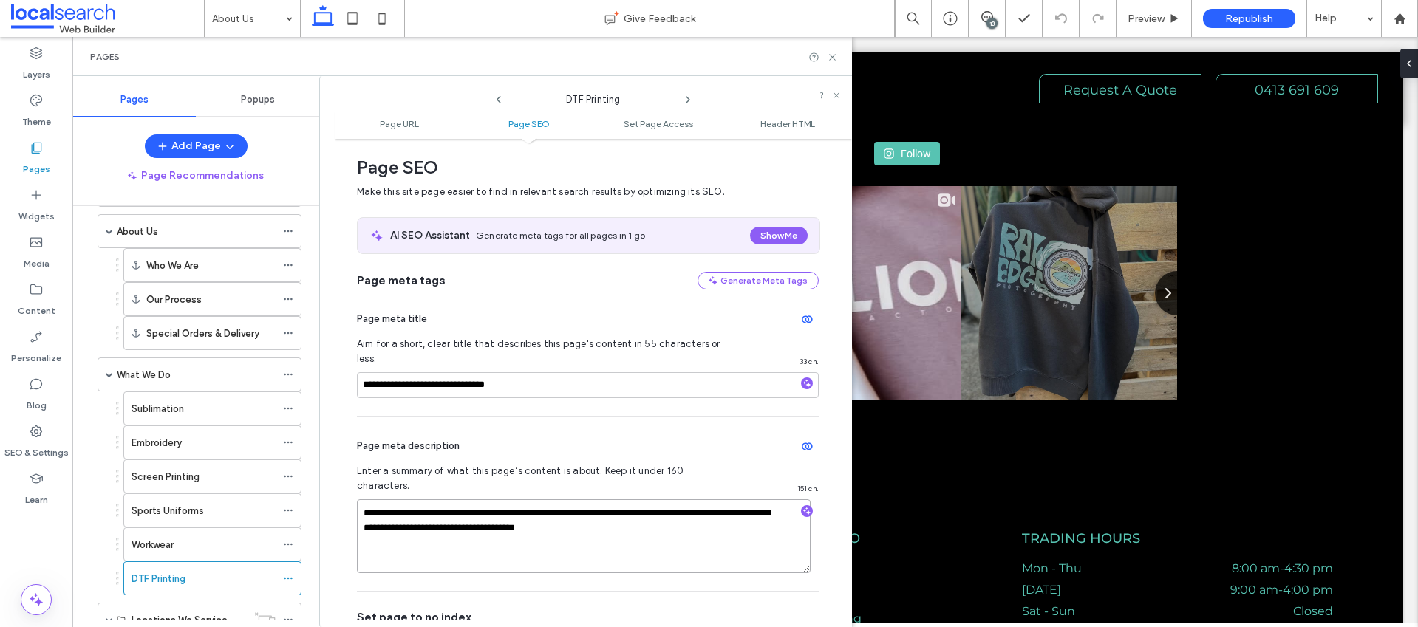
click at [496, 500] on textarea "**********" at bounding box center [584, 537] width 454 height 74
paste textarea
click at [768, 500] on textarea "**********" at bounding box center [584, 537] width 454 height 74
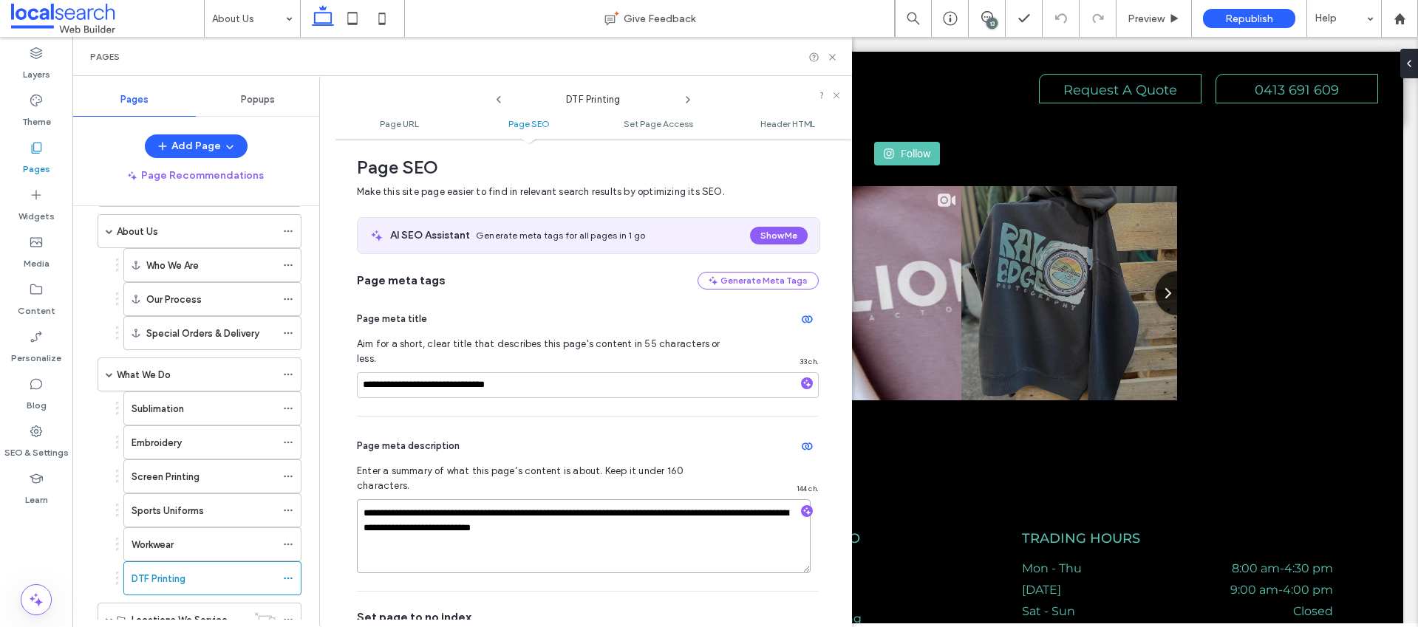
click at [634, 509] on textarea "**********" at bounding box center [584, 537] width 454 height 74
type textarea "**********"
click at [614, 500] on textarea "**********" at bounding box center [584, 537] width 454 height 74
click at [600, 435] on div "Page meta description" at bounding box center [588, 447] width 462 height 24
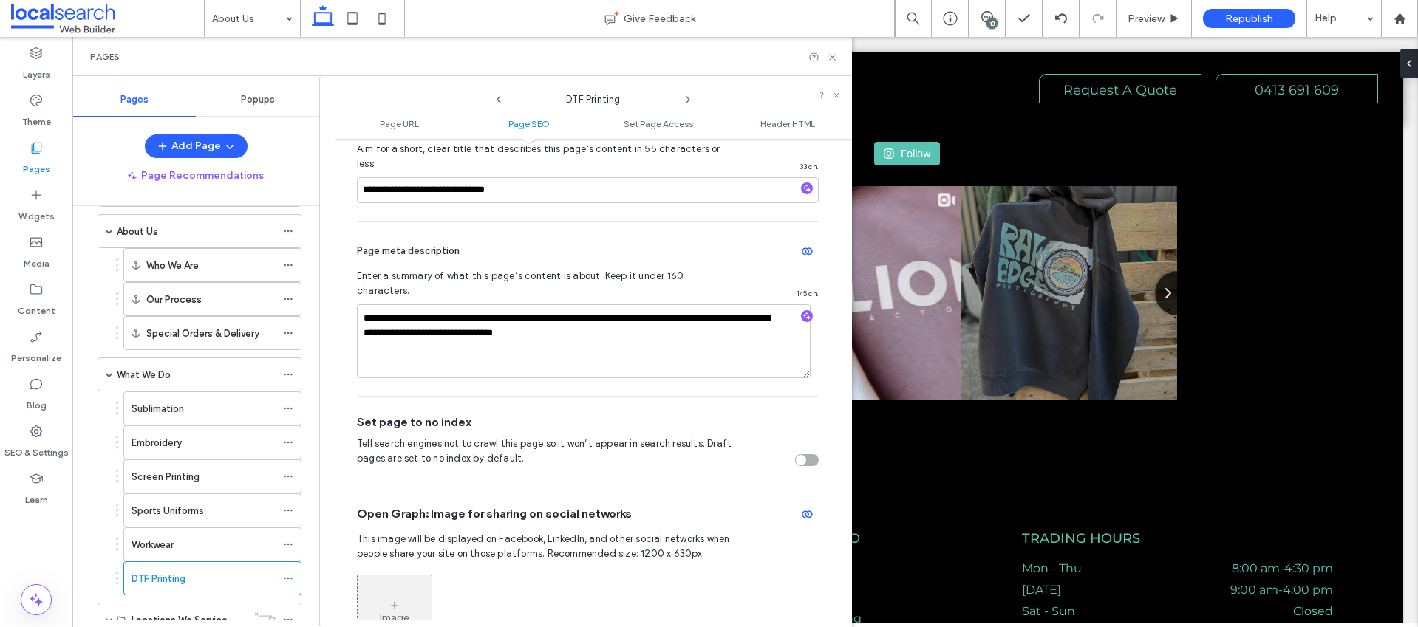
scroll to position [0, 0]
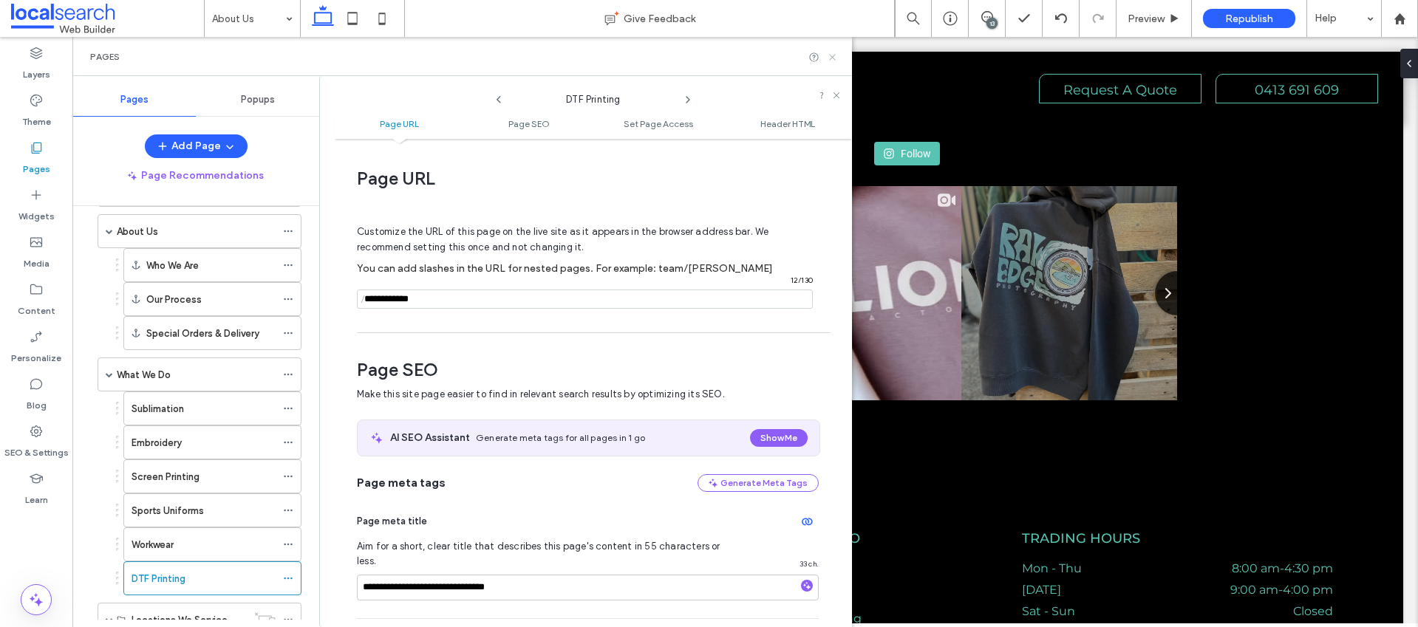
click at [835, 54] on icon at bounding box center [832, 57] width 11 height 11
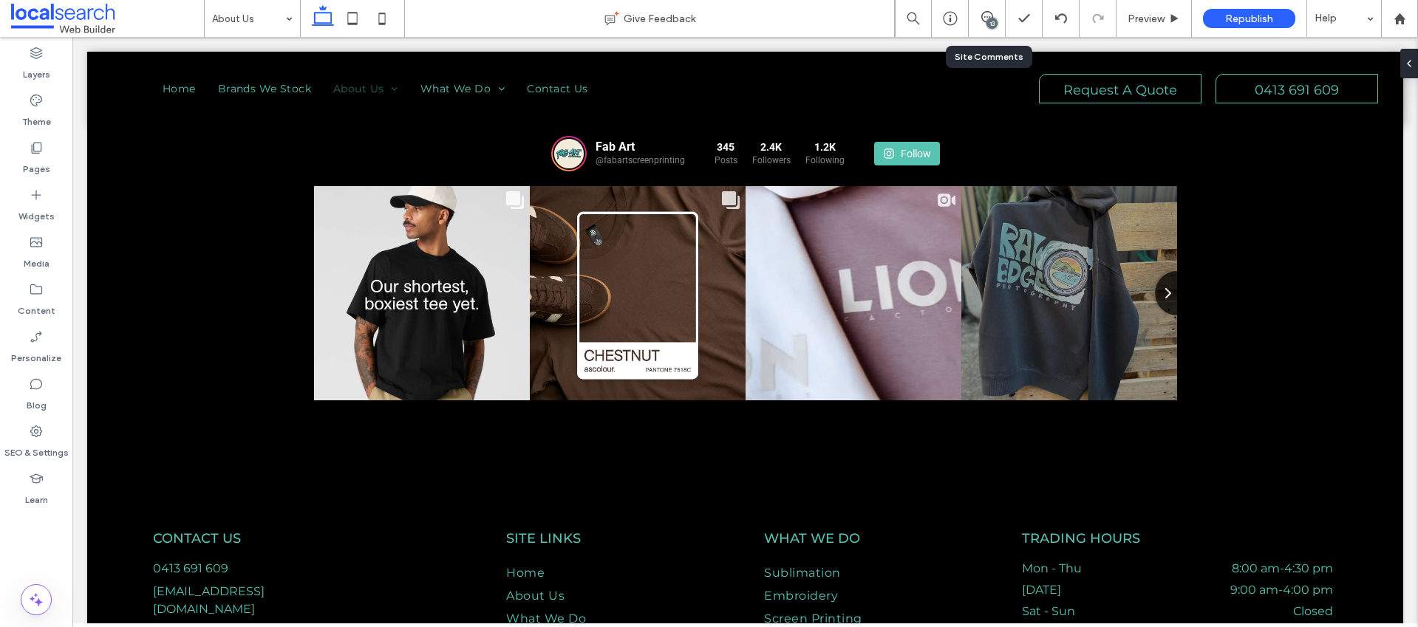
click at [987, 24] on div "13" at bounding box center [992, 23] width 11 height 11
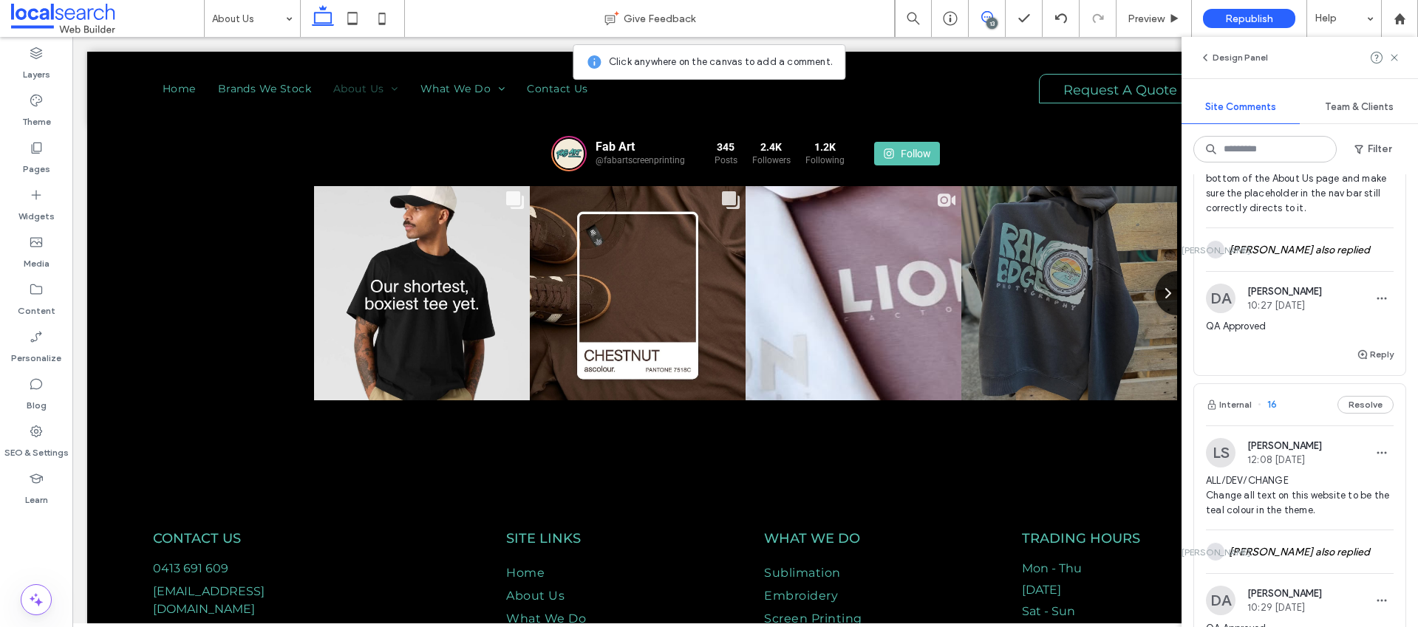
scroll to position [4116, 0]
